Goal: Transaction & Acquisition: Purchase product/service

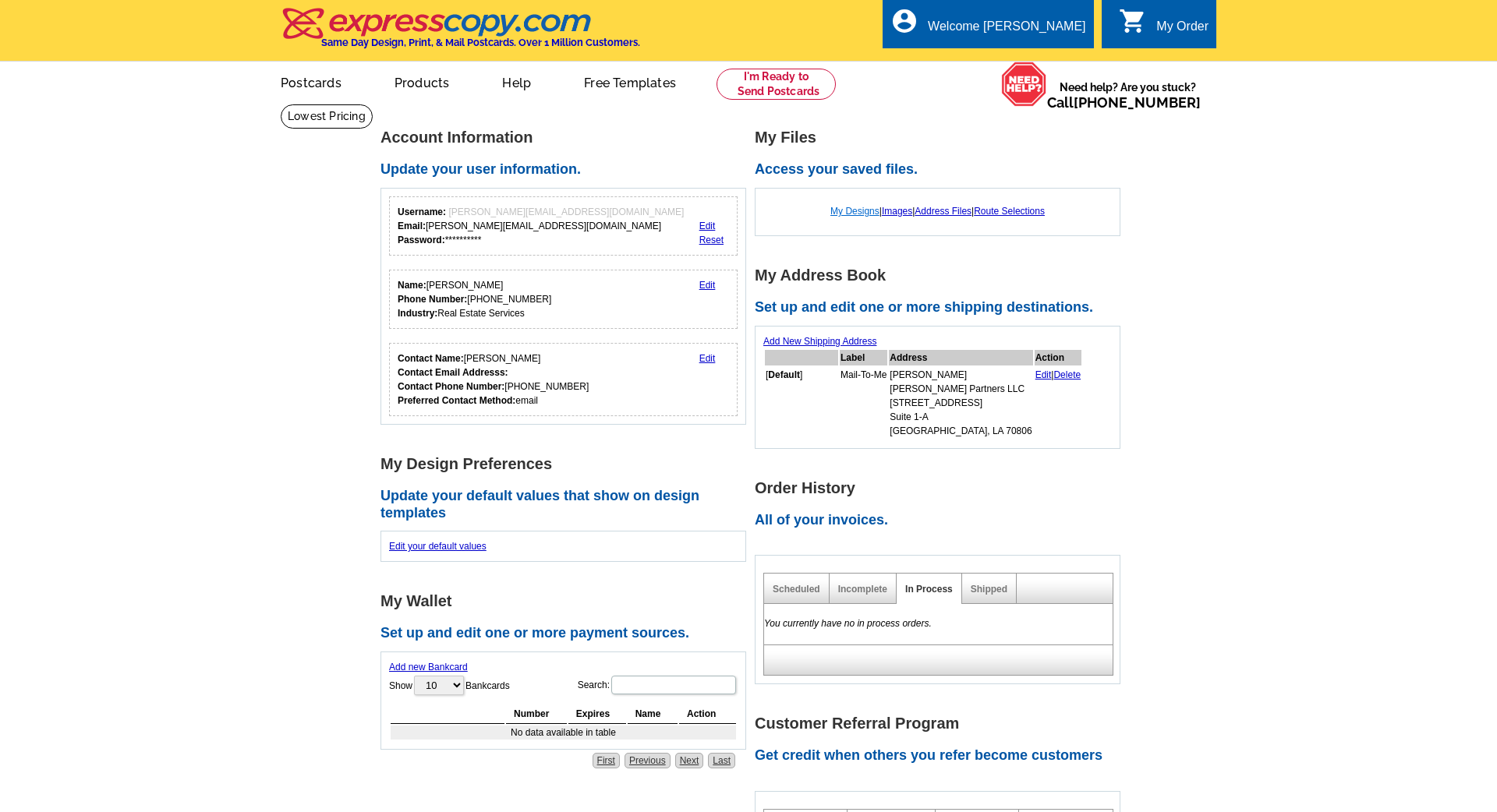
click at [855, 213] on link "My Designs" at bounding box center [855, 211] width 50 height 11
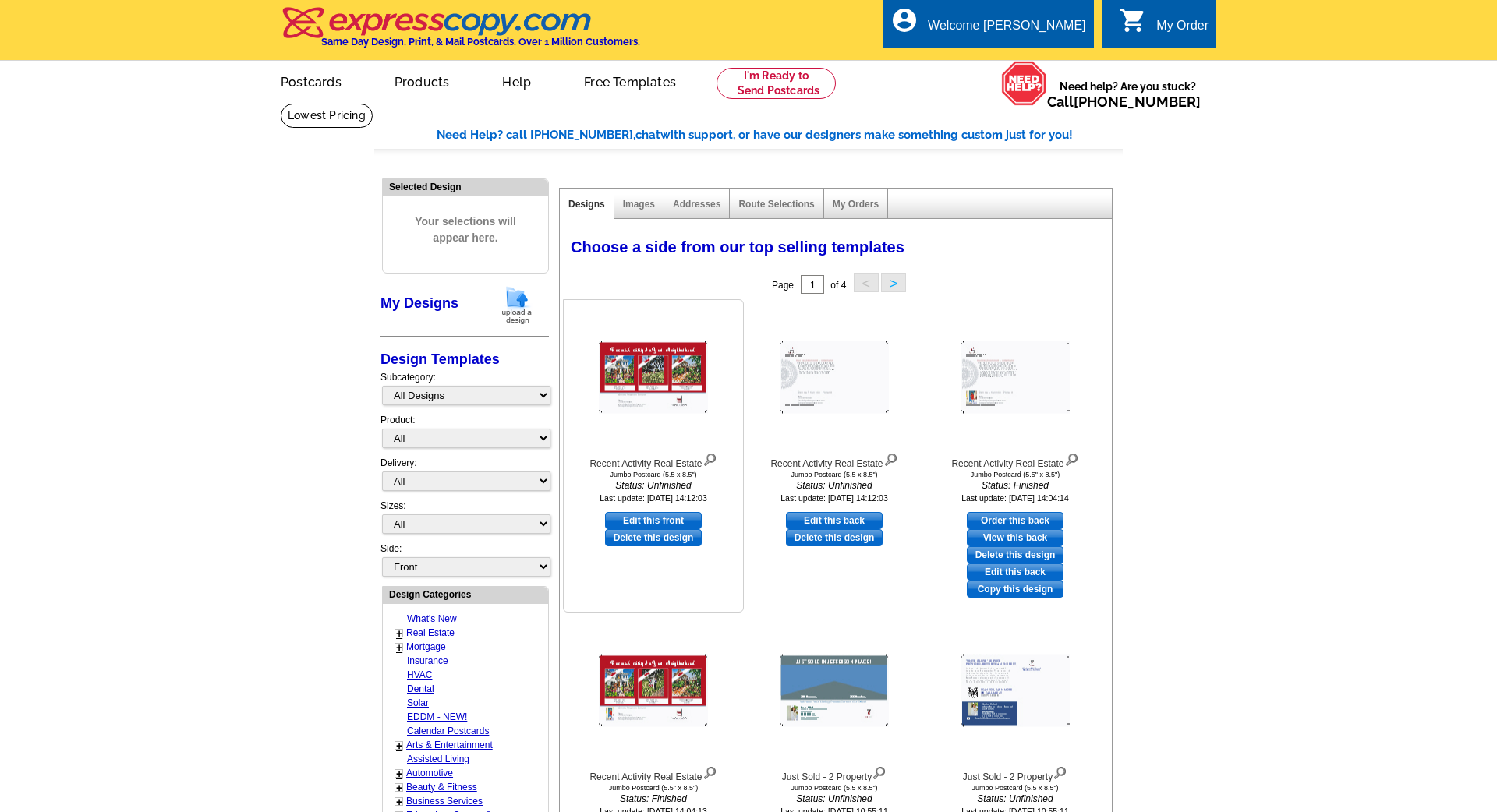
scroll to position [0, 1]
click at [654, 363] on img at bounding box center [653, 378] width 109 height 72
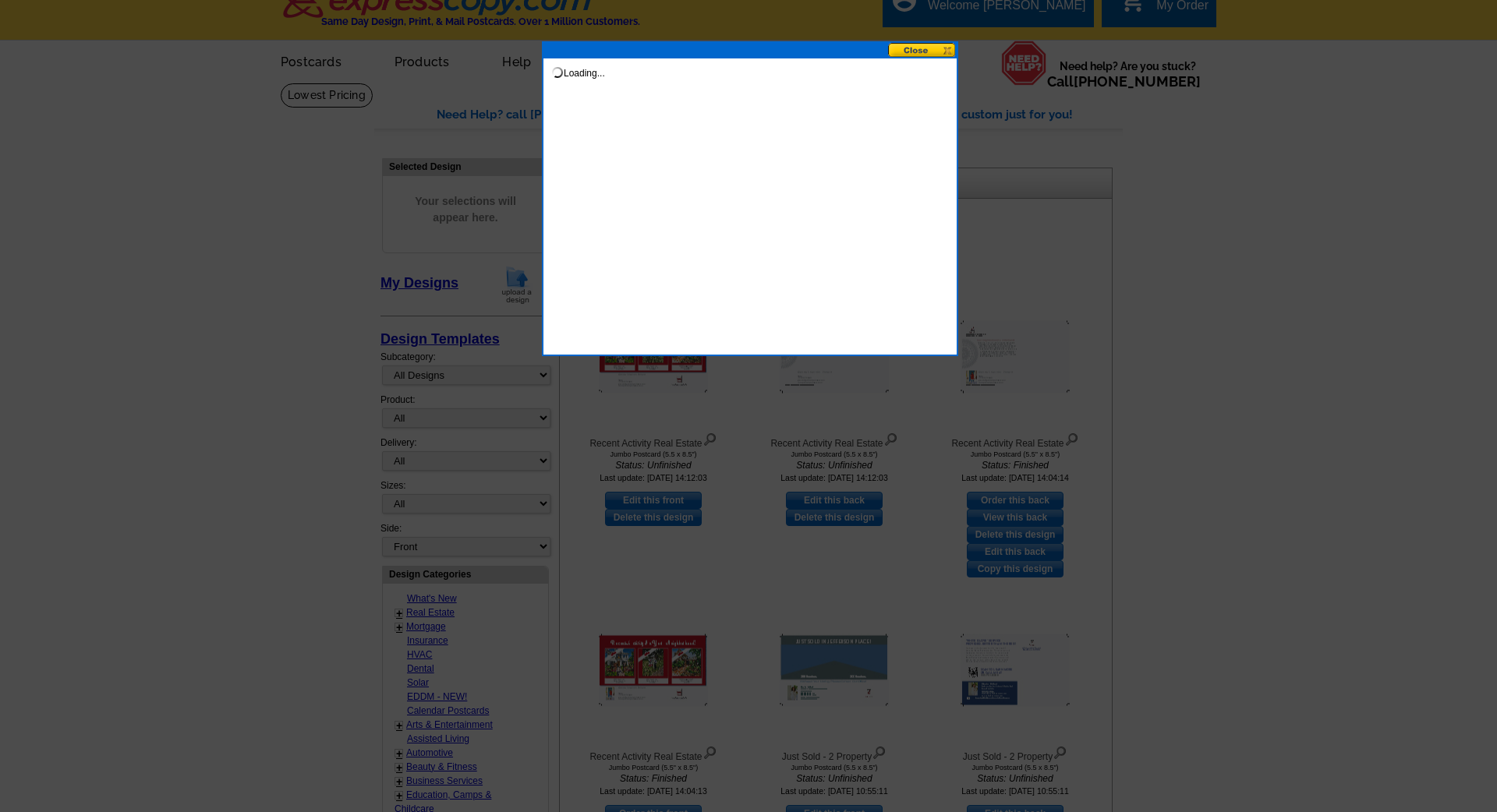
scroll to position [23, 0]
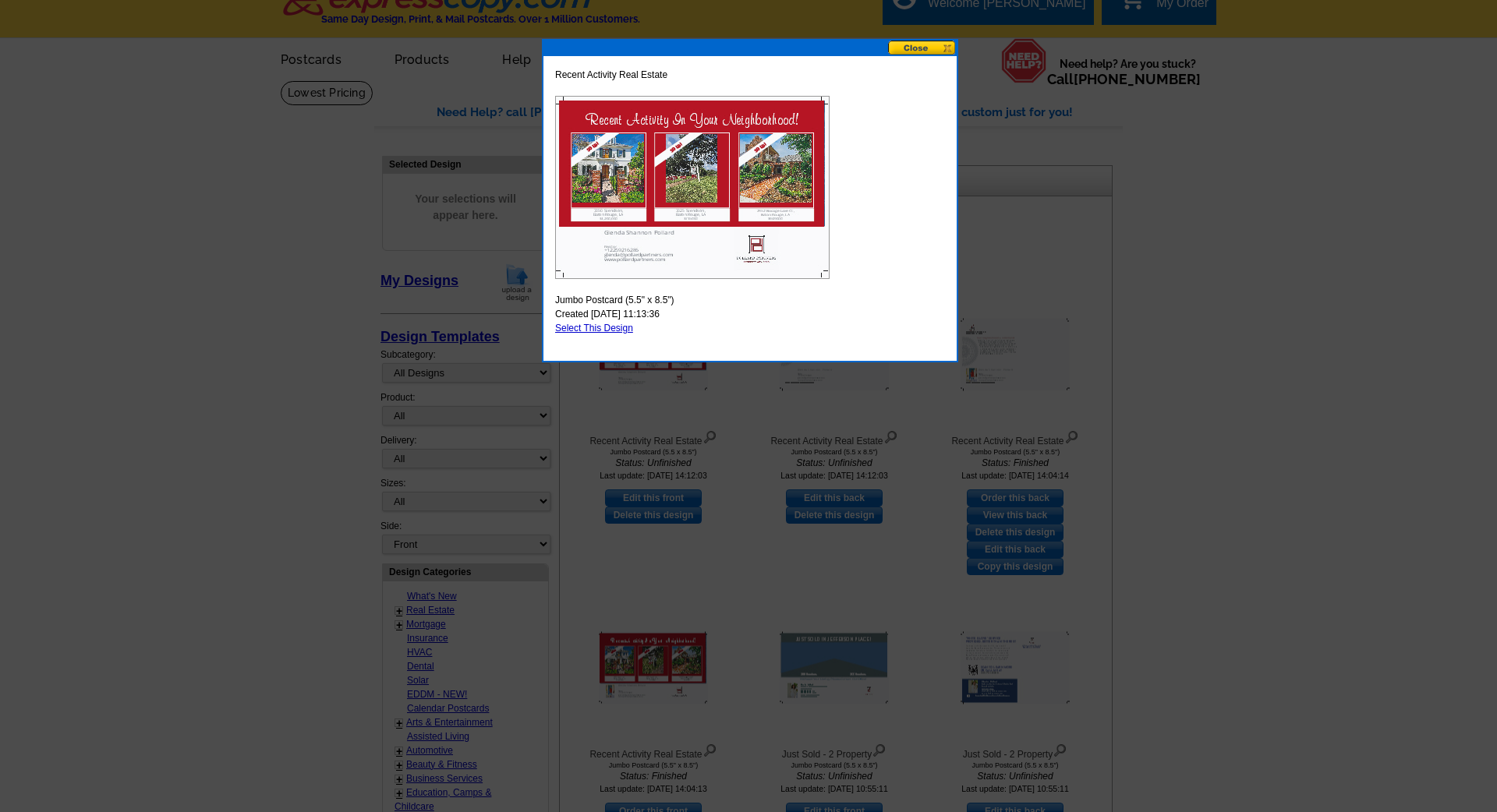
click at [676, 215] on img at bounding box center [692, 187] width 274 height 184
click at [914, 44] on button at bounding box center [922, 48] width 69 height 15
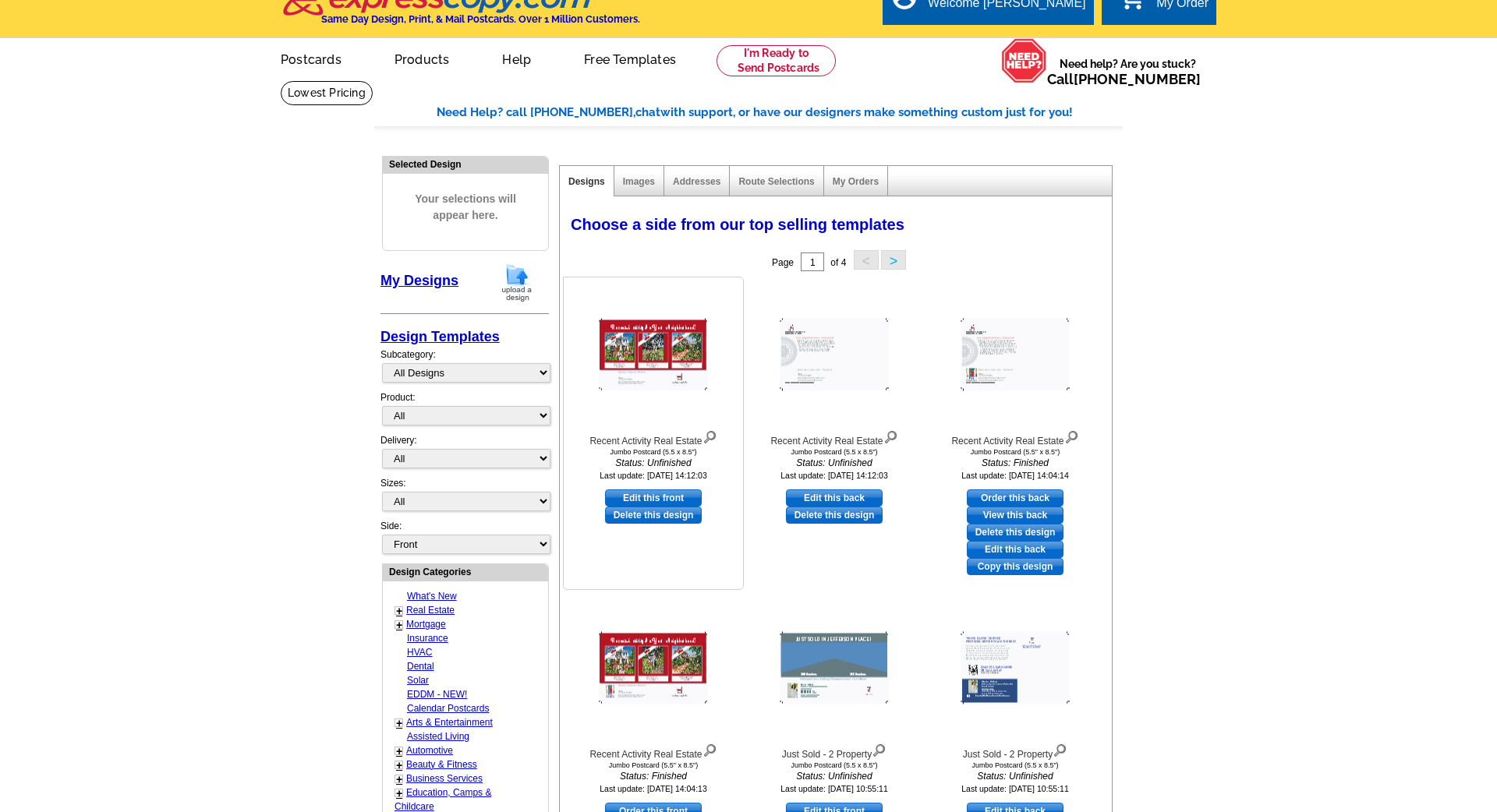
click at [669, 342] on img at bounding box center [653, 354] width 109 height 72
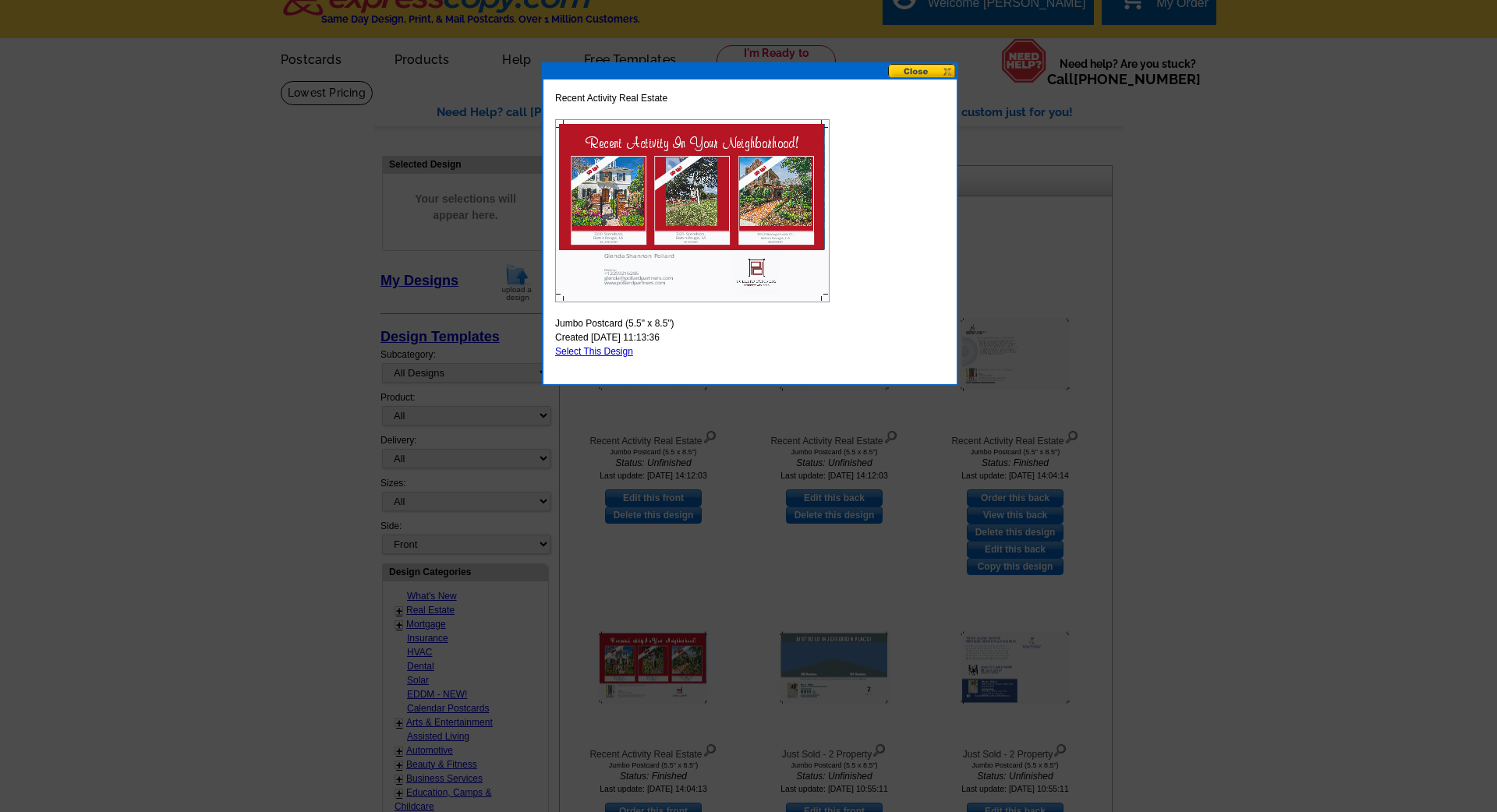
click at [607, 353] on link "Select This Design" at bounding box center [594, 351] width 78 height 11
select select "2"
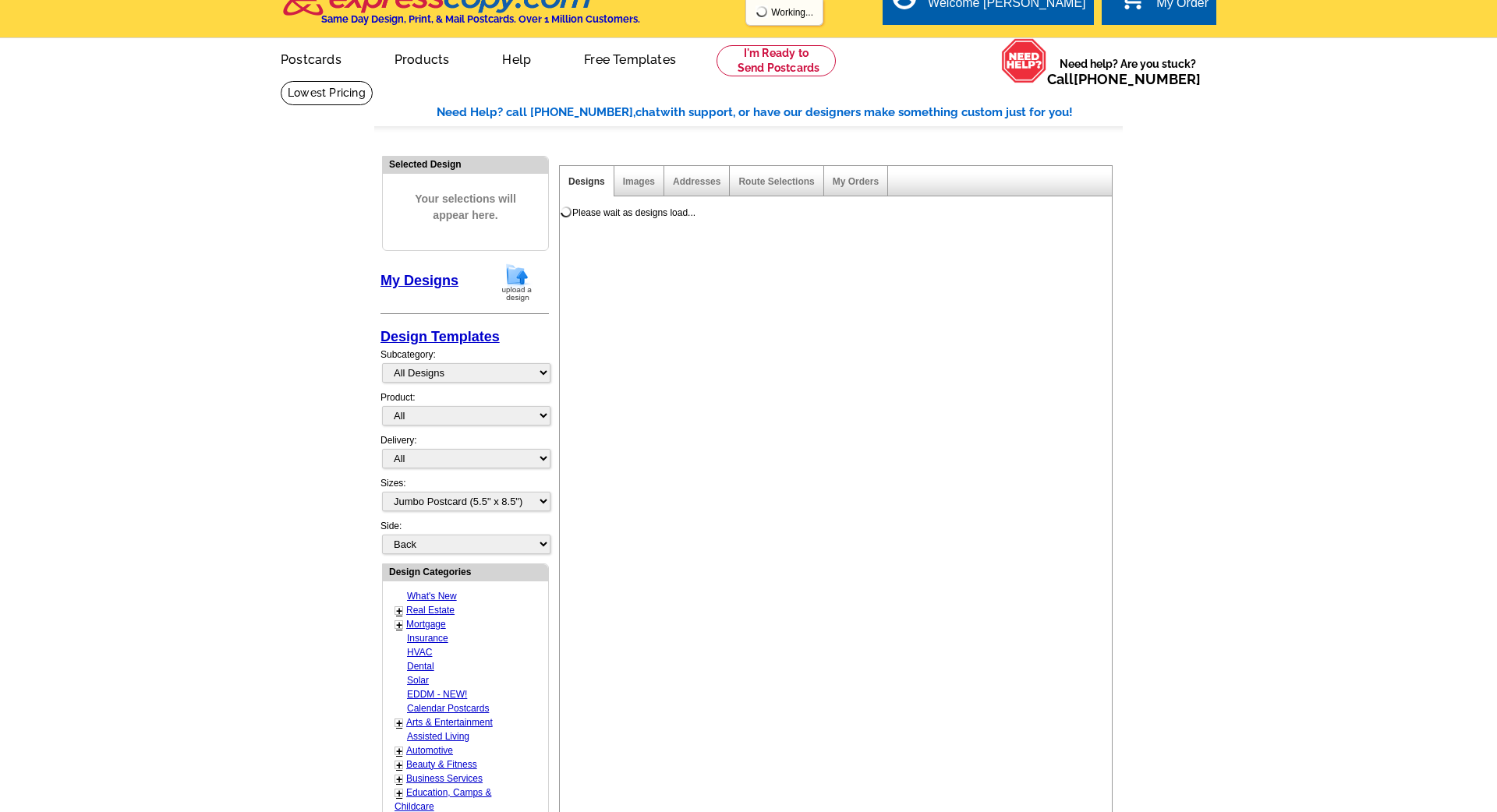
scroll to position [0, 0]
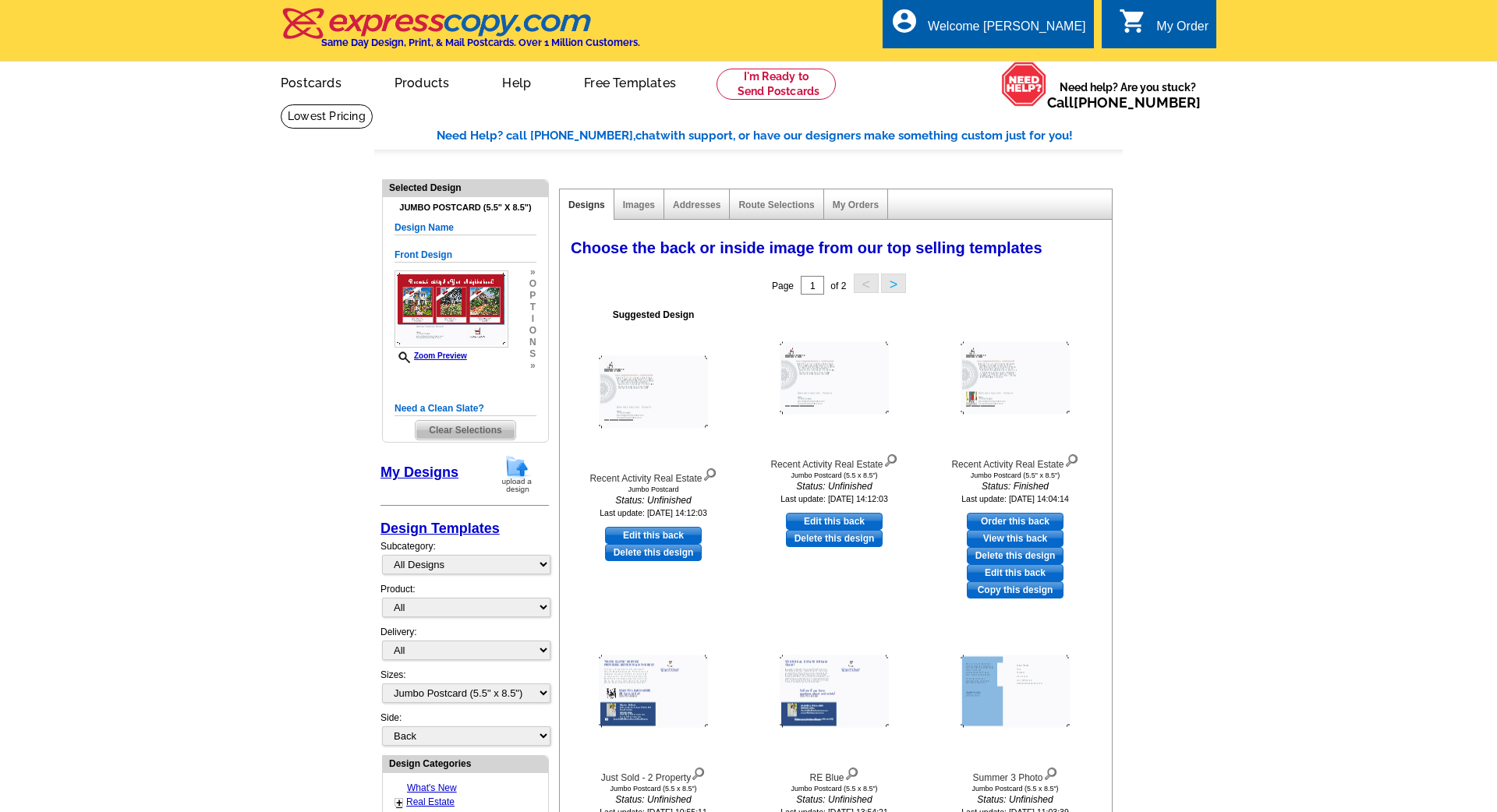
click at [648, 534] on link "Edit this back" at bounding box center [653, 535] width 96 height 17
select select "front"
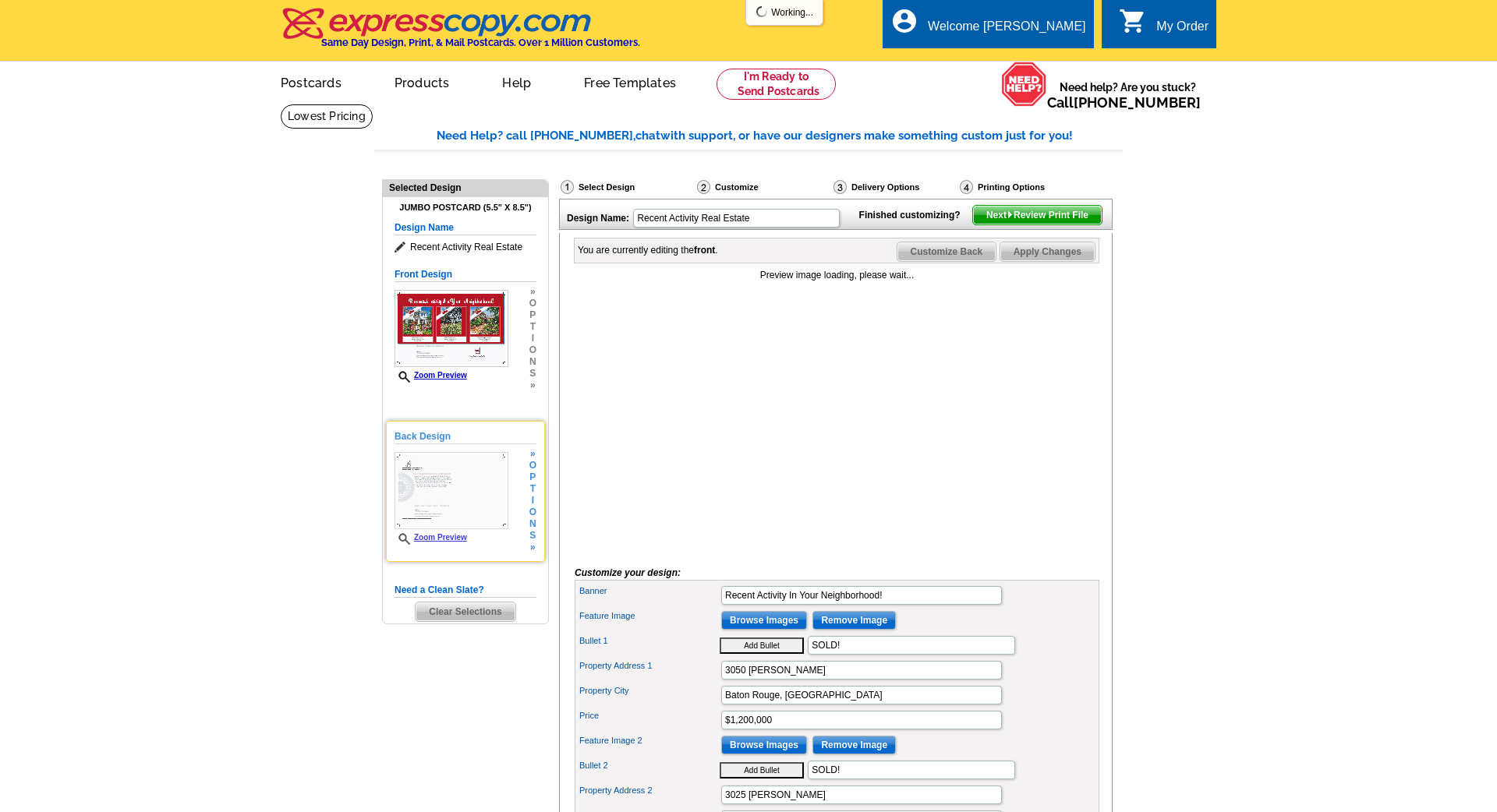
click at [489, 500] on img at bounding box center [452, 491] width 114 height 77
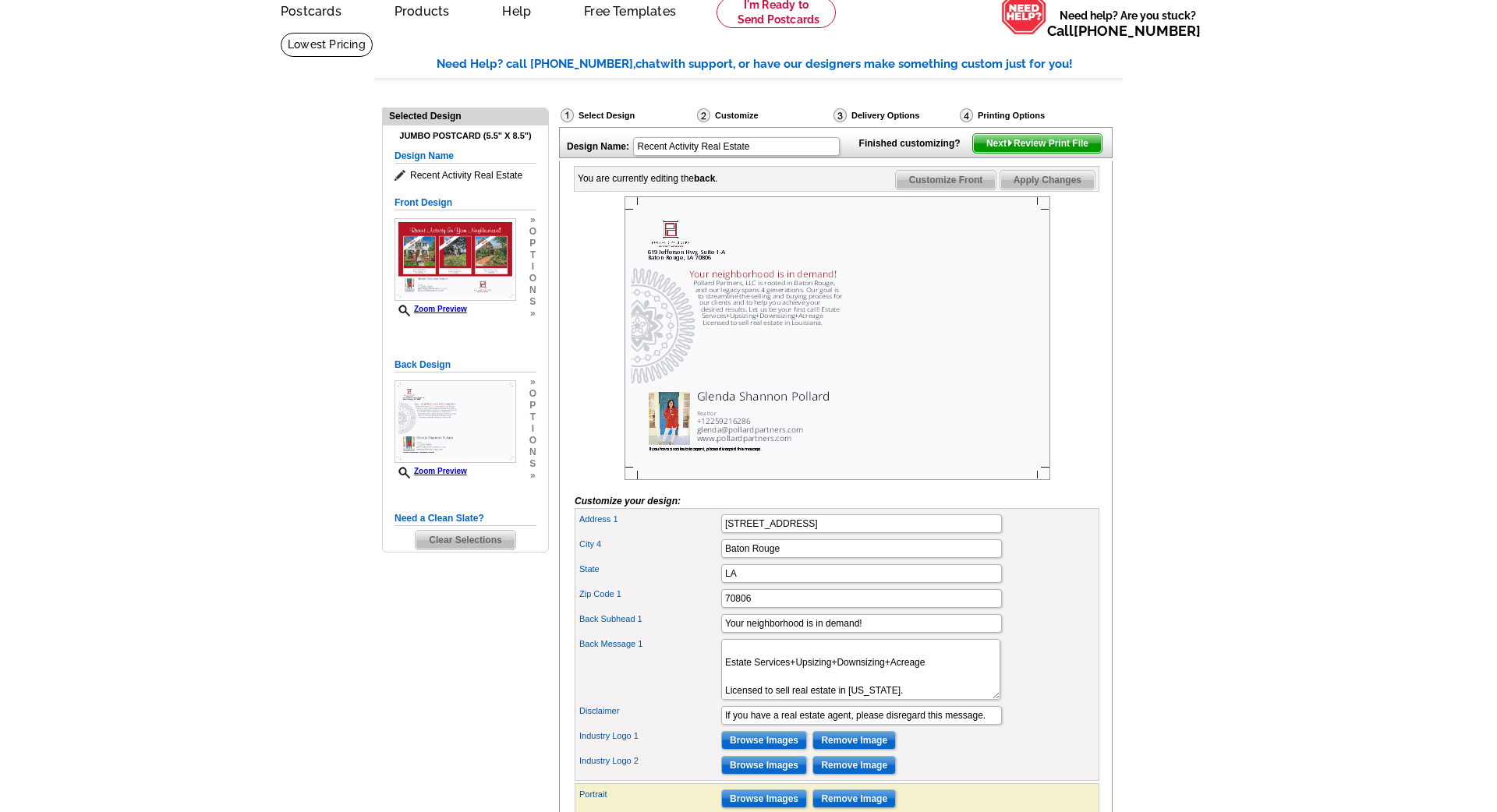
scroll to position [81, 0]
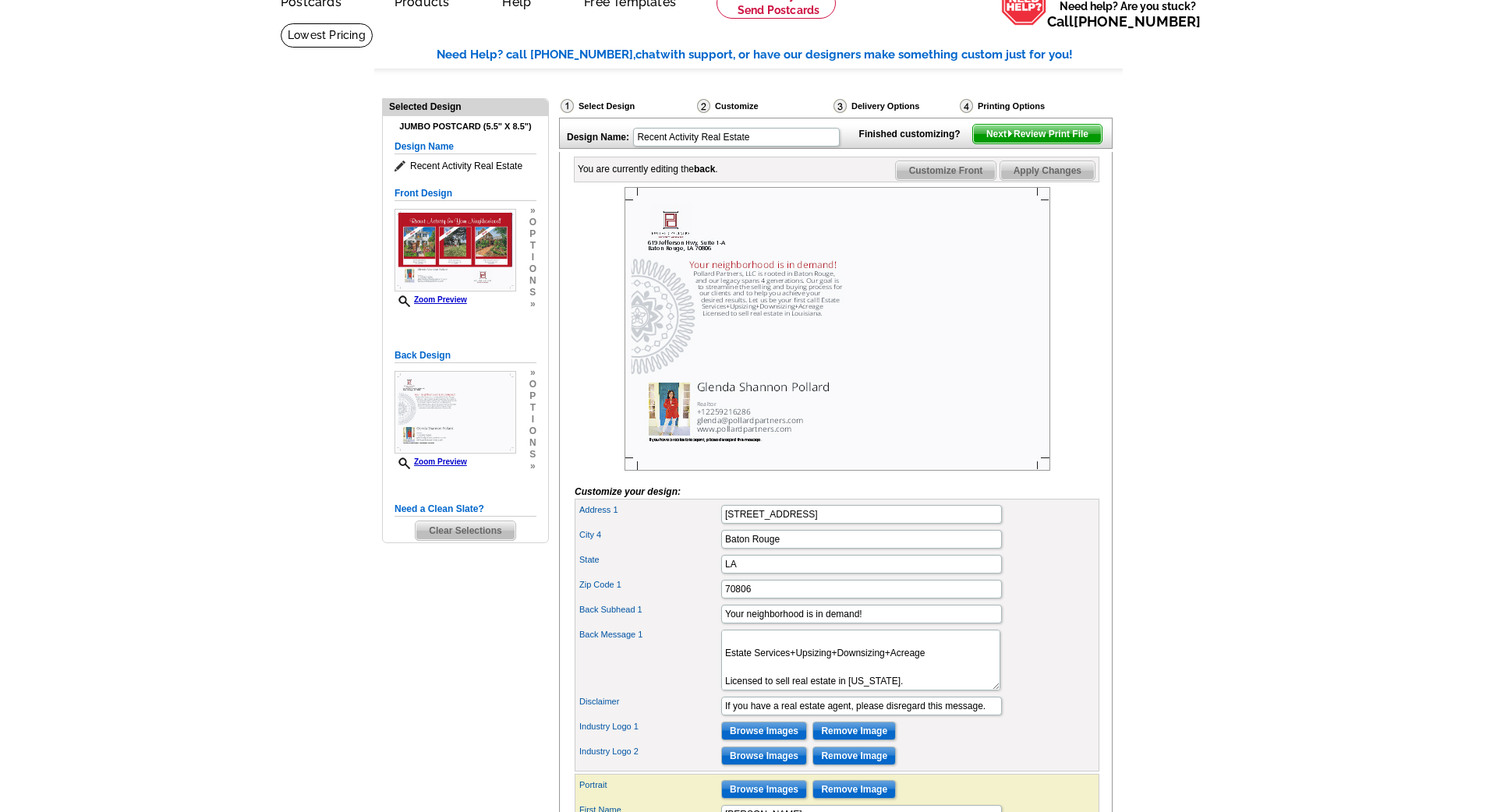
click at [1050, 143] on span "Next Review Print File" at bounding box center [1037, 134] width 128 height 18
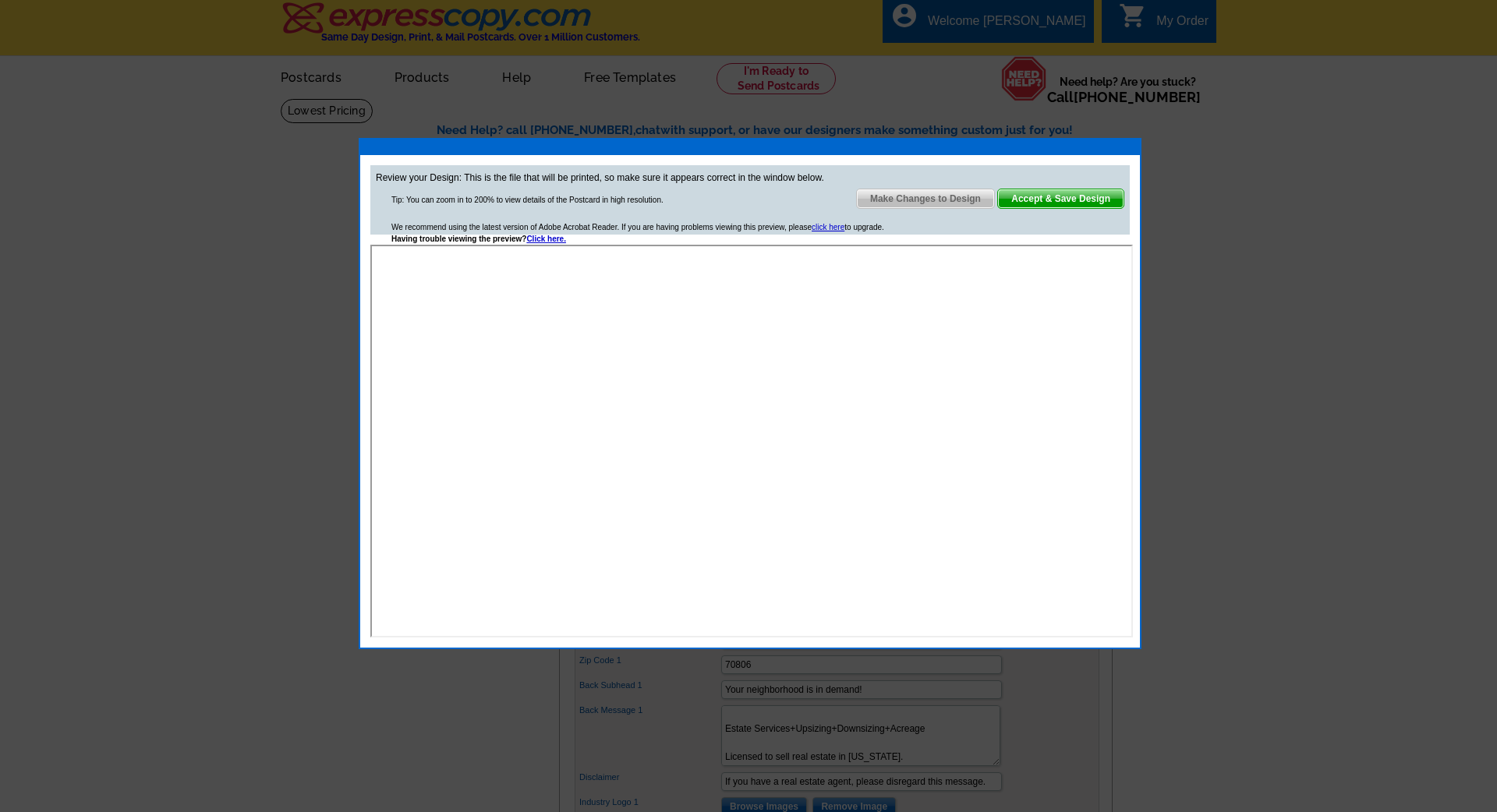
scroll to position [4, 0]
click at [929, 201] on span "Make Changes to Design" at bounding box center [924, 198] width 137 height 18
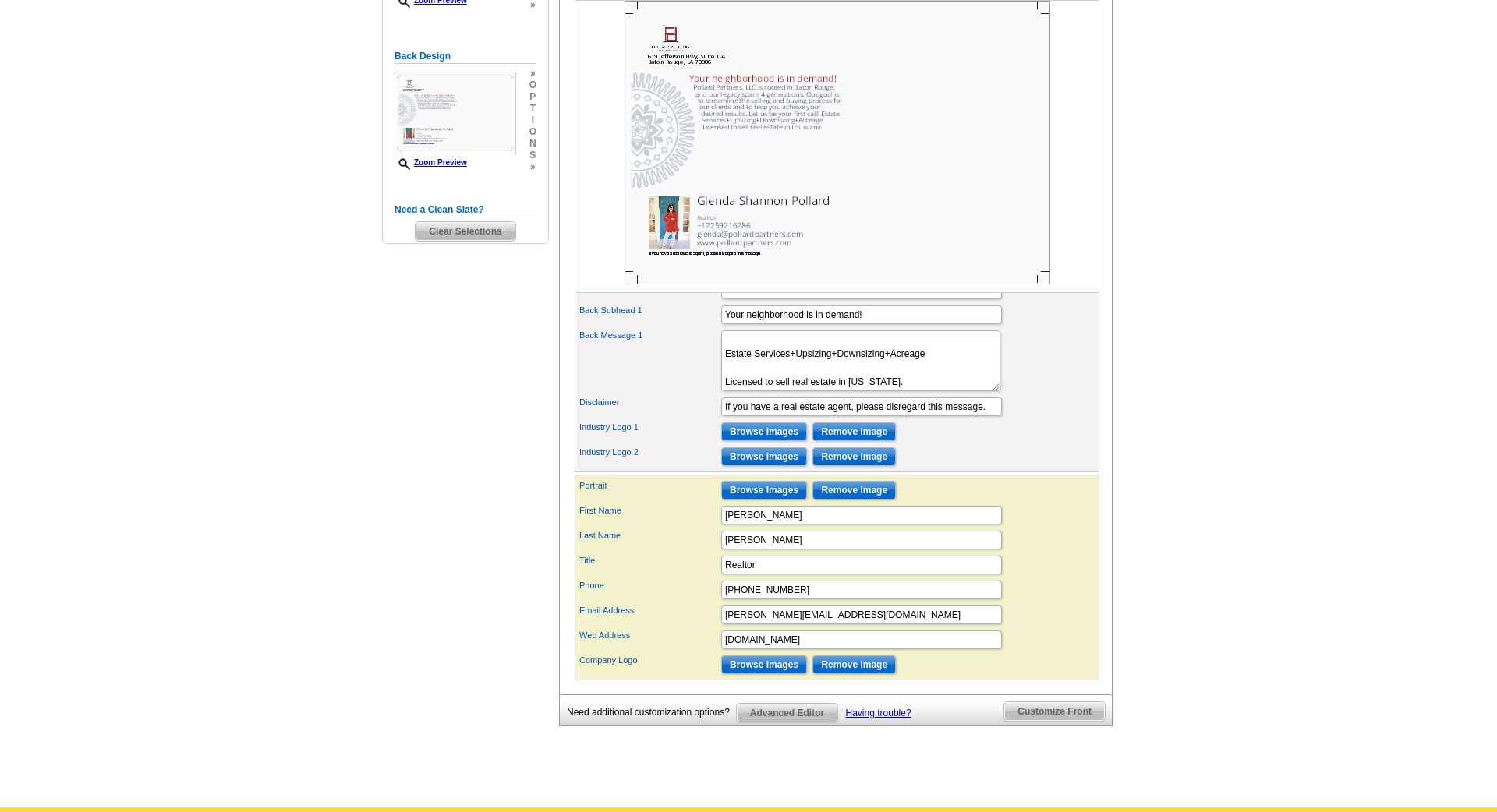
scroll to position [384, 0]
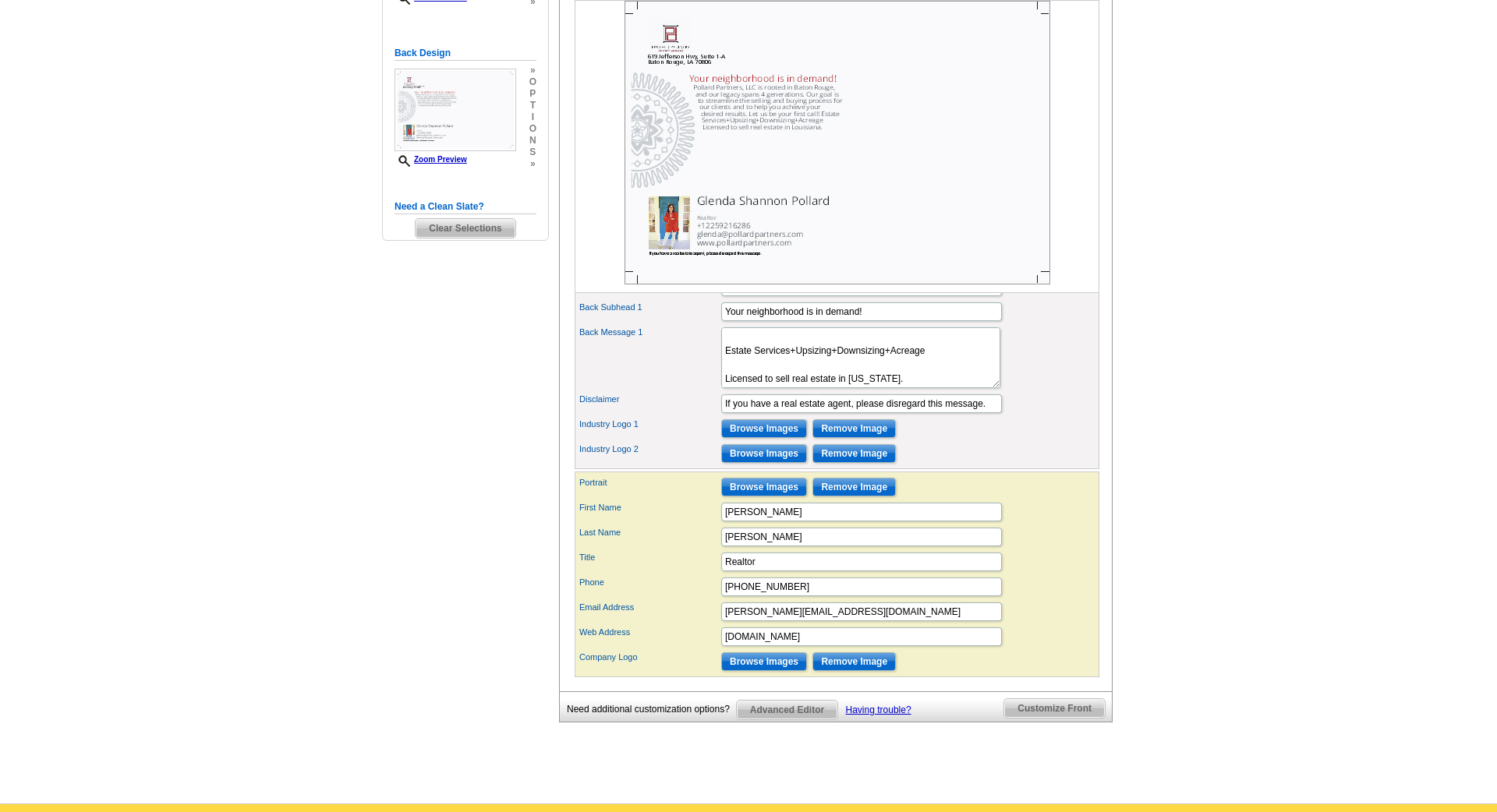
click at [843, 496] on input "Remove Image" at bounding box center [854, 487] width 84 height 18
click at [783, 496] on input "Browse Images" at bounding box center [764, 487] width 85 height 18
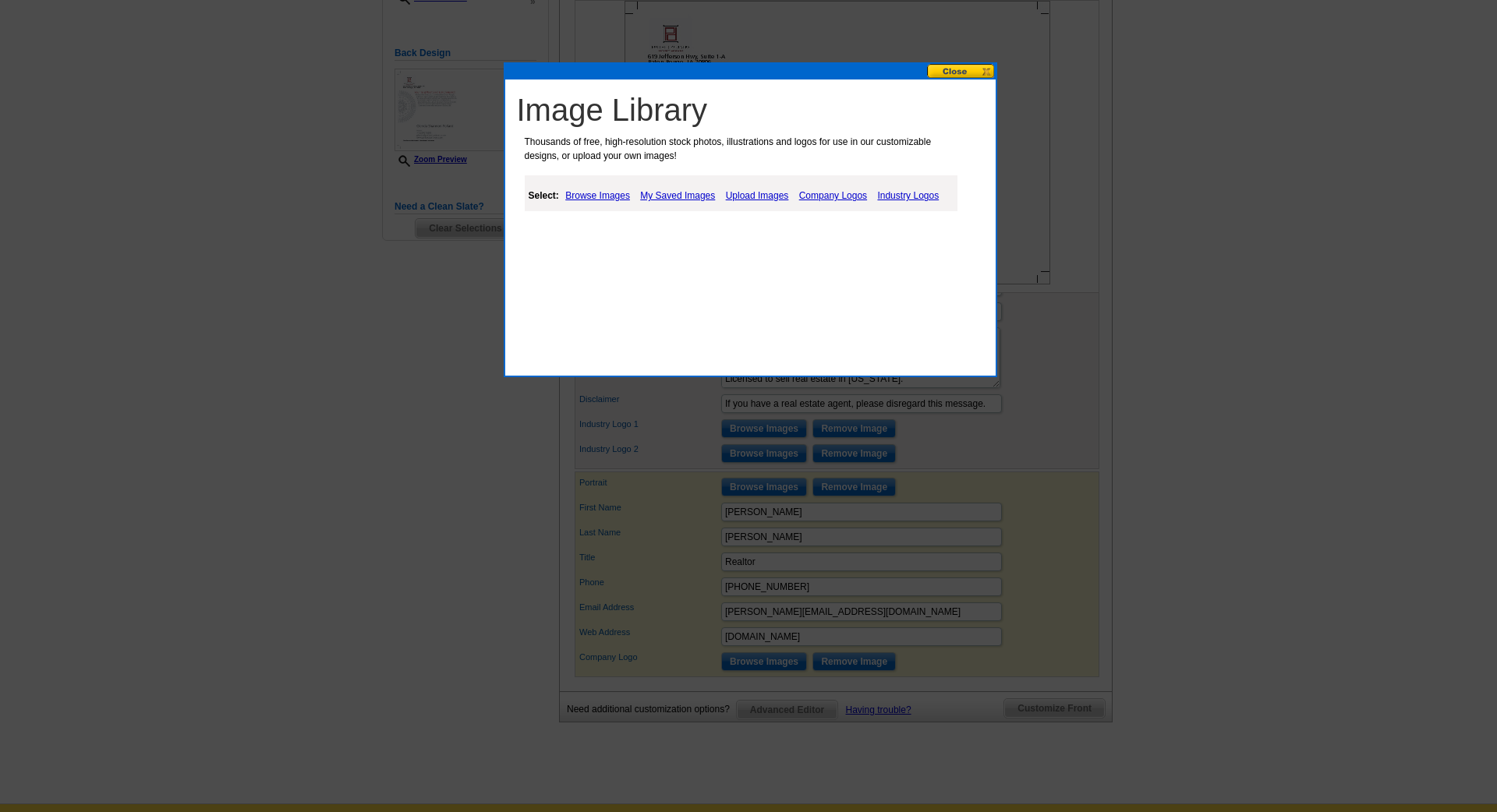
click at [595, 195] on link "Browse Images" at bounding box center [598, 195] width 73 height 18
click at [608, 236] on link "People" at bounding box center [606, 235] width 28 height 11
click at [651, 194] on link "My Saved Images" at bounding box center [679, 195] width 83 height 18
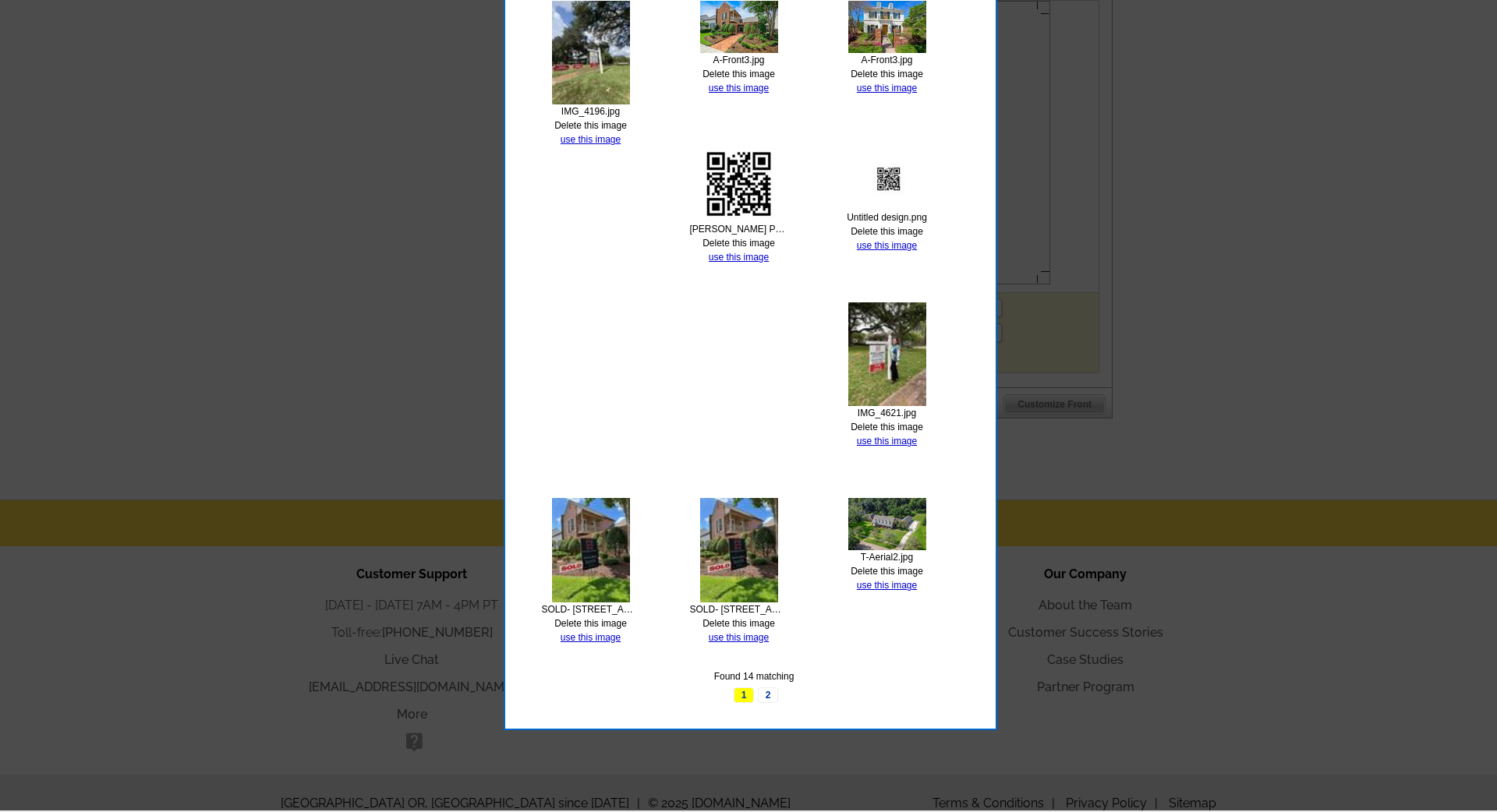
scroll to position [681, 1]
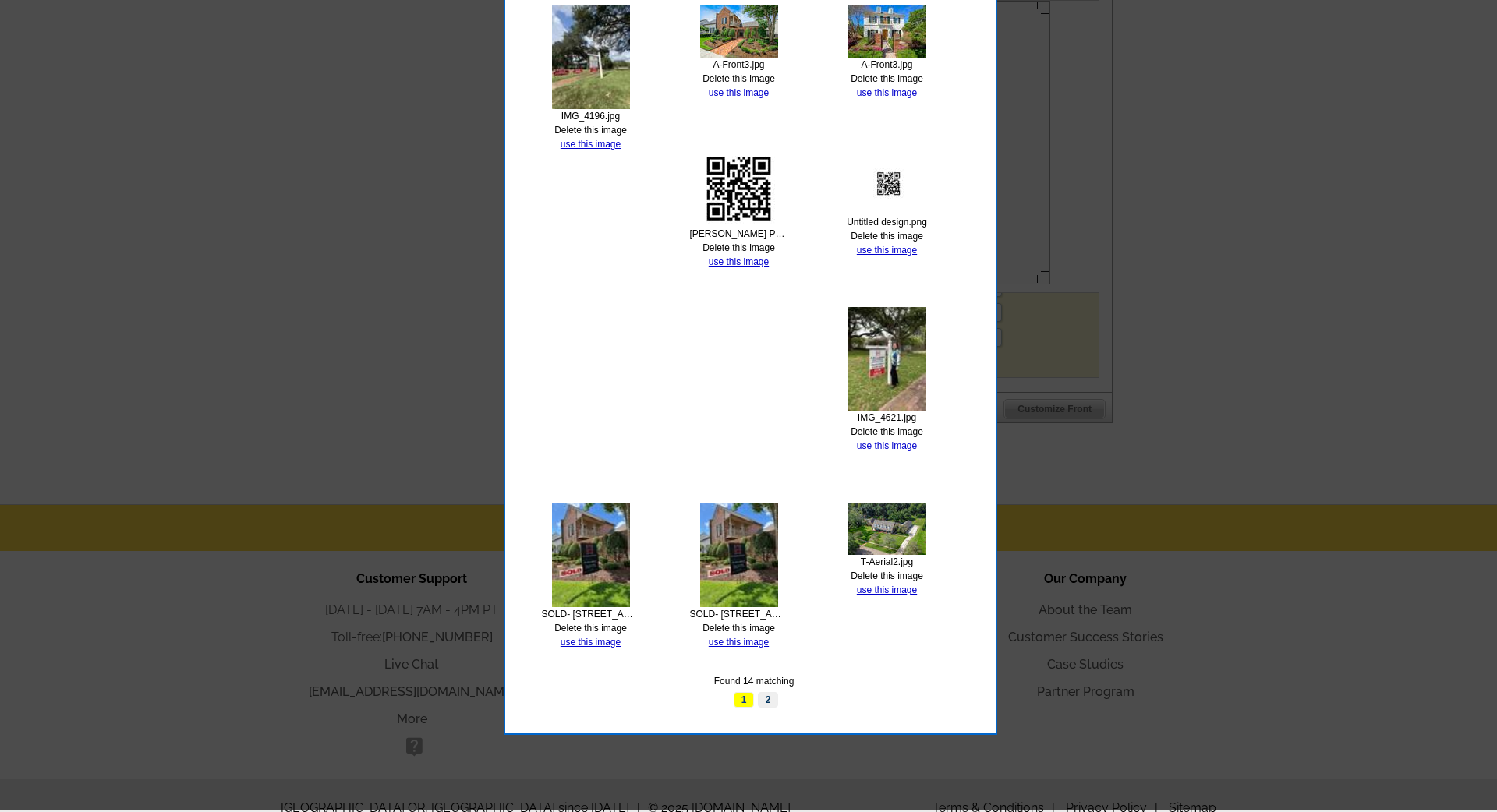
click at [768, 695] on link "2" at bounding box center [768, 699] width 20 height 16
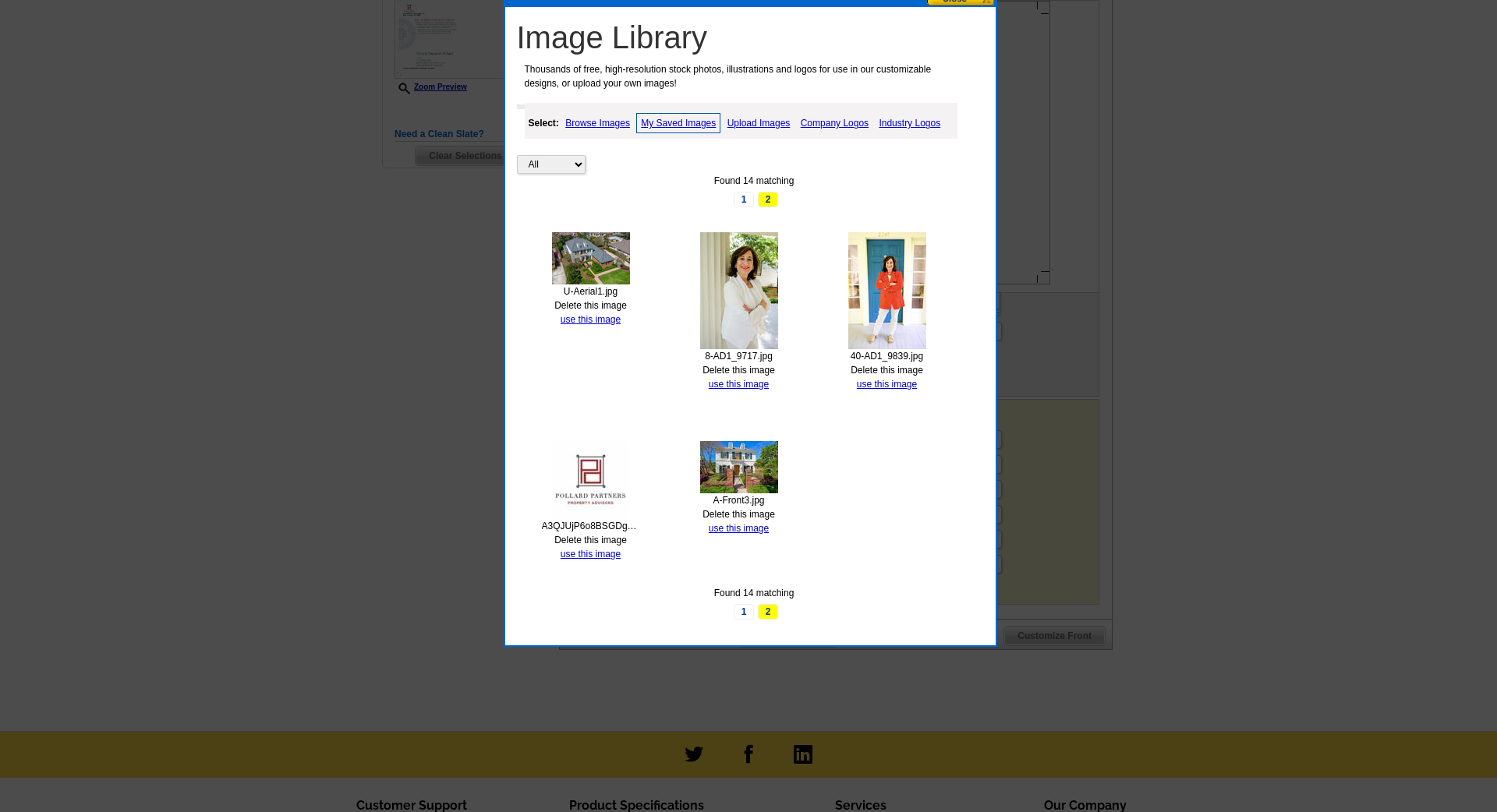
scroll to position [449, 0]
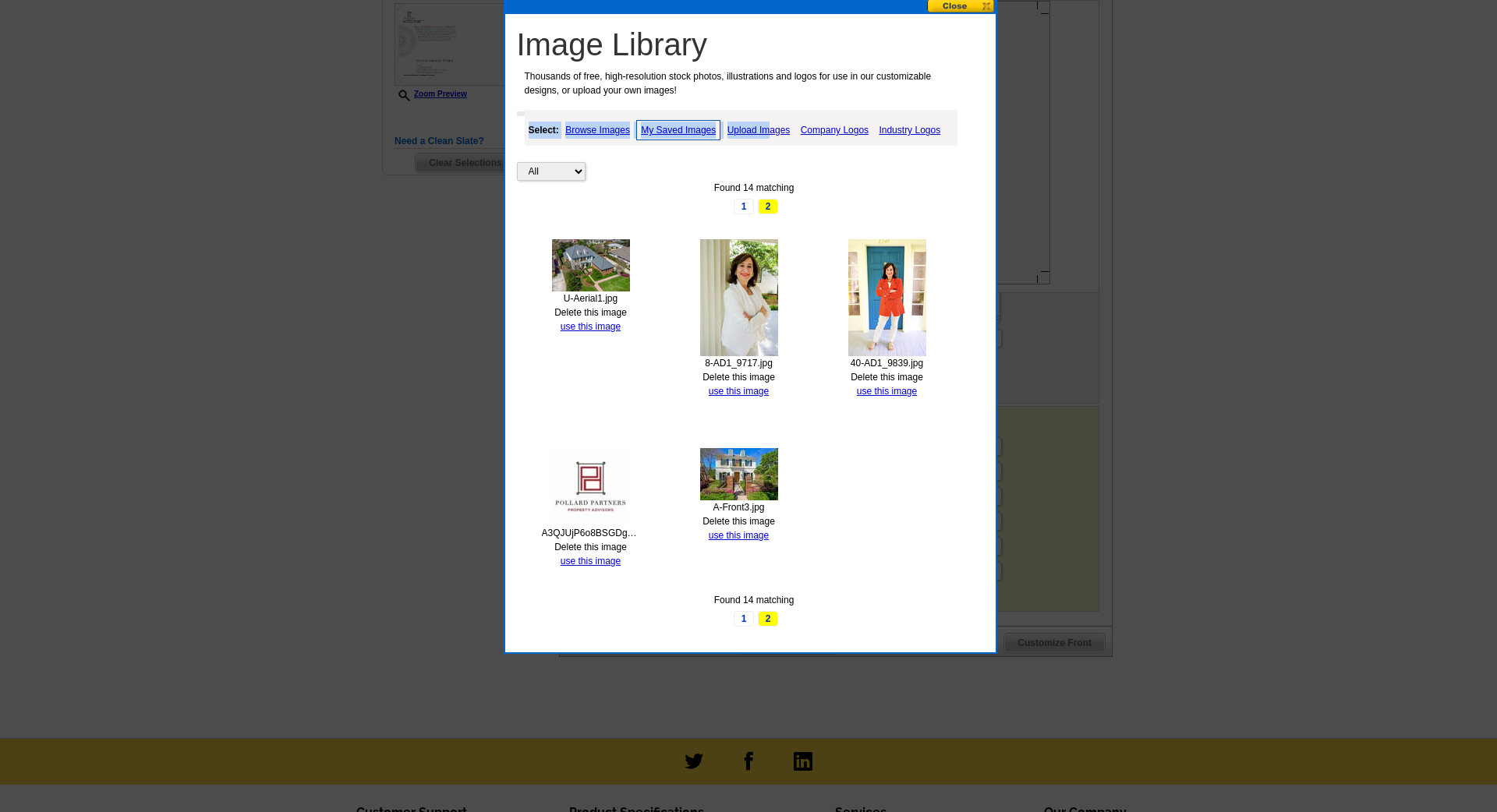
drag, startPoint x: 767, startPoint y: 117, endPoint x: 768, endPoint y: 126, distance: 9.1
click at [768, 123] on div "Select: Browse Images My Saved Images Upload Images Company Logos Industry Logos" at bounding box center [741, 128] width 432 height 36
click at [774, 130] on link "Upload Images" at bounding box center [758, 130] width 71 height 18
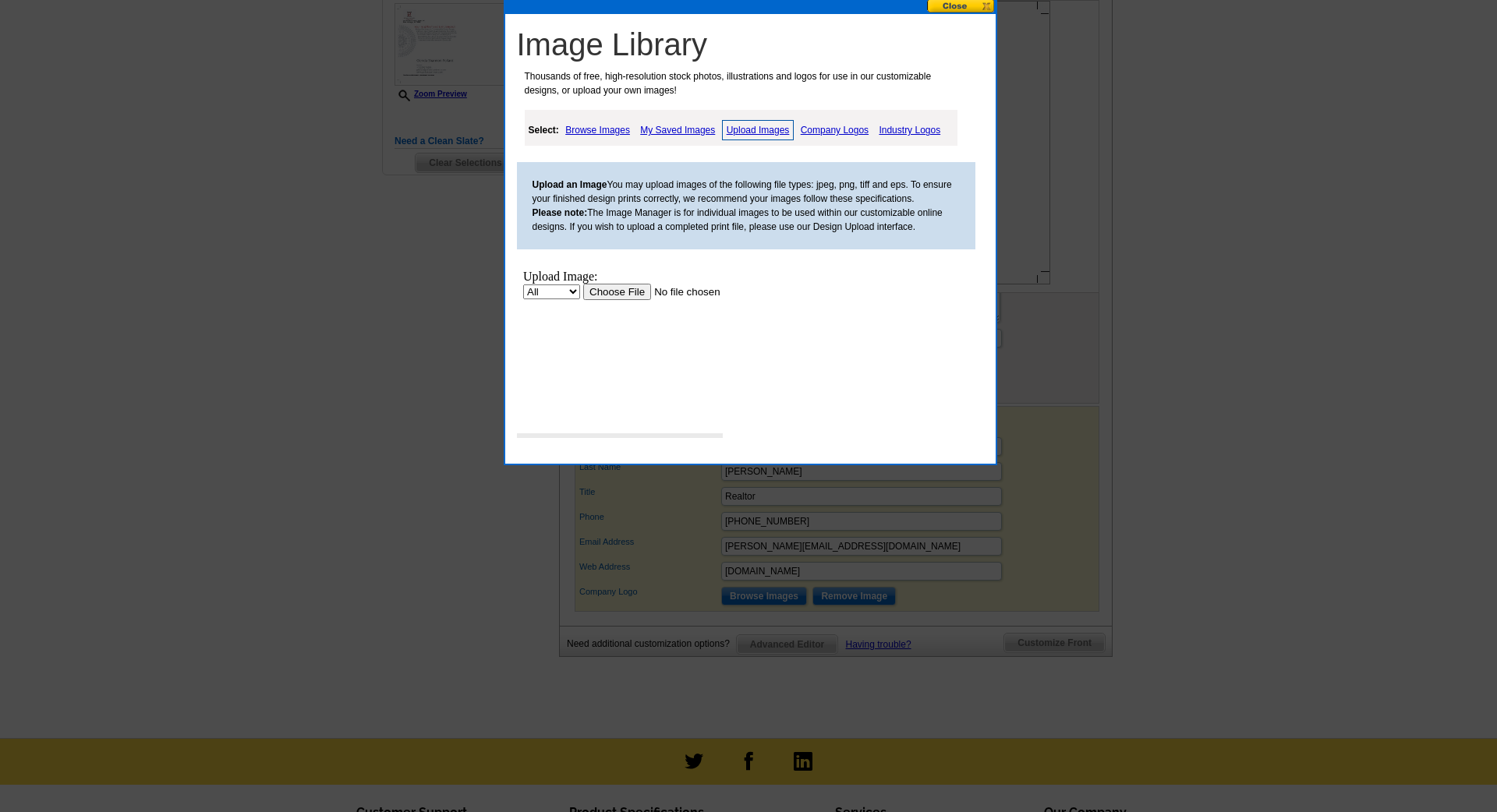
scroll to position [0, 0]
click at [623, 293] on input "file" at bounding box center [680, 292] width 197 height 17
click at [696, 132] on link "My Saved Images" at bounding box center [677, 130] width 83 height 18
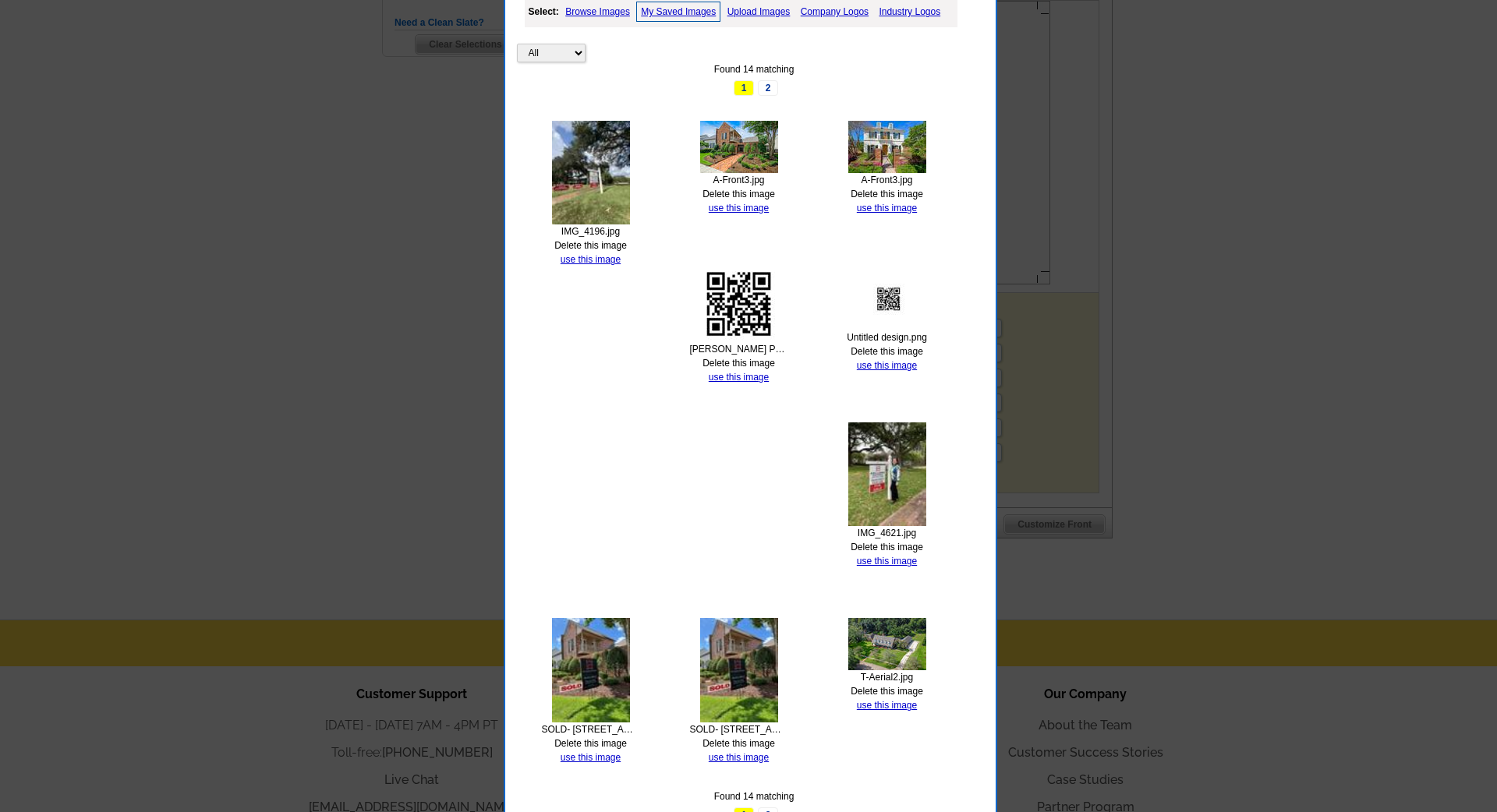
scroll to position [573, 0]
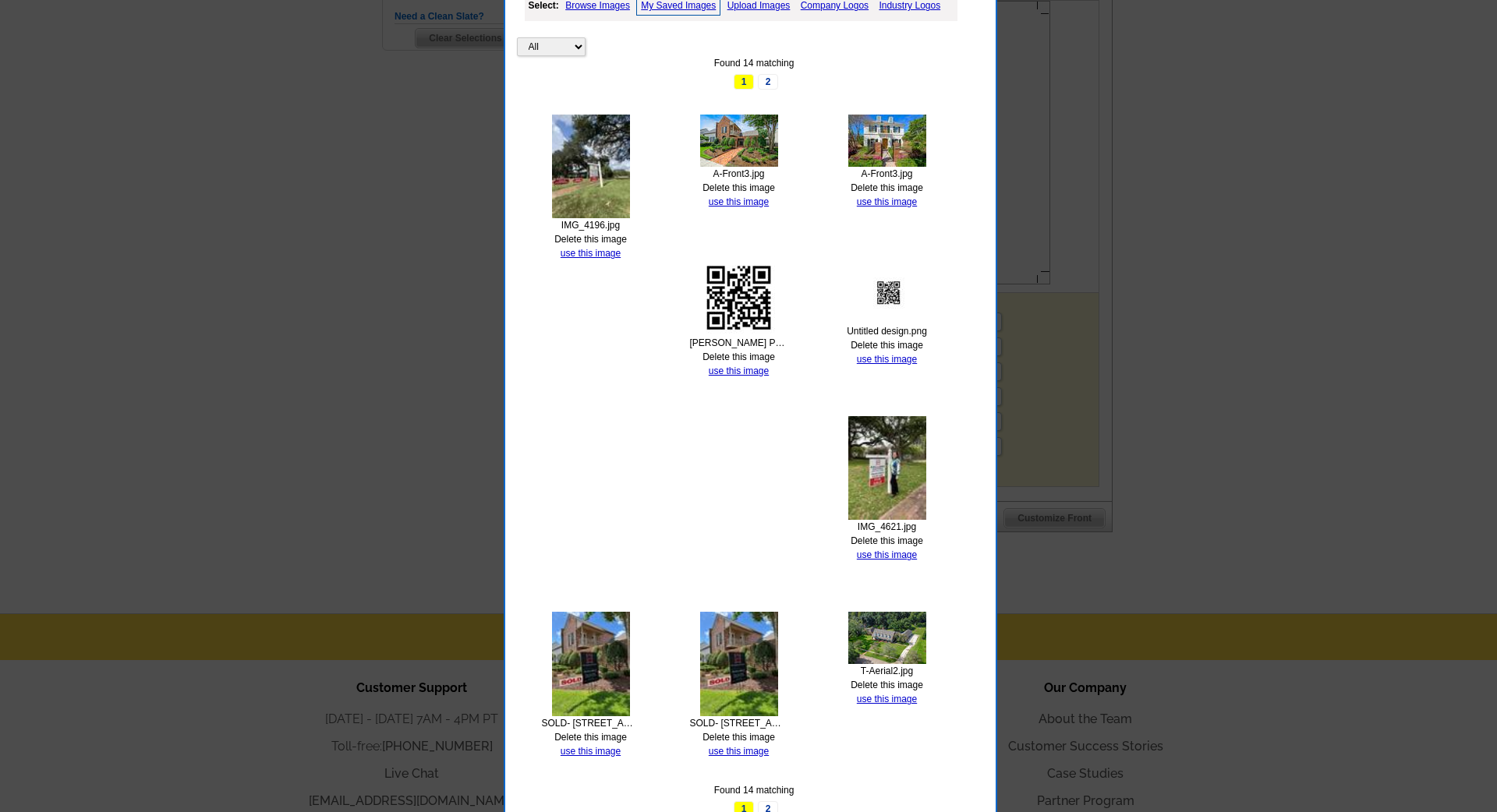
click at [766, 77] on link "2" at bounding box center [768, 82] width 20 height 16
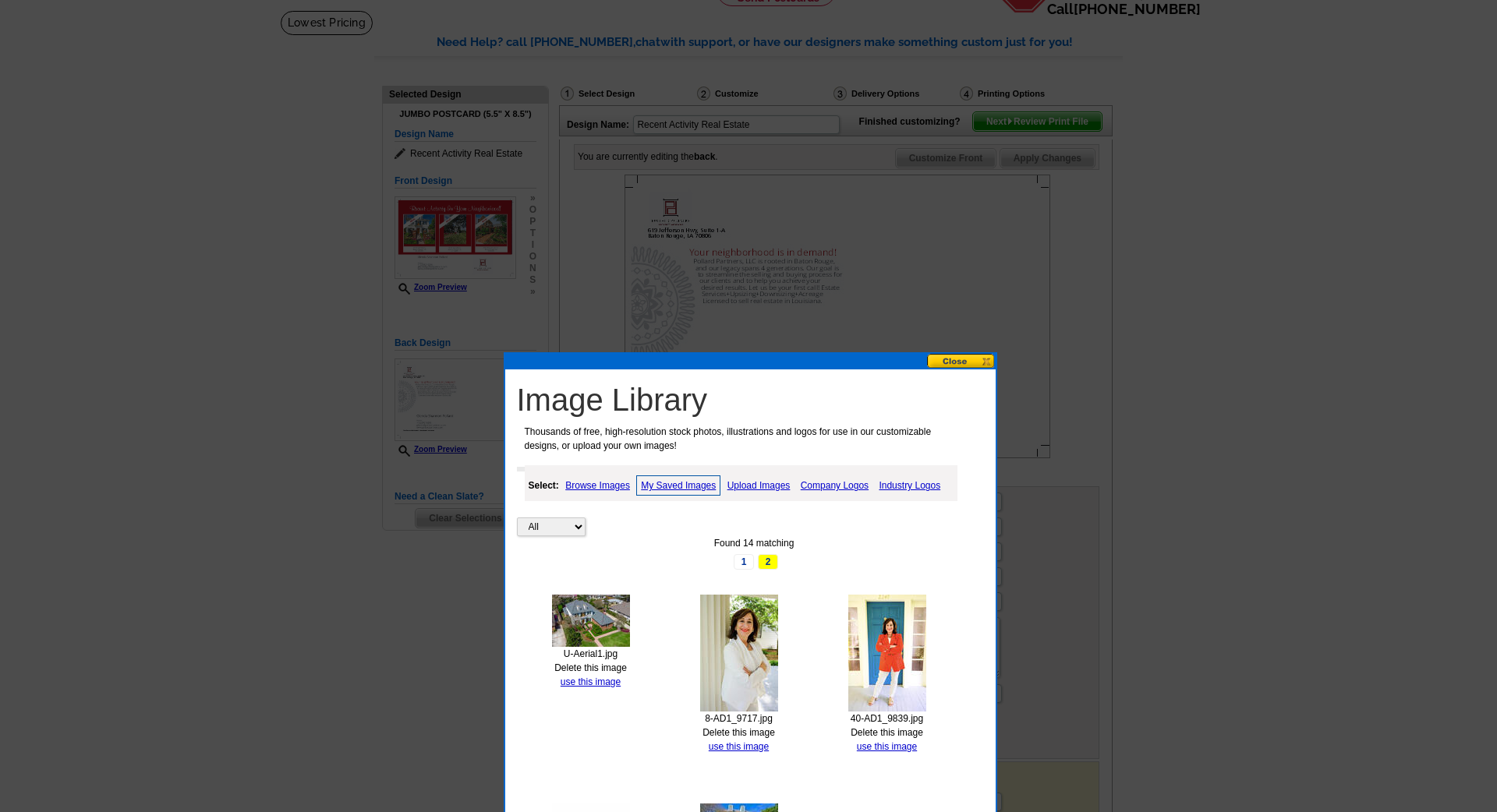
scroll to position [94, 0]
click at [758, 489] on link "Upload Images" at bounding box center [758, 485] width 71 height 18
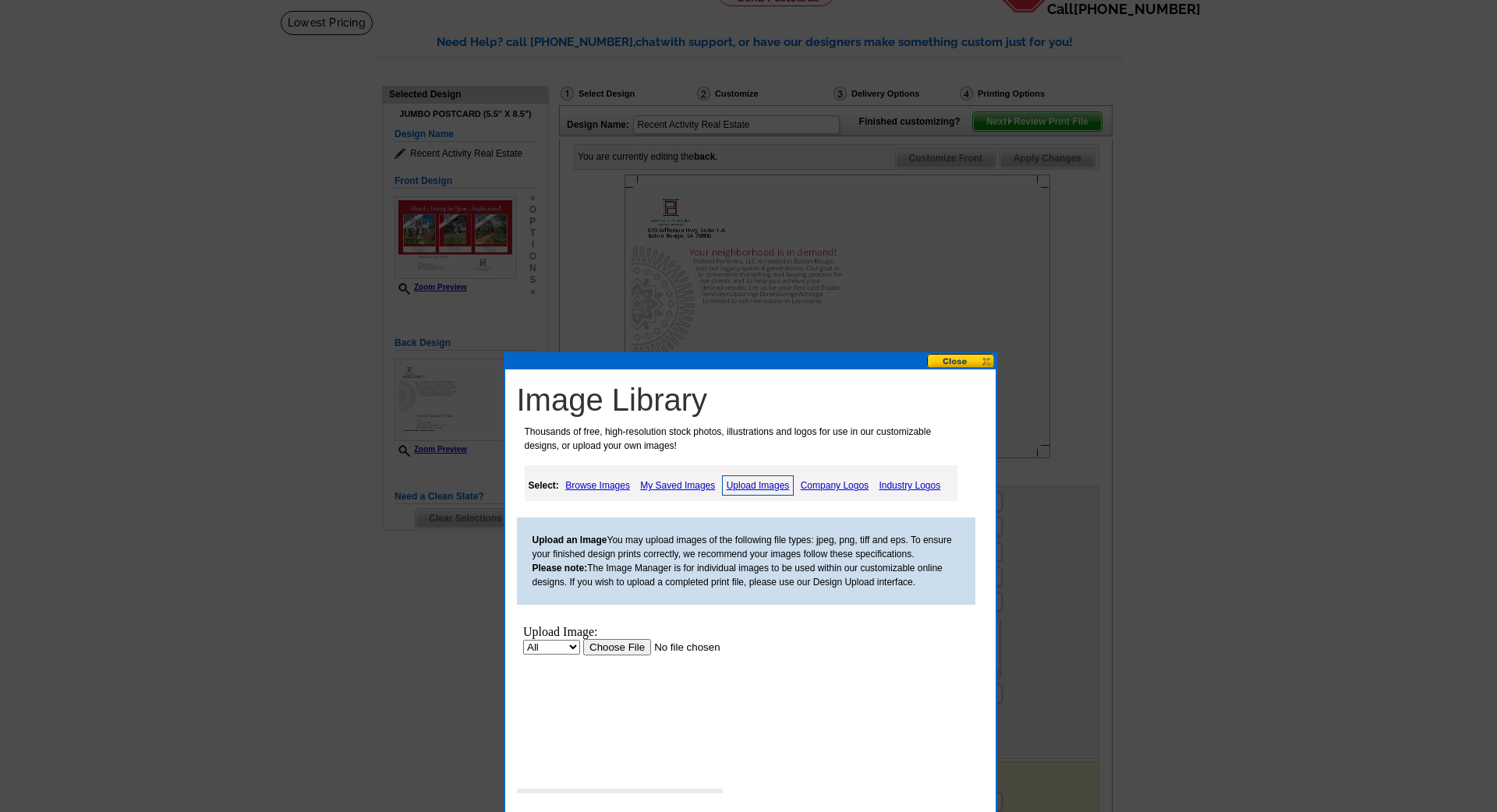
click at [633, 648] on input "file" at bounding box center [680, 647] width 197 height 17
click at [970, 365] on button at bounding box center [961, 362] width 69 height 15
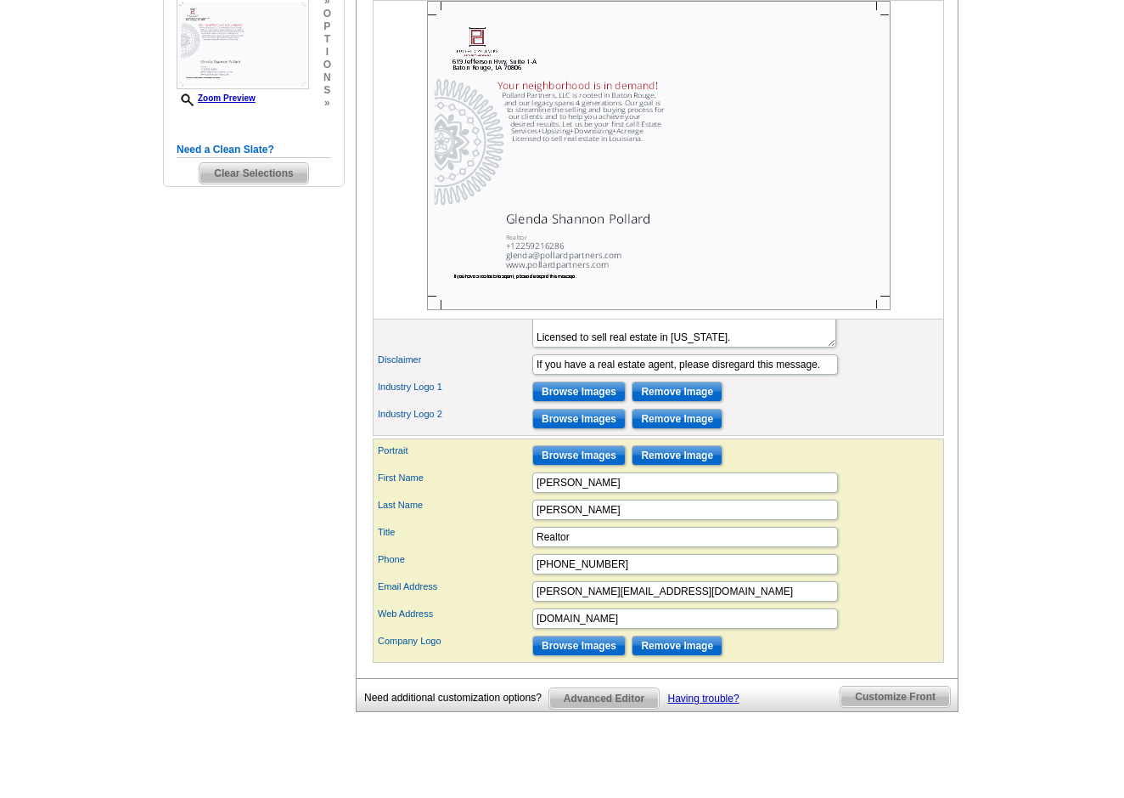
scroll to position [488, 0]
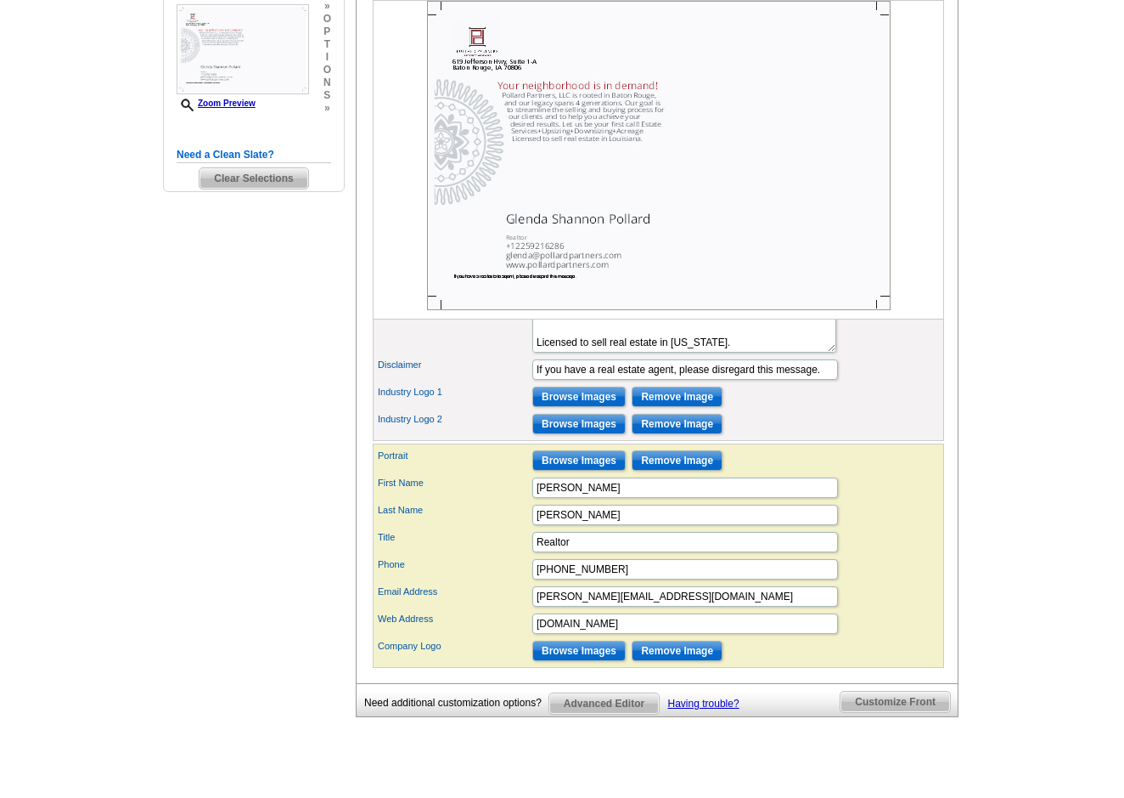
click at [582, 471] on input "Browse Images" at bounding box center [579, 460] width 93 height 20
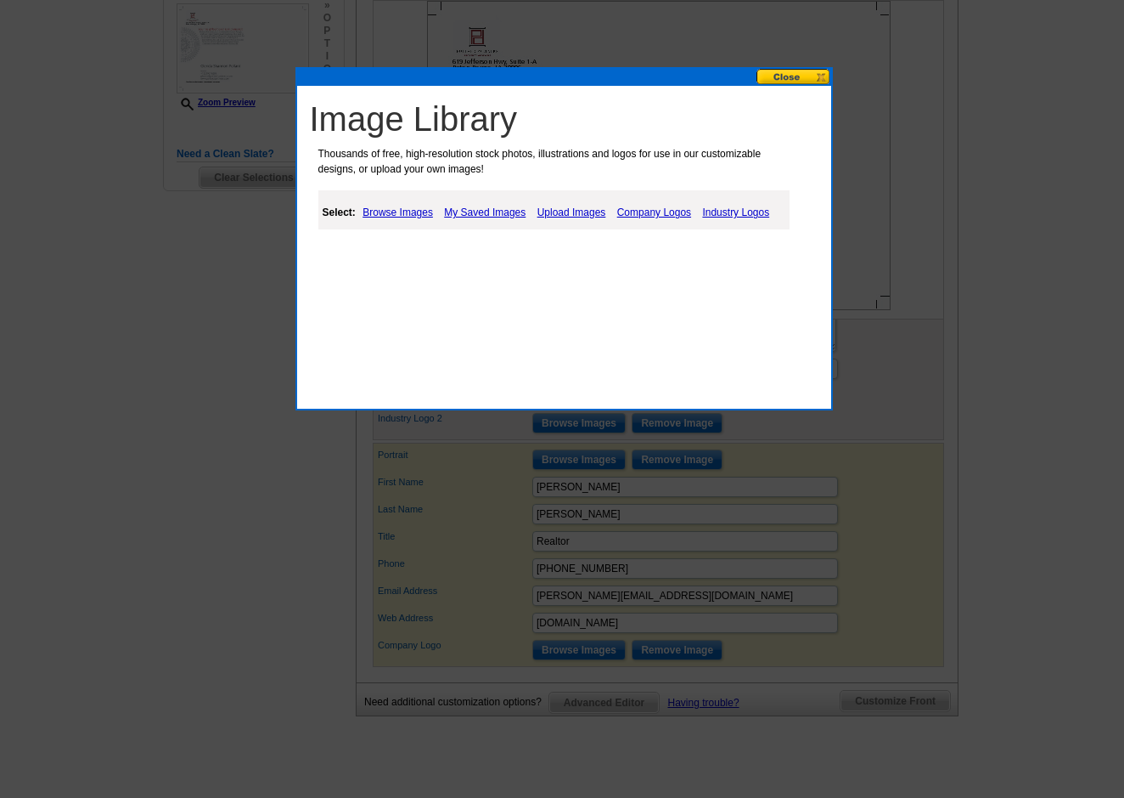
scroll to position [476, 1]
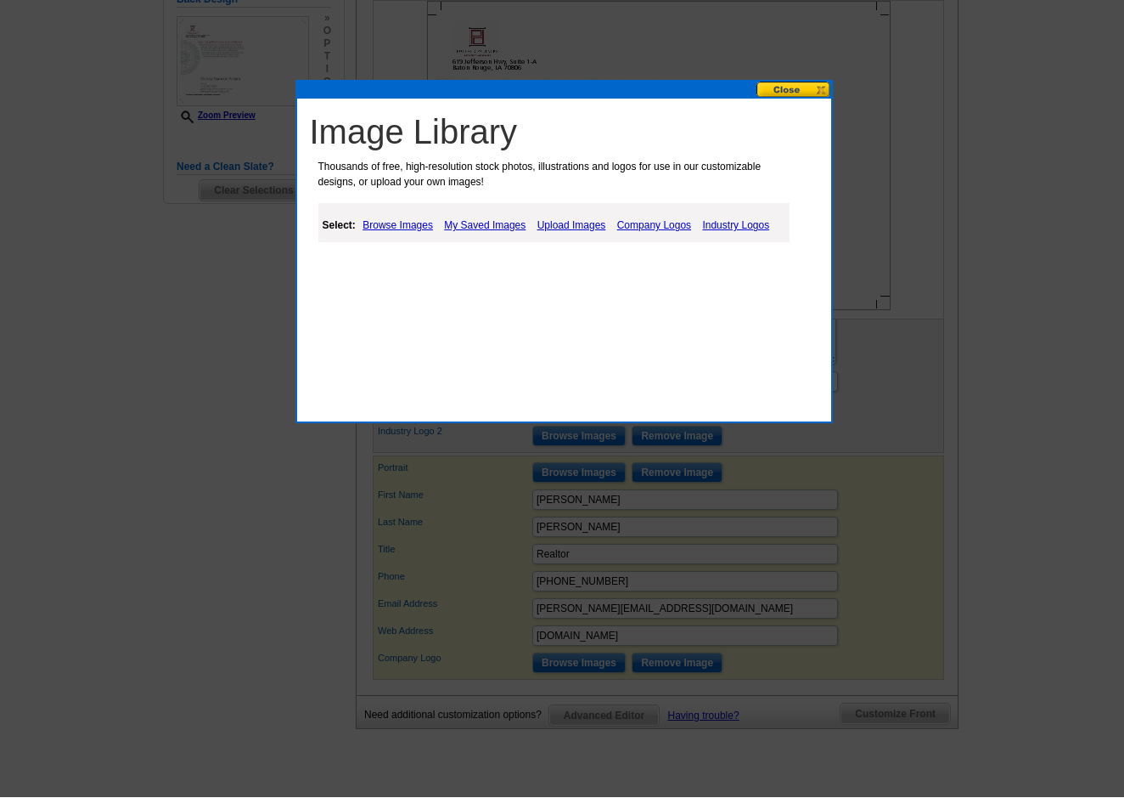
click at [558, 227] on link "Upload Images" at bounding box center [571, 225] width 77 height 20
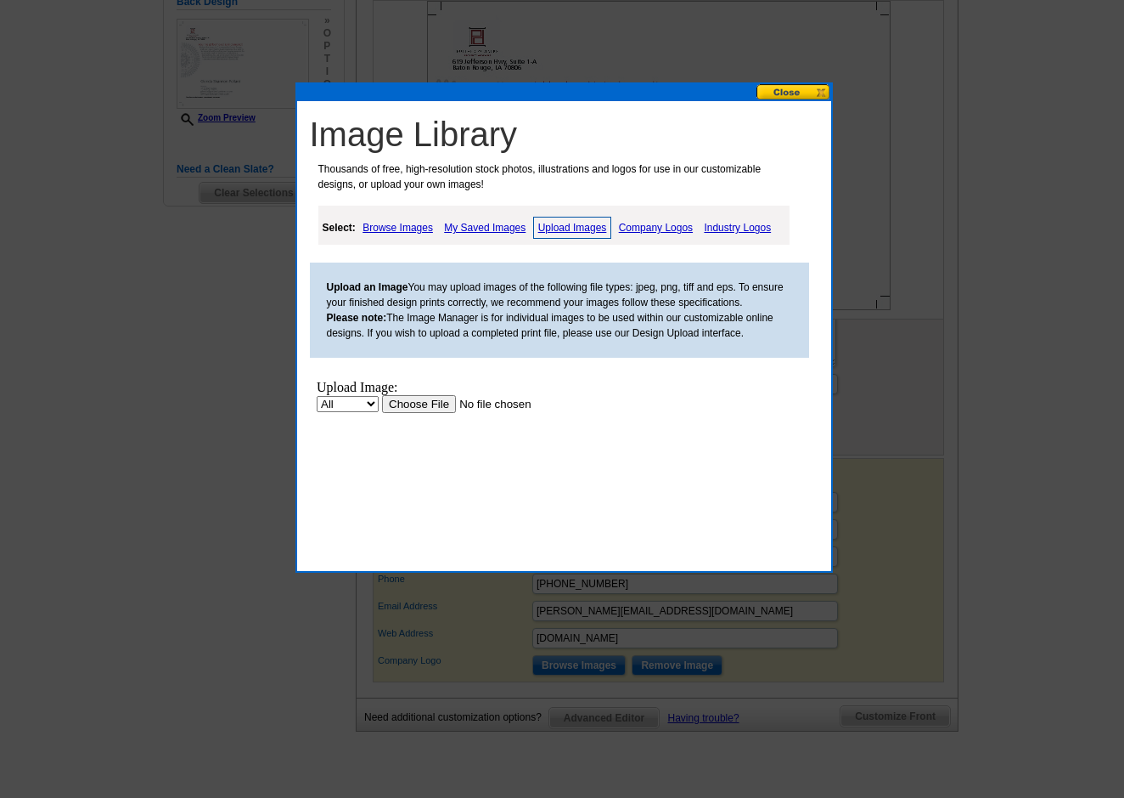
scroll to position [475, 1]
click at [431, 406] on input "file" at bounding box center [488, 403] width 215 height 18
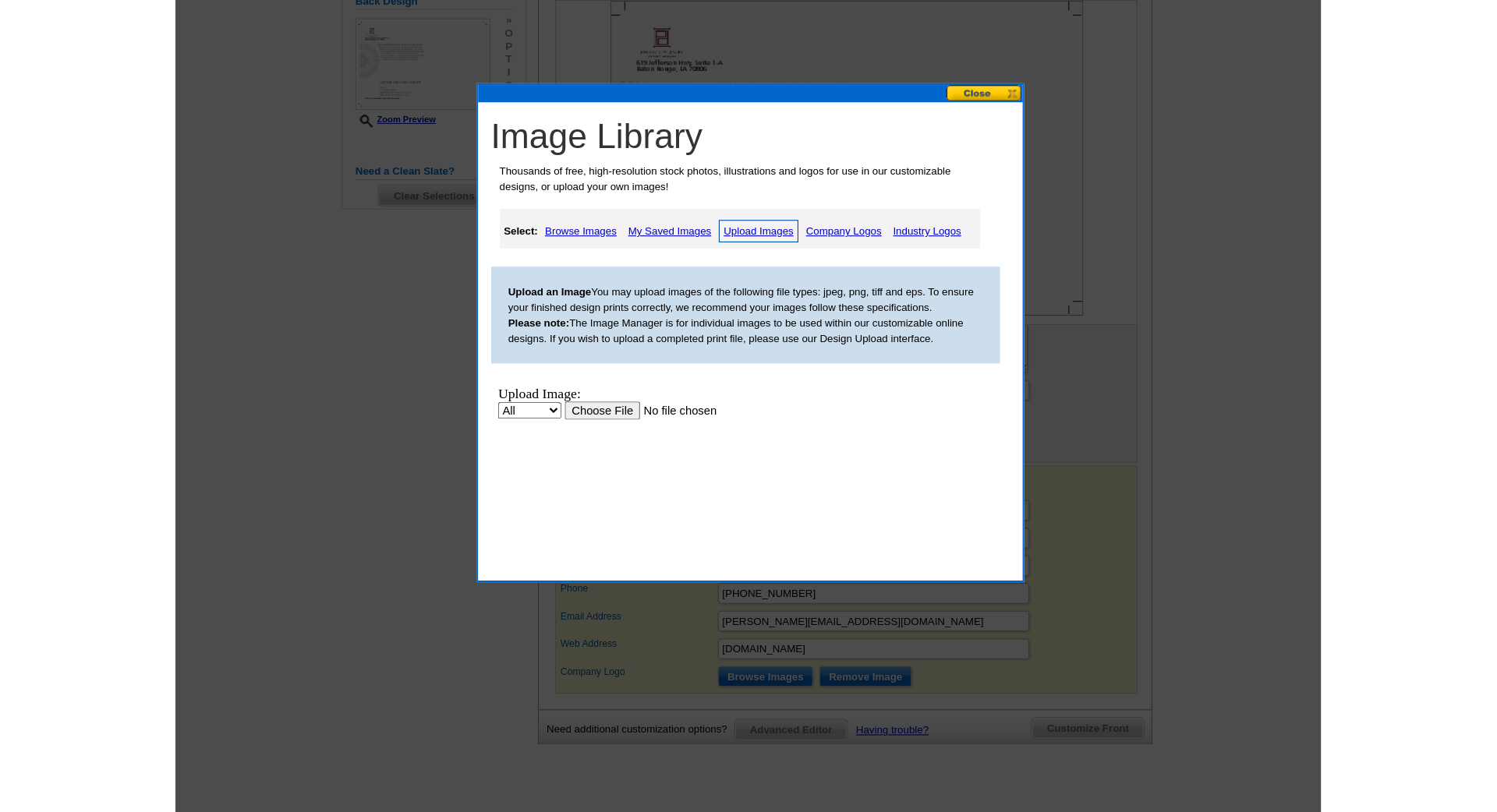
scroll to position [440, 1]
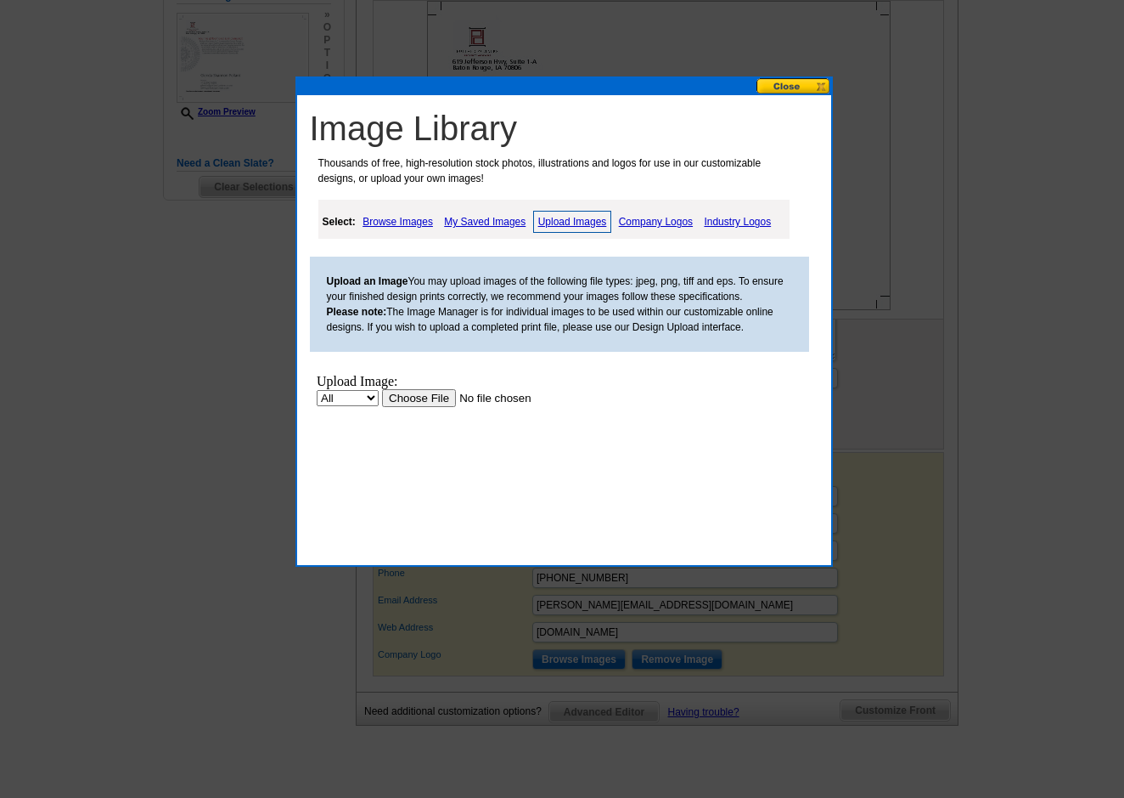
click at [771, 87] on button at bounding box center [794, 86] width 75 height 16
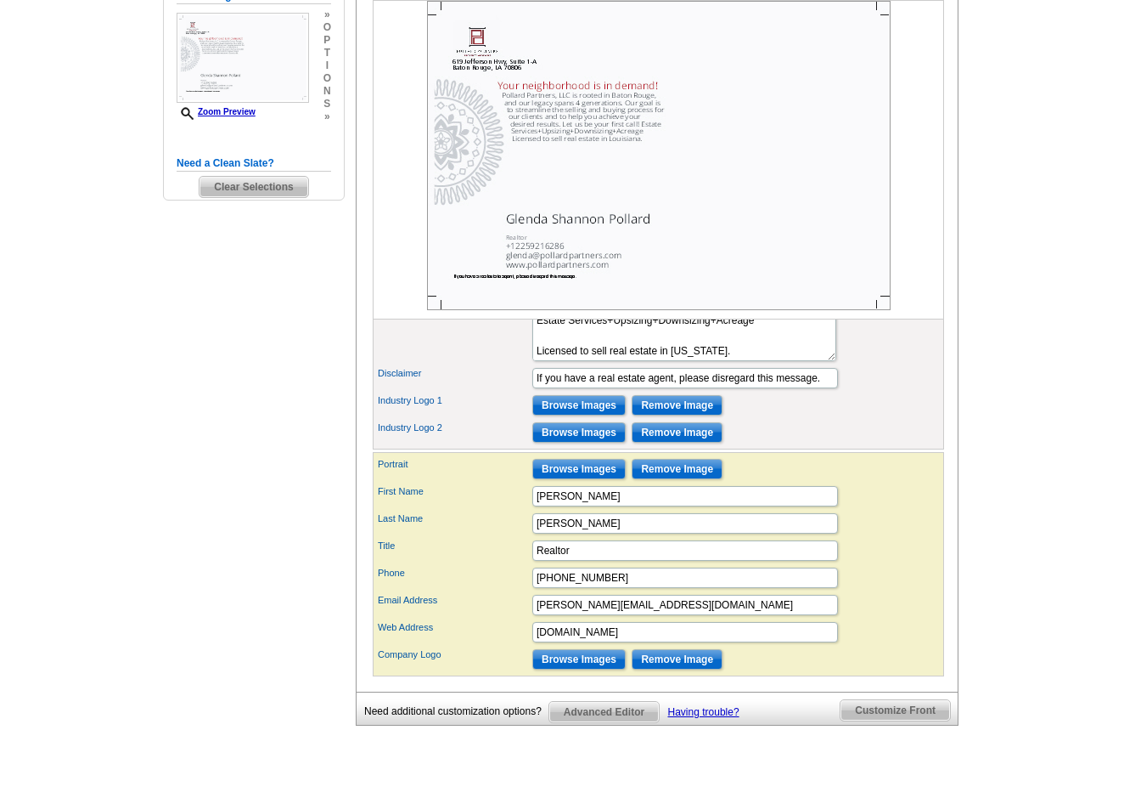
click at [67, 42] on main "Need Help? call 800-260-5887, chat with support, or have our designers make som…" at bounding box center [562, 223] width 1124 height 1181
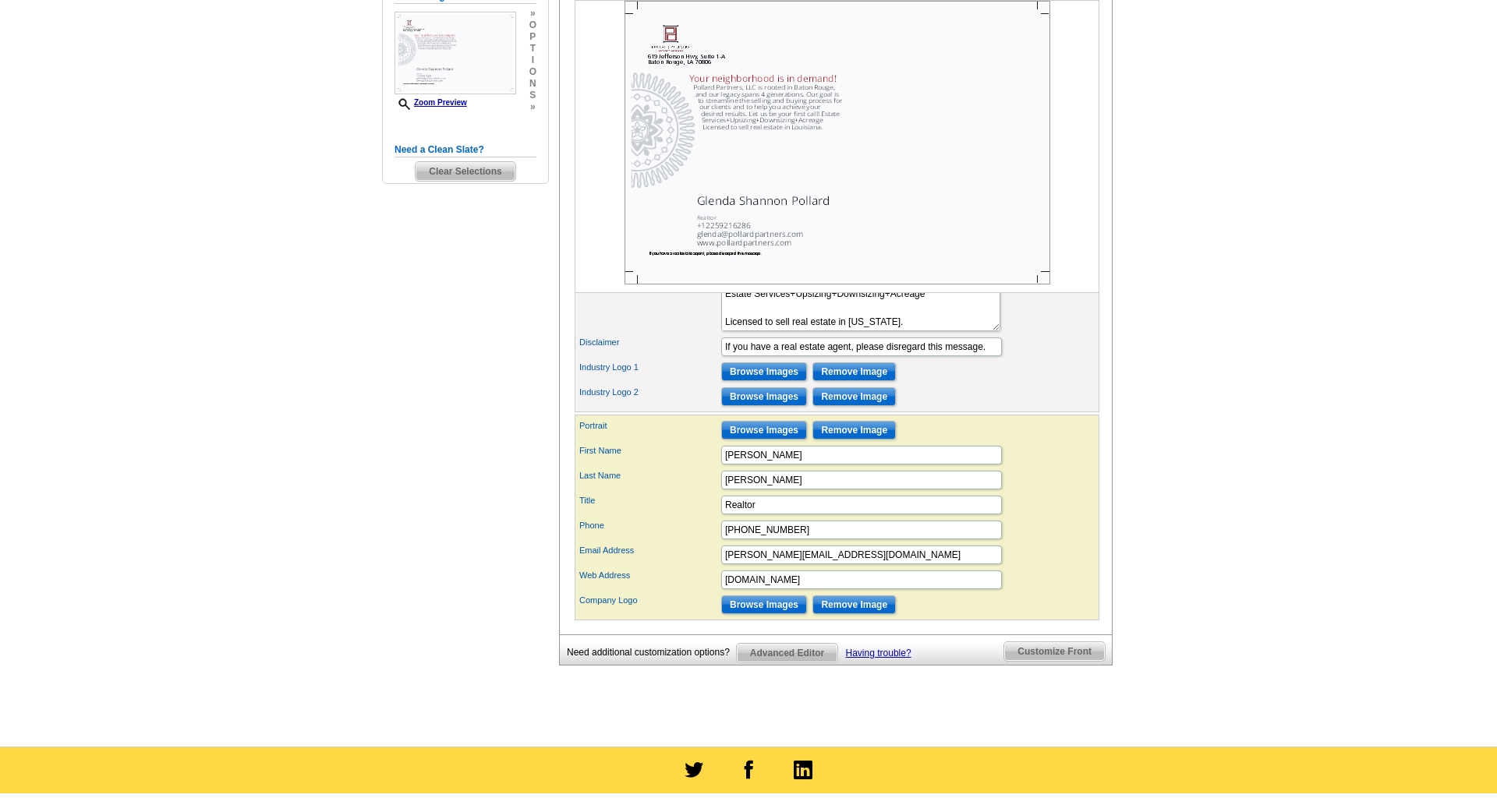
click at [772, 439] on input "Browse Images" at bounding box center [764, 430] width 85 height 18
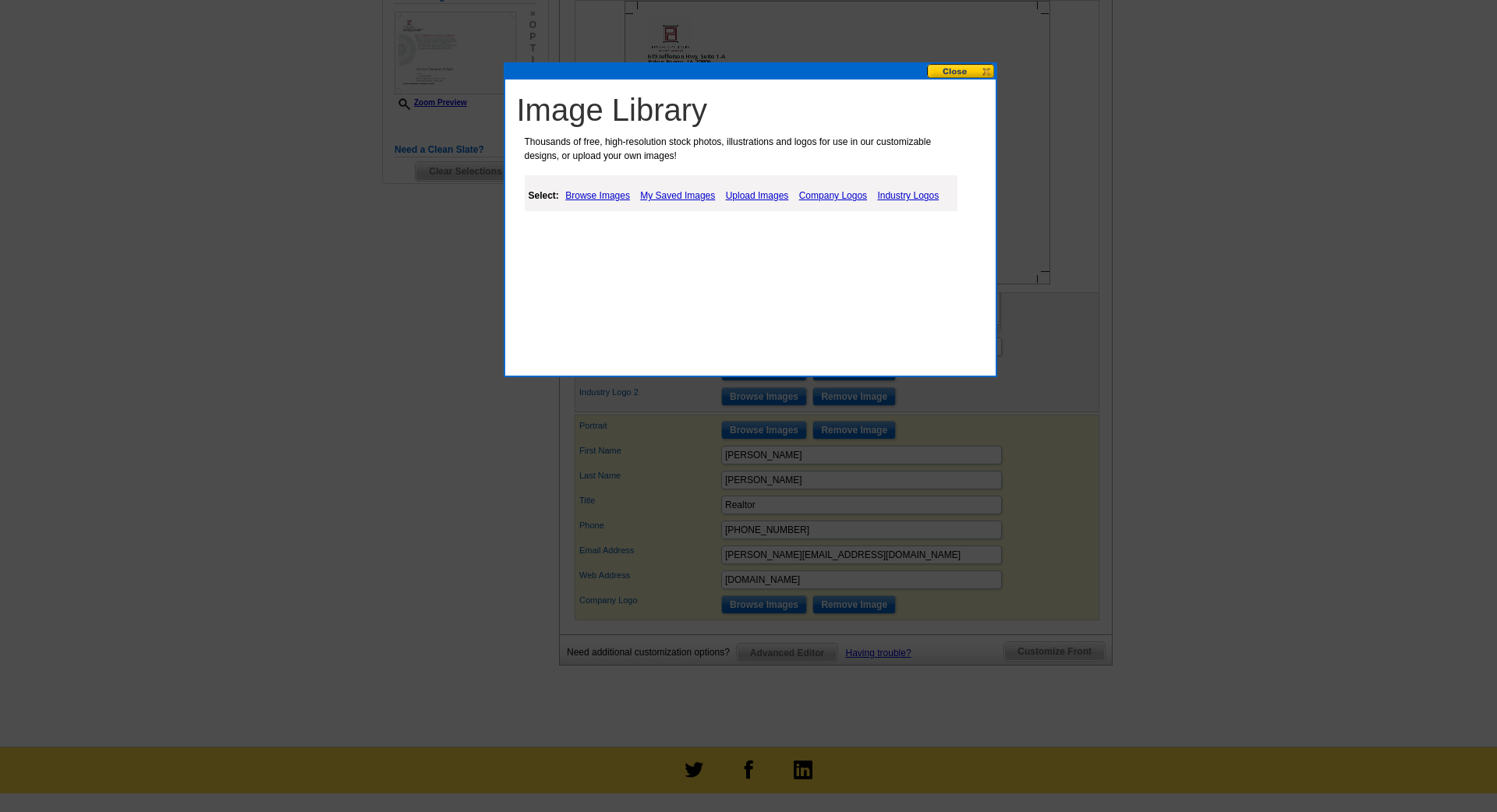
click at [678, 196] on link "My Saved Images" at bounding box center [677, 195] width 83 height 18
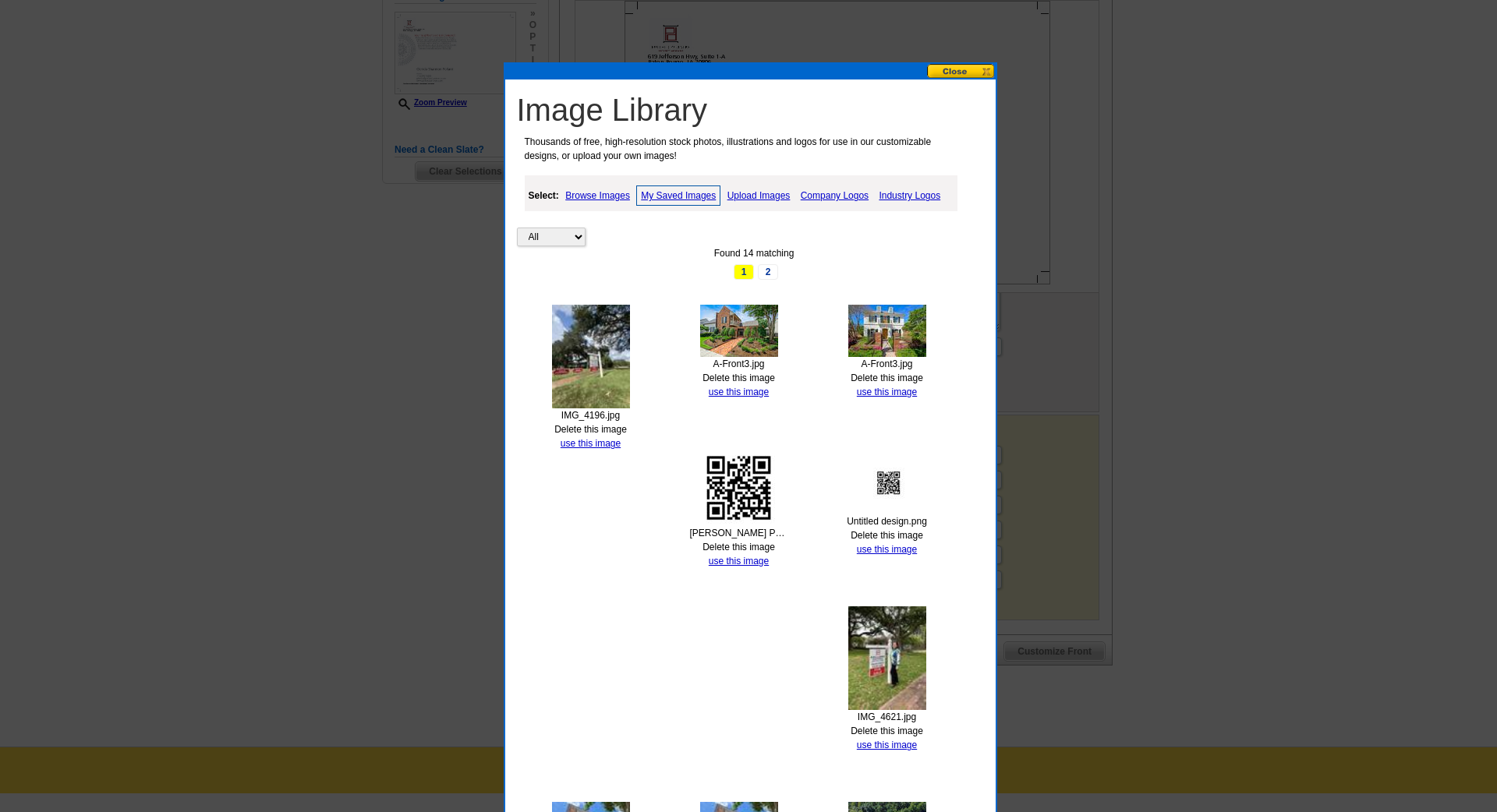
click at [765, 196] on link "Upload Images" at bounding box center [758, 195] width 71 height 18
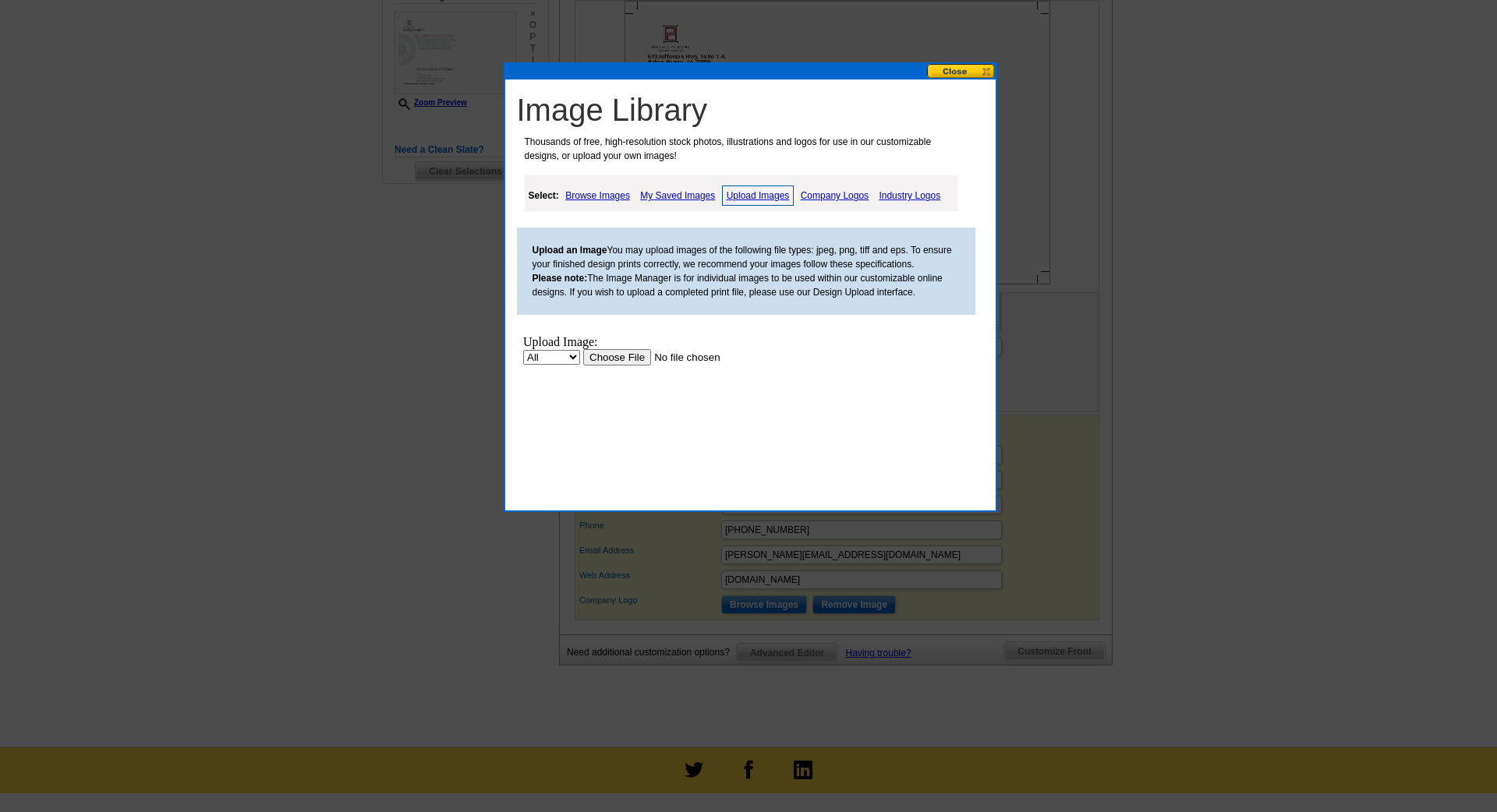
scroll to position [0, 0]
click at [626, 360] on input "file" at bounding box center [680, 357] width 197 height 17
click at [937, 70] on button at bounding box center [961, 72] width 69 height 15
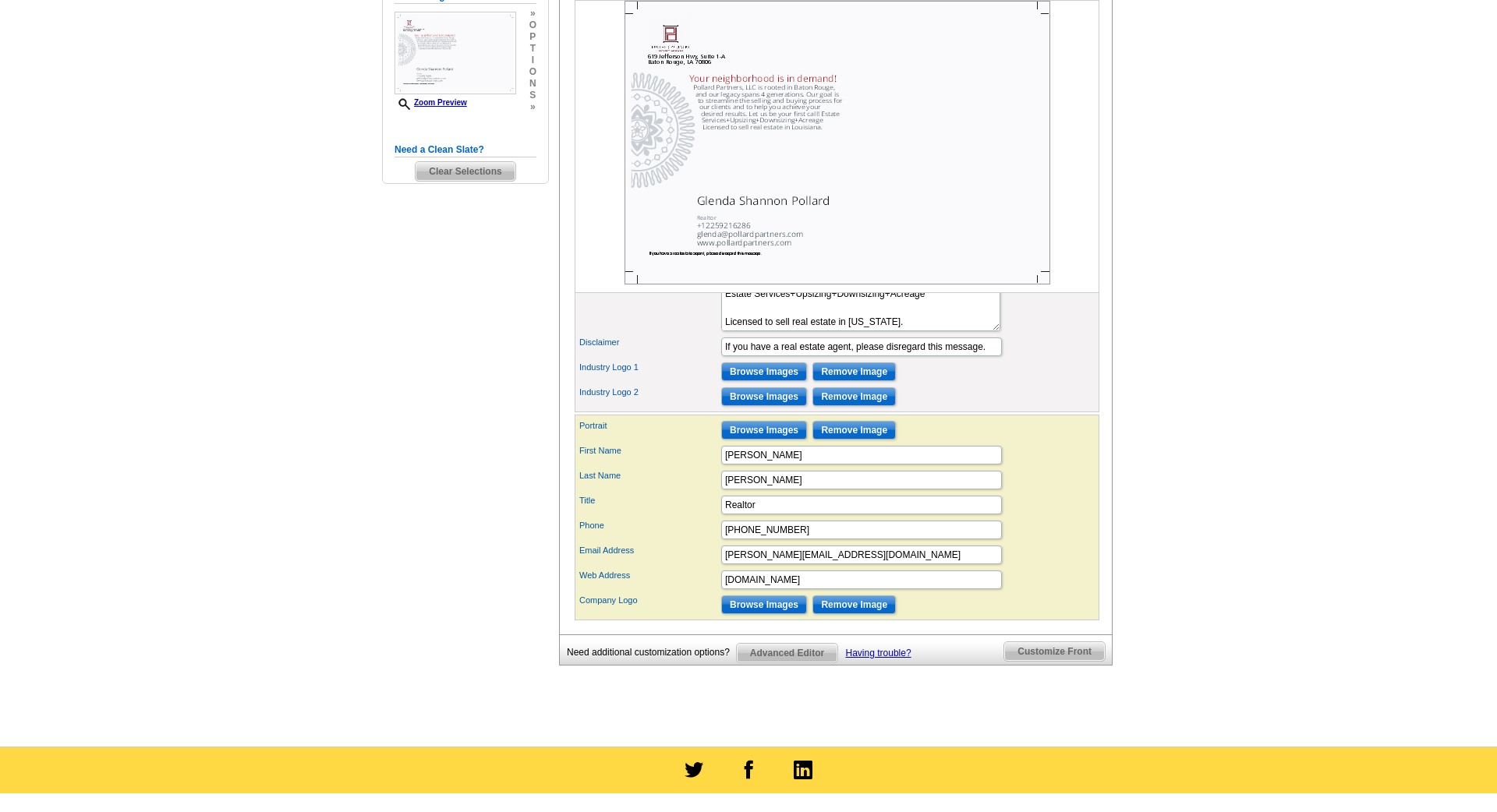
click at [770, 439] on input "Browse Images" at bounding box center [764, 430] width 85 height 18
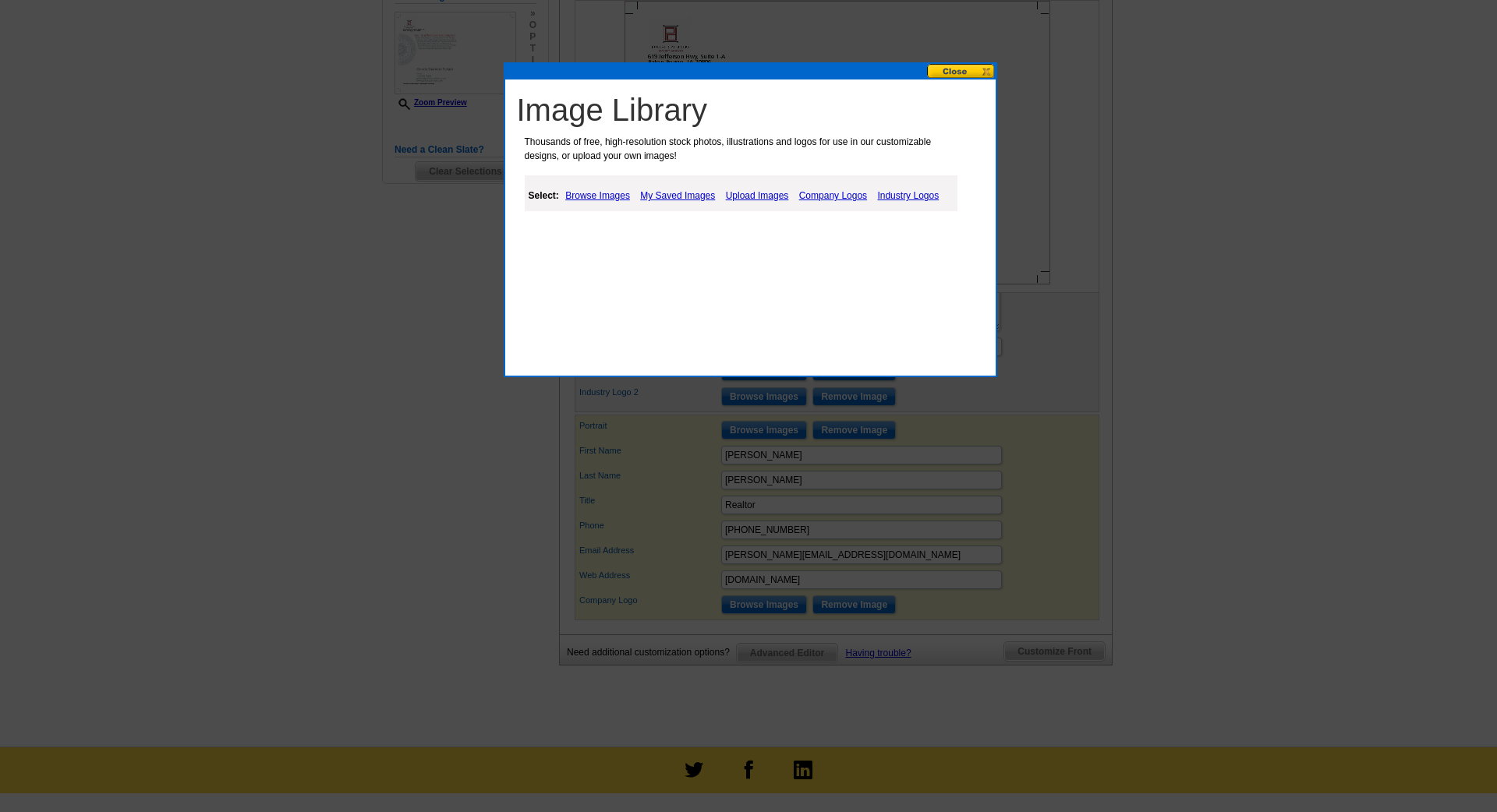
click at [747, 197] on link "Upload Images" at bounding box center [756, 195] width 71 height 18
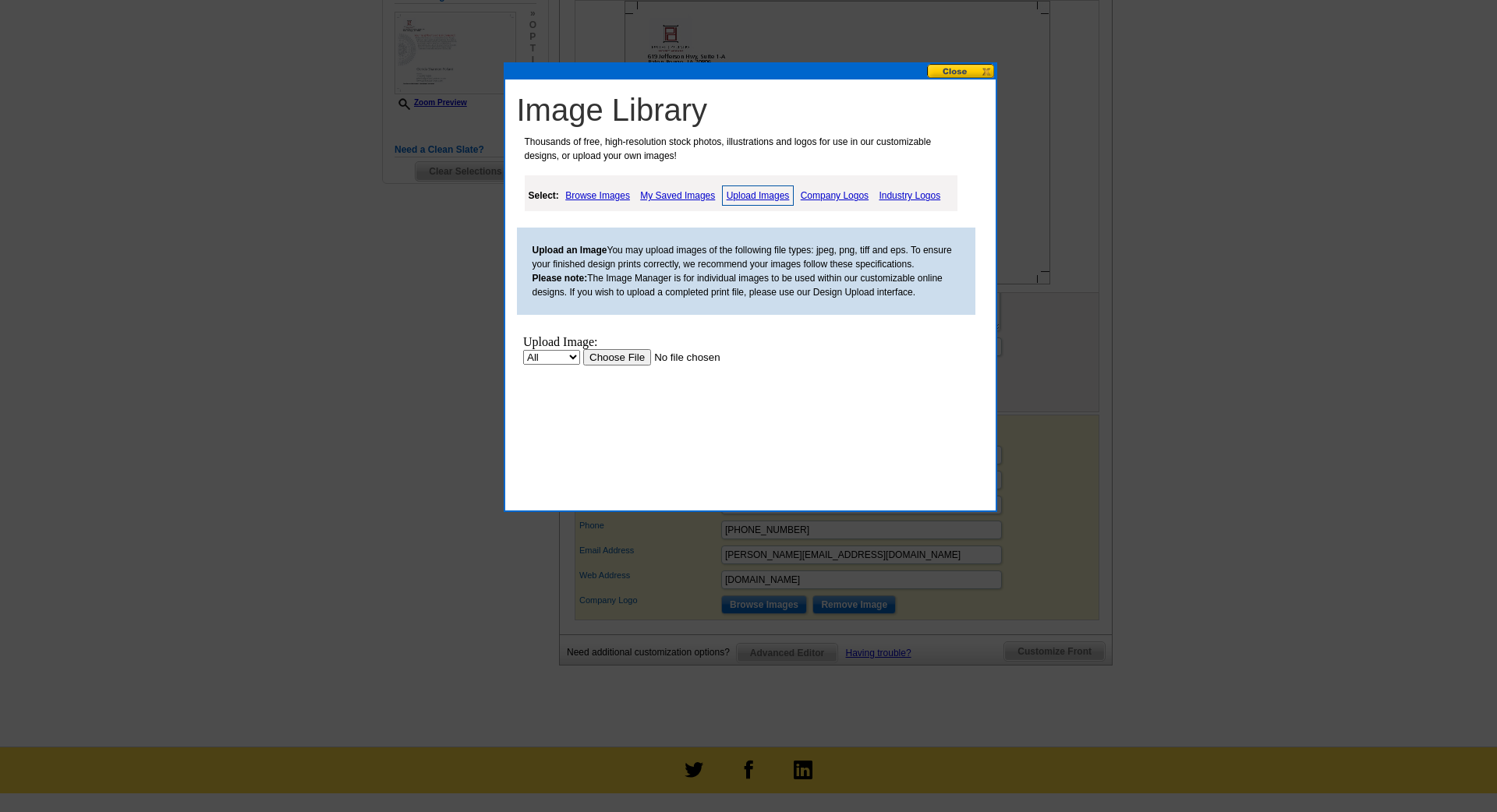
click at [632, 355] on input "file" at bounding box center [680, 357] width 197 height 17
click at [683, 195] on link "My Saved Images" at bounding box center [677, 195] width 83 height 18
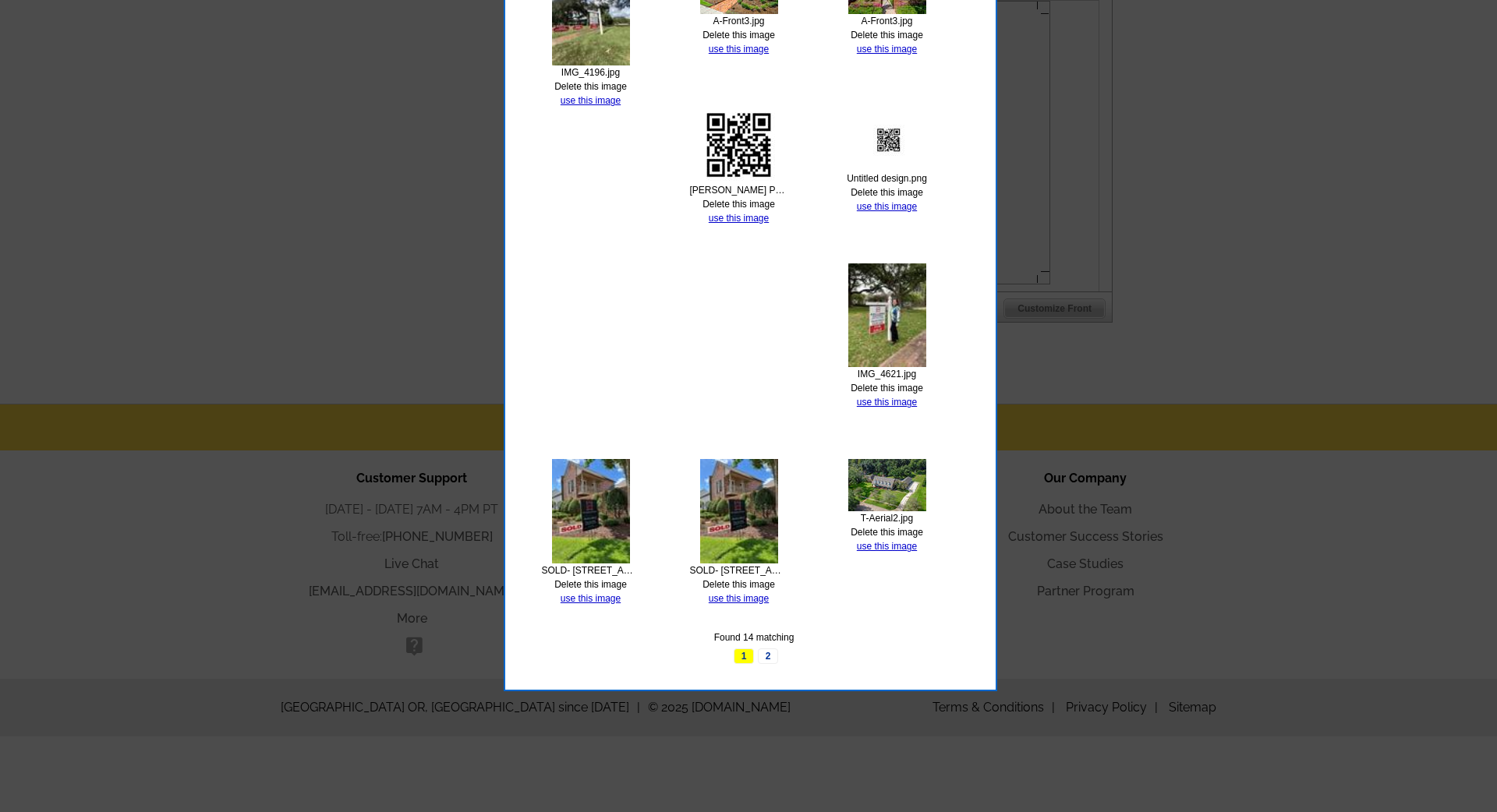
scroll to position [784, 0]
click at [769, 649] on link "2" at bounding box center [768, 656] width 20 height 16
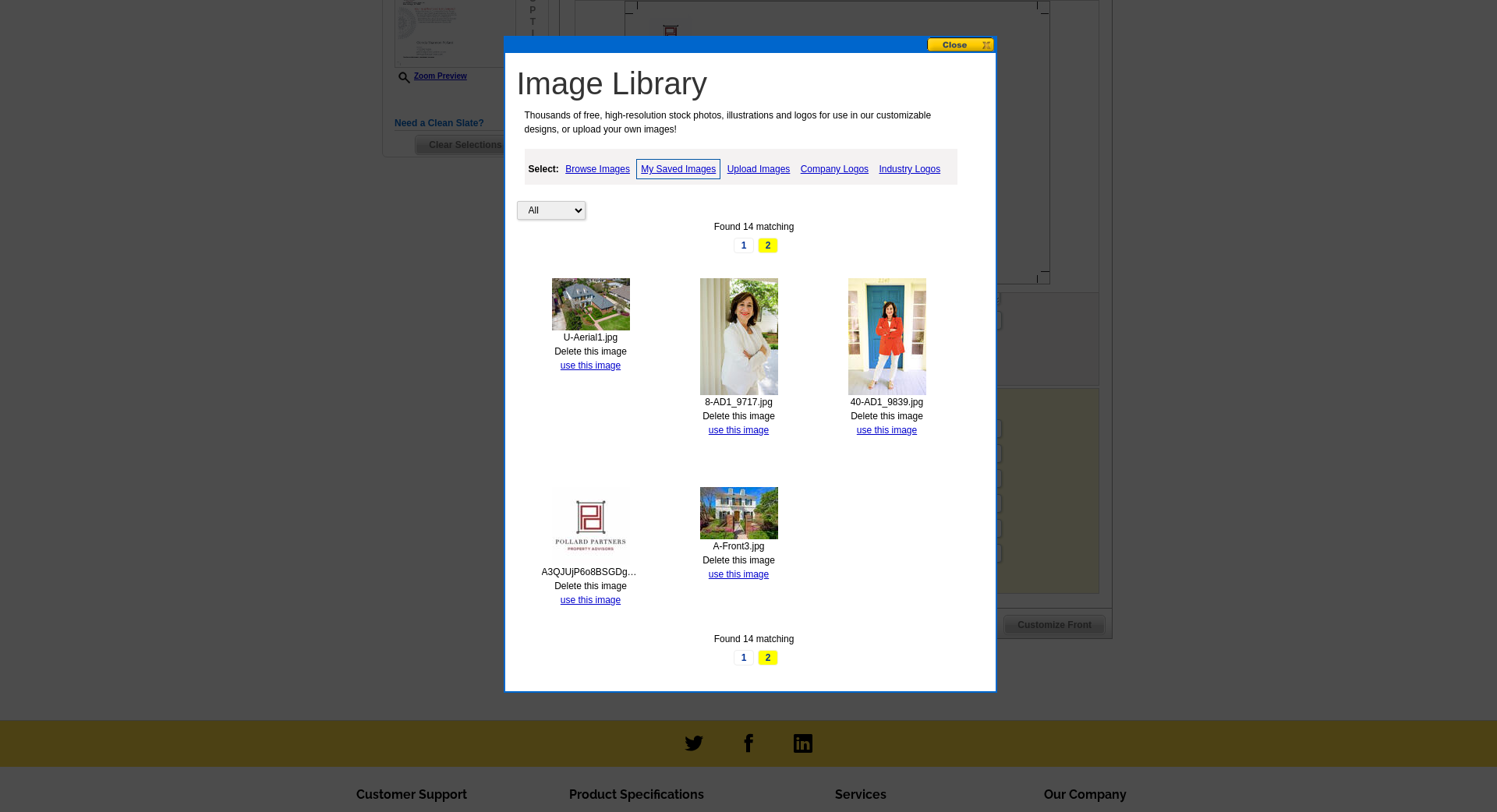
scroll to position [467, 0]
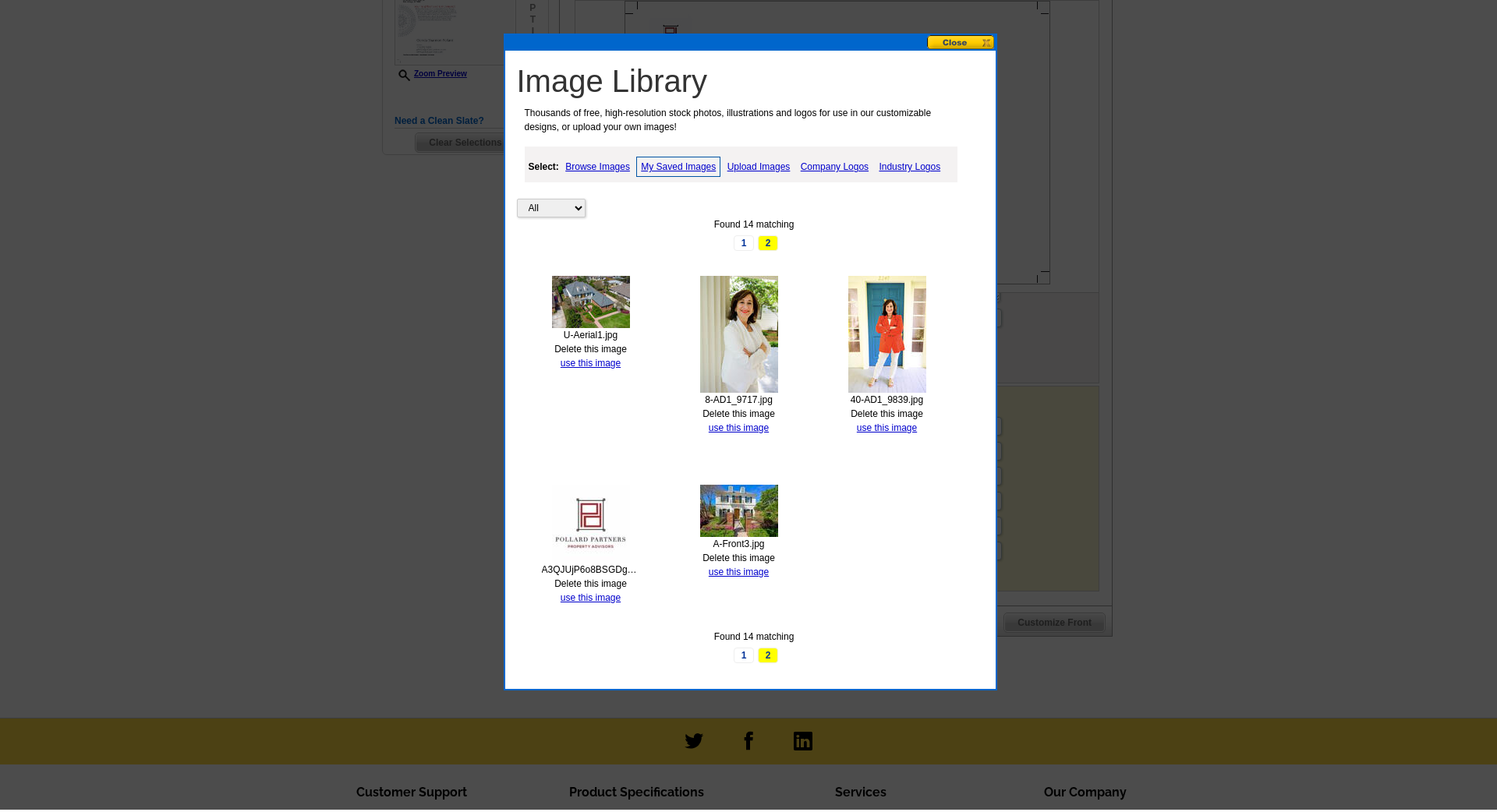
click at [762, 171] on link "Upload Images" at bounding box center [758, 167] width 71 height 18
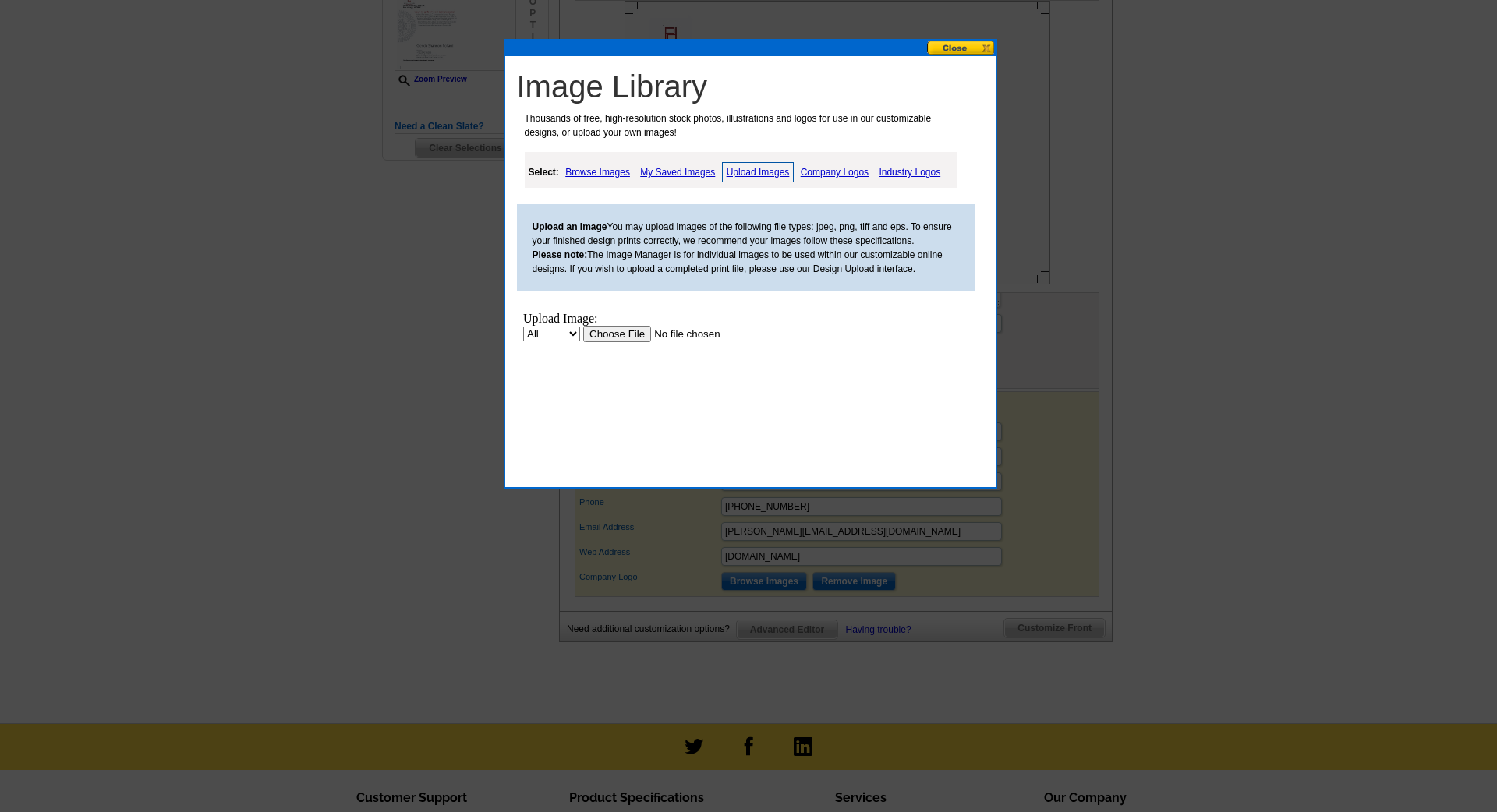
scroll to position [0, 0]
click at [624, 326] on form "All Property Upload" at bounding box center [664, 334] width 284 height 17
click at [622, 333] on input "file" at bounding box center [680, 334] width 197 height 17
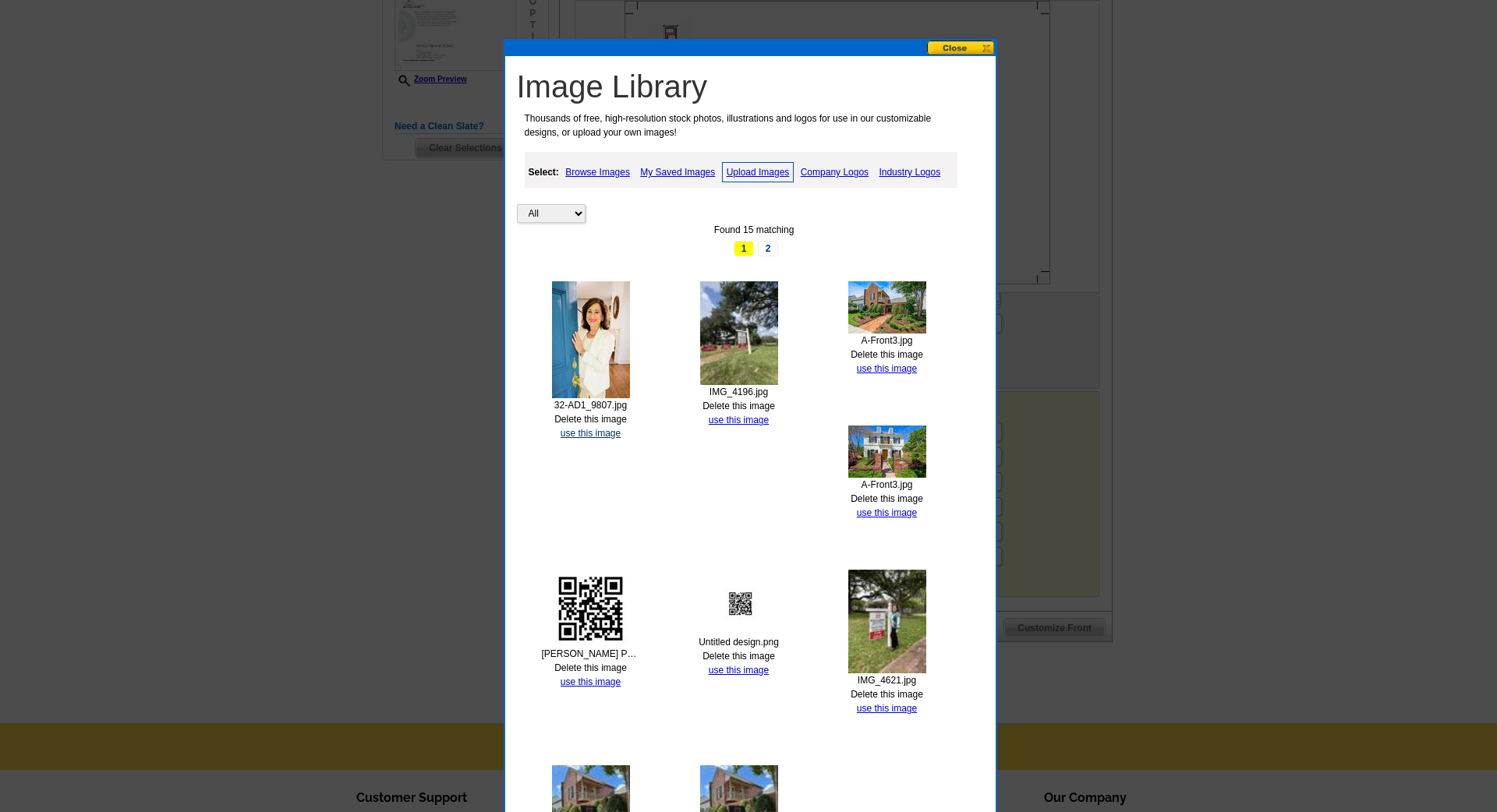
click at [594, 431] on link "use this image" at bounding box center [590, 433] width 60 height 11
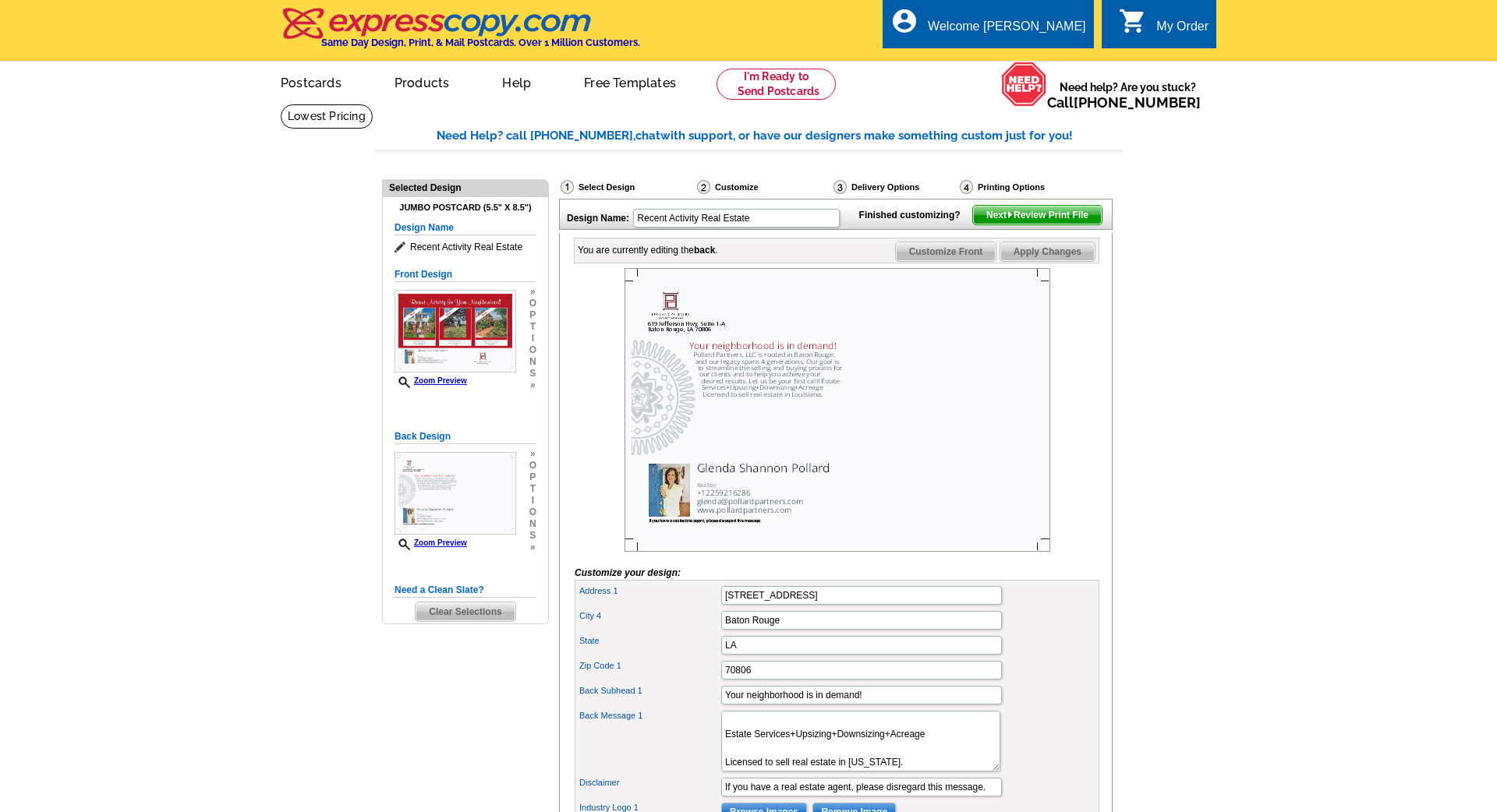
click at [1043, 225] on span "Next Review Print File" at bounding box center [1037, 215] width 128 height 18
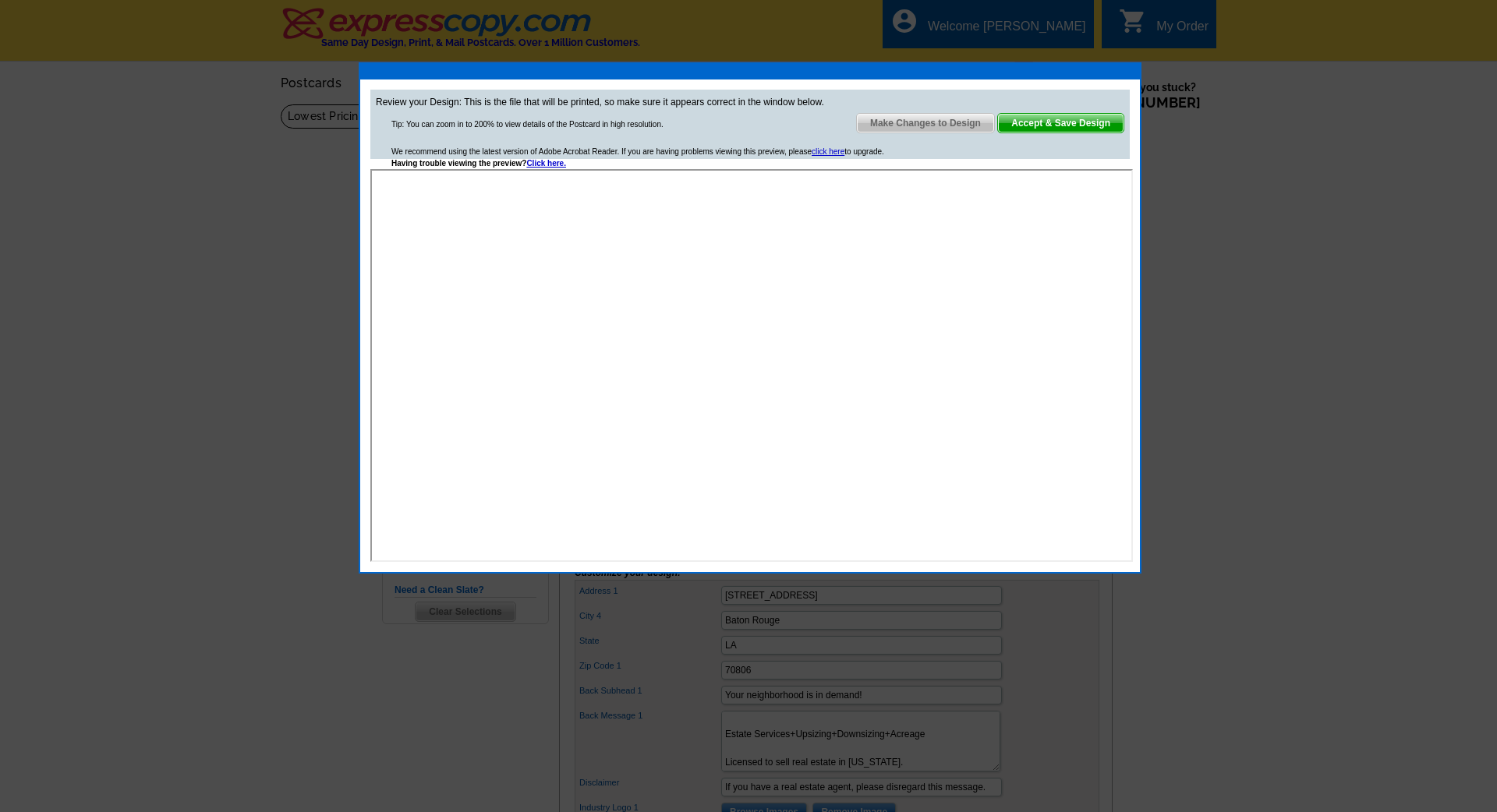
click at [1080, 123] on span "Accept & Save Design" at bounding box center [1060, 123] width 126 height 18
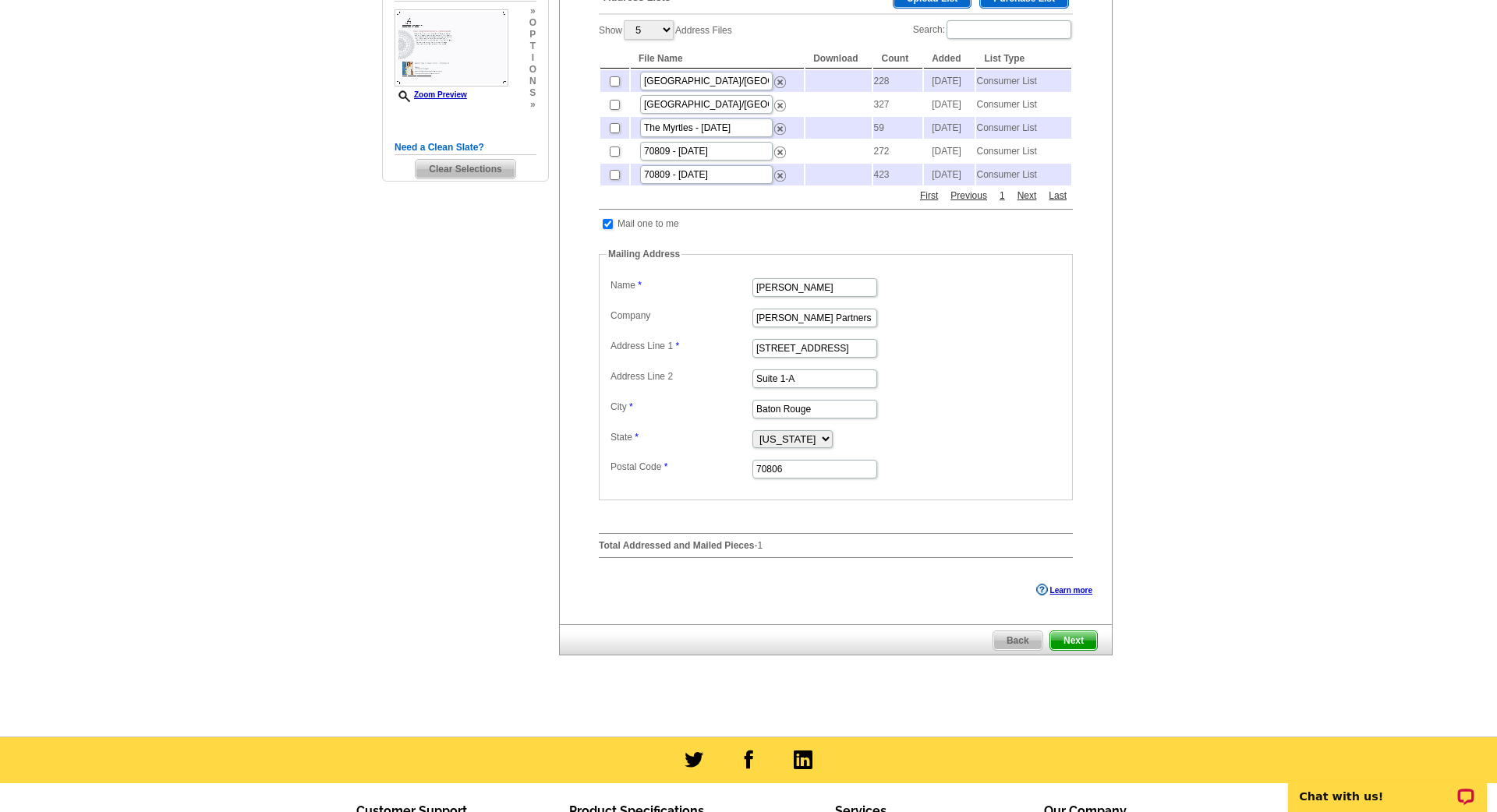
scroll to position [403, 0]
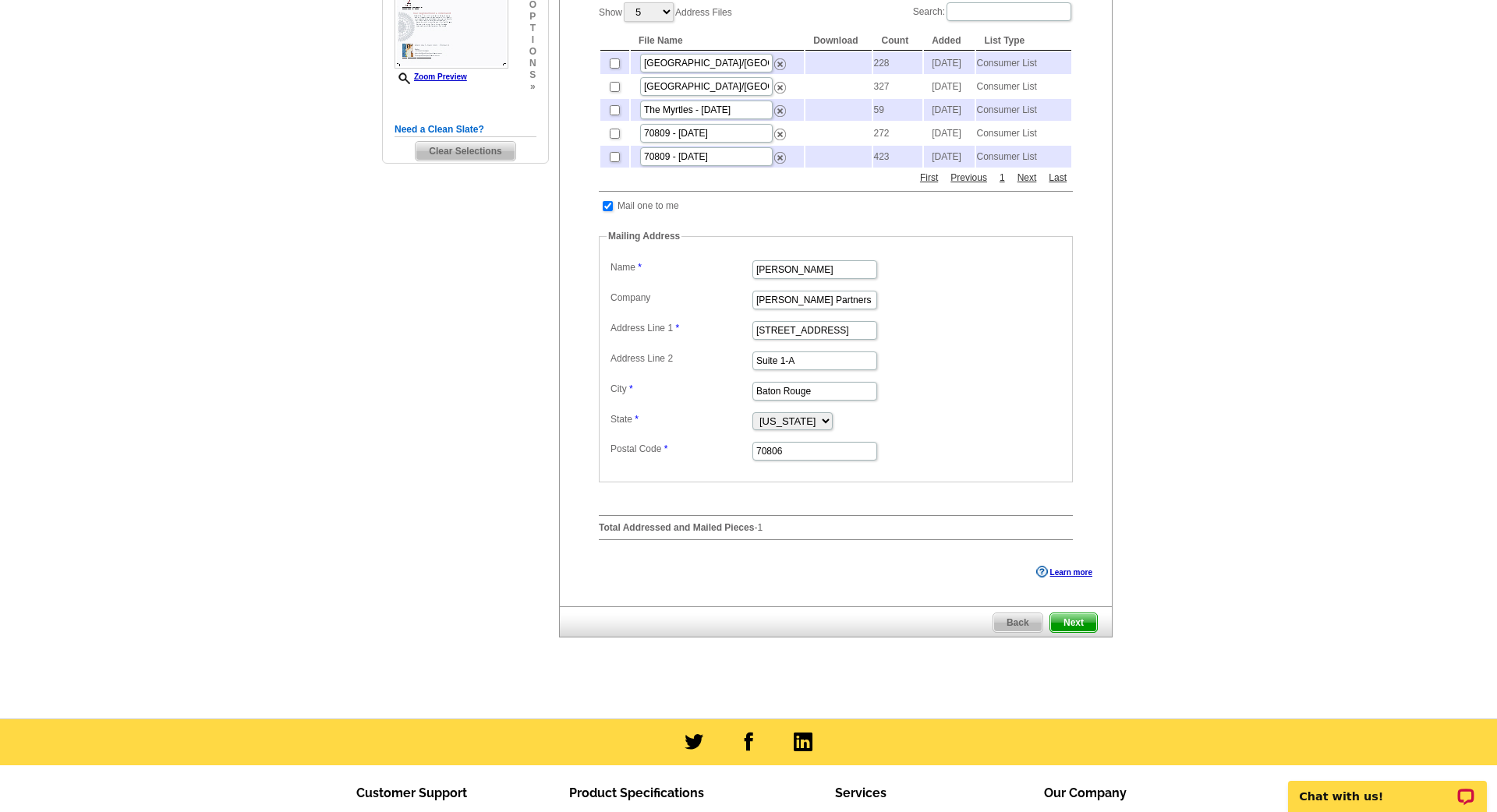
click at [1078, 632] on span "Next" at bounding box center [1073, 622] width 47 height 18
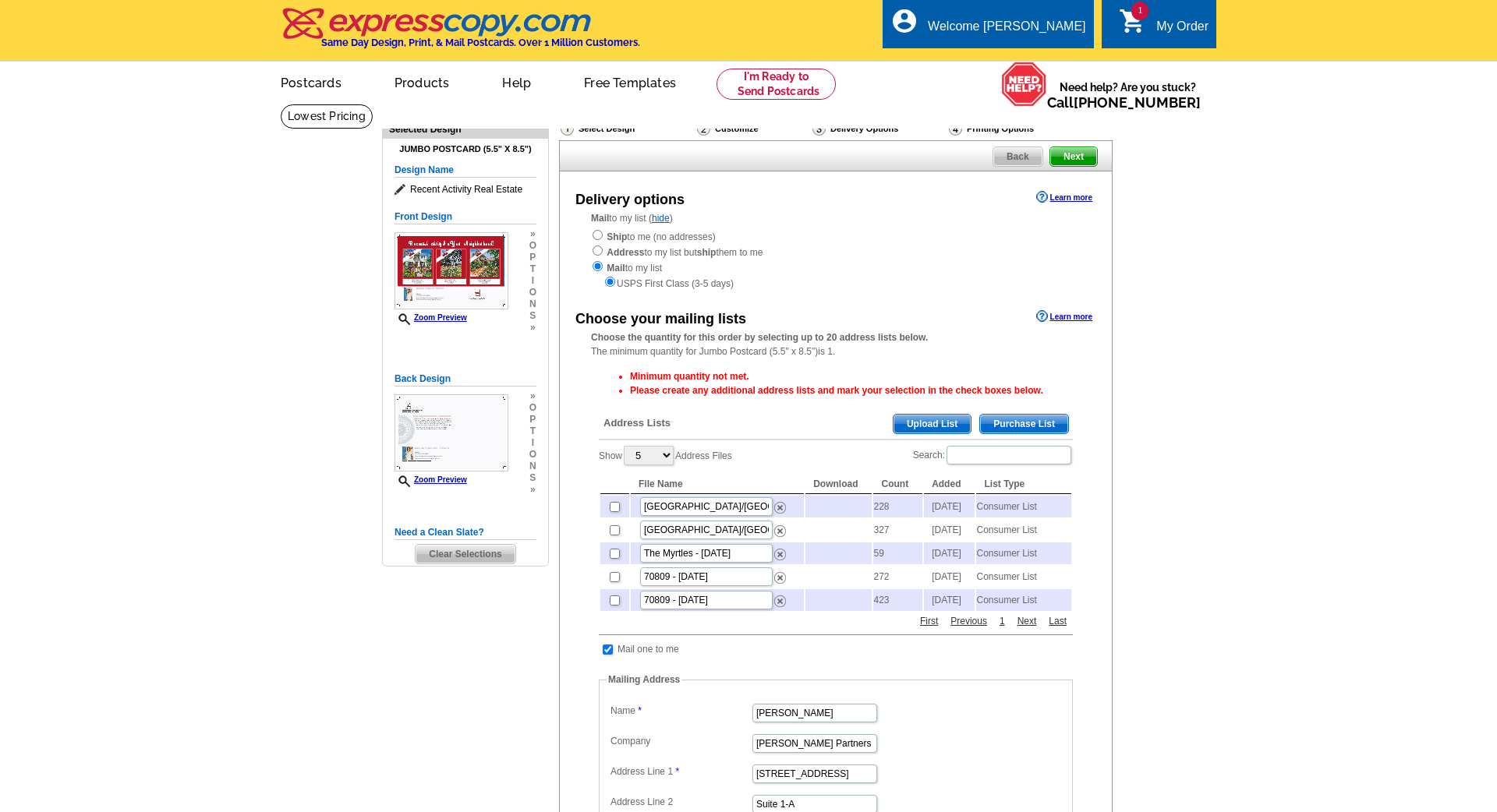
click at [614, 503] on input "checkbox" at bounding box center [614, 506] width 10 height 10
checkbox input "true"
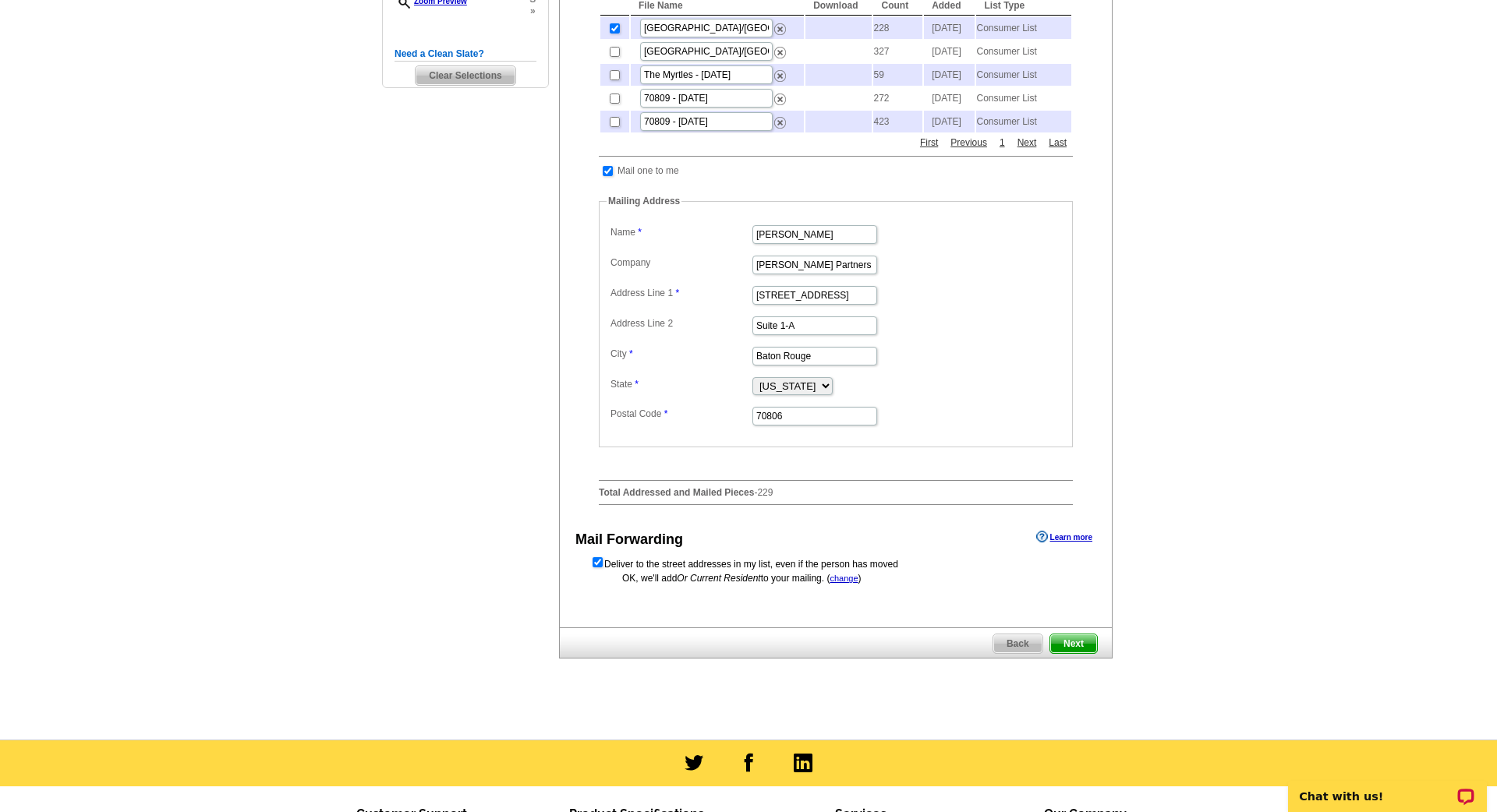
scroll to position [476, 1]
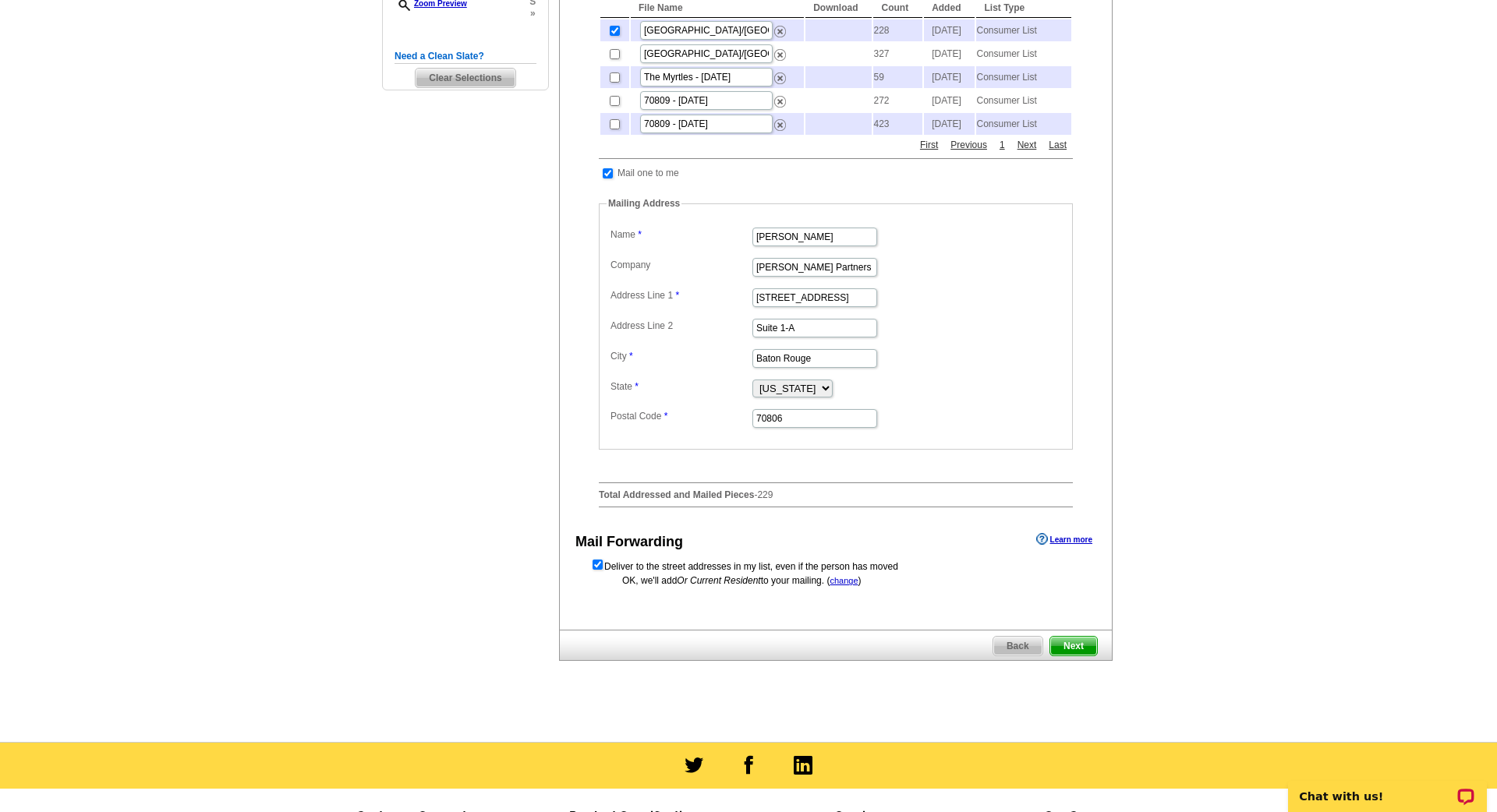
click at [597, 570] on input "checkbox" at bounding box center [597, 564] width 10 height 10
checkbox input "false"
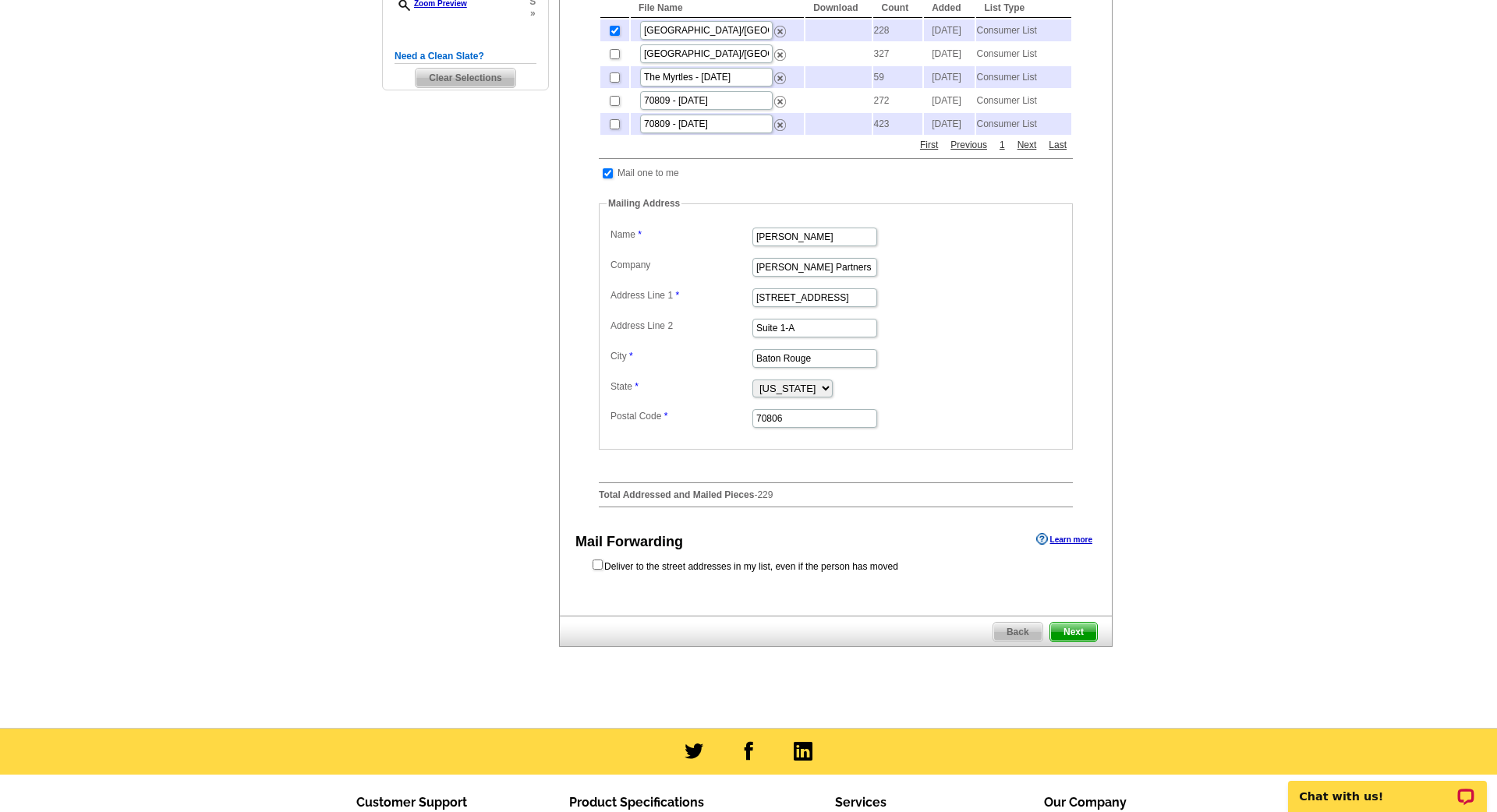
scroll to position [474, 1]
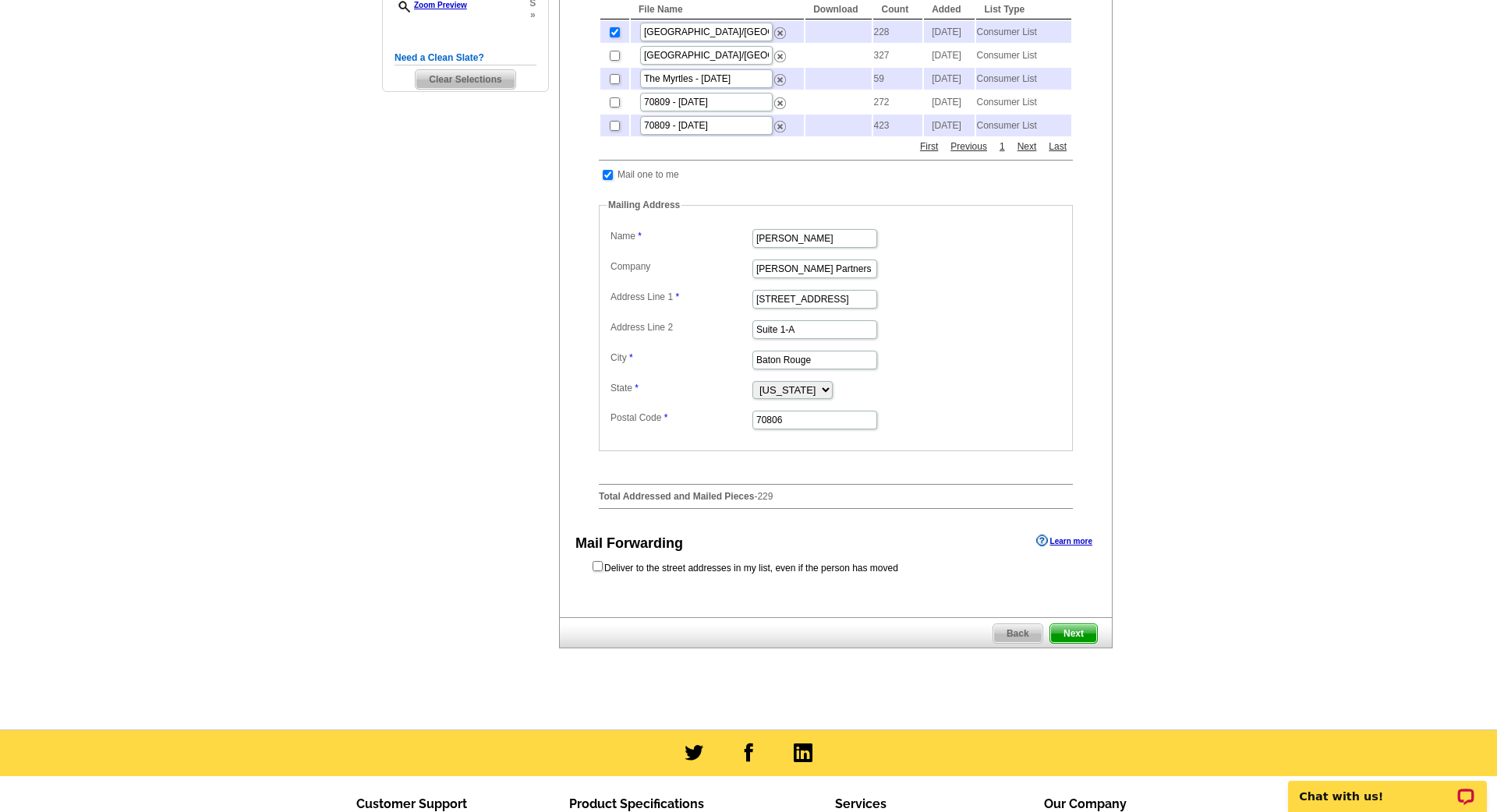
click at [1069, 643] on span "Next" at bounding box center [1073, 633] width 47 height 18
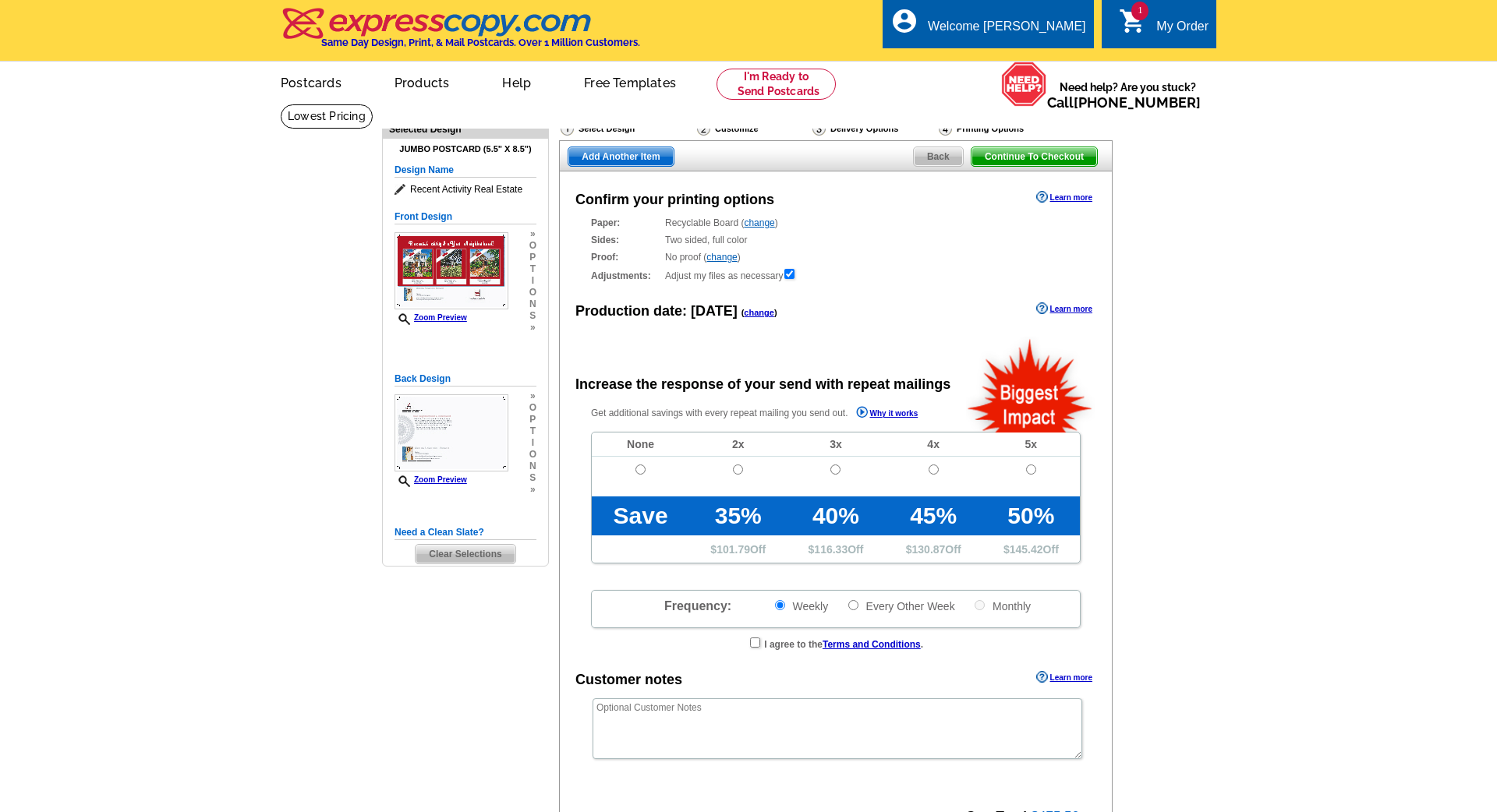
radio input "false"
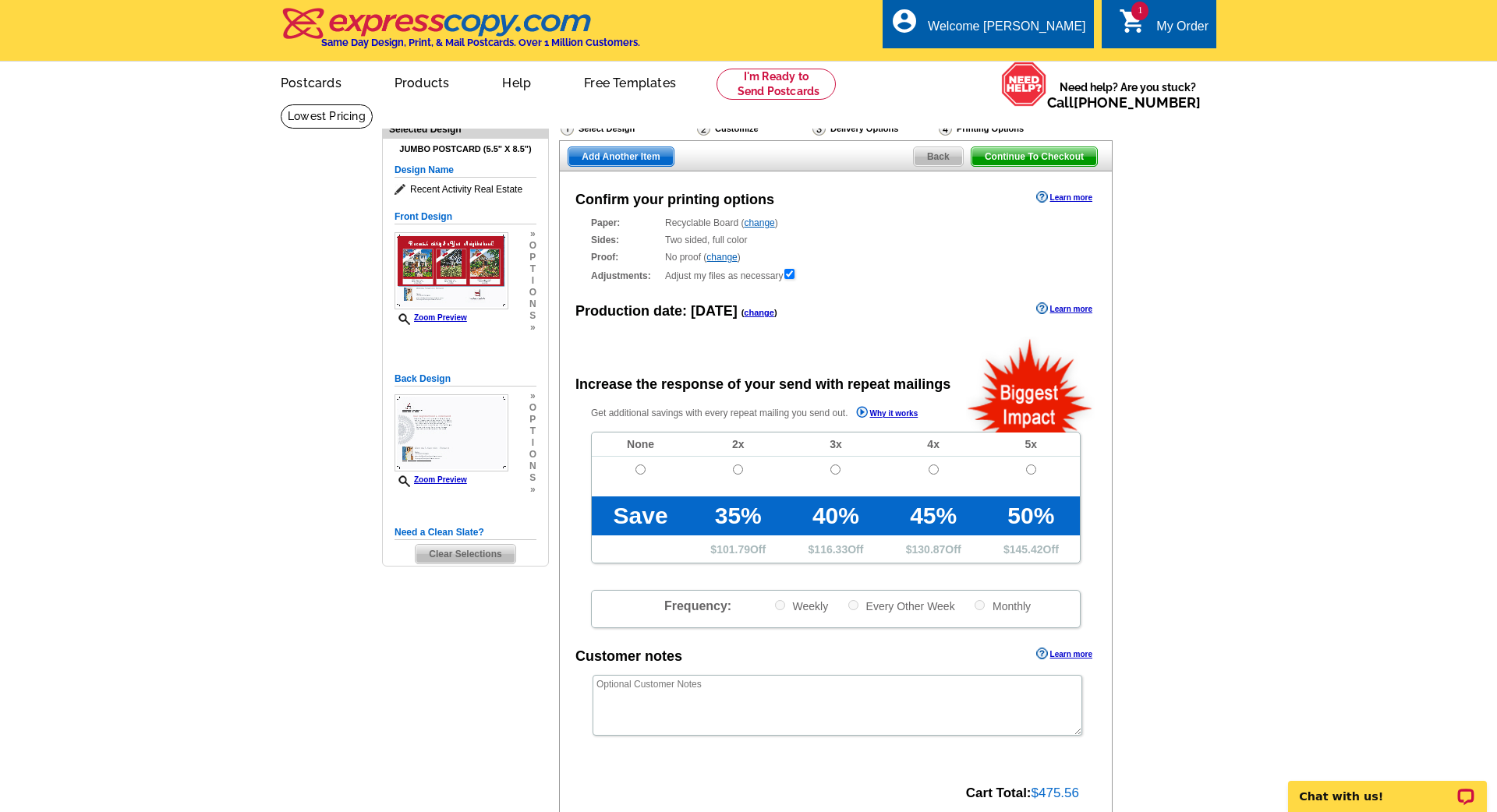
click at [638, 467] on input "radio" at bounding box center [640, 469] width 10 height 10
radio input "true"
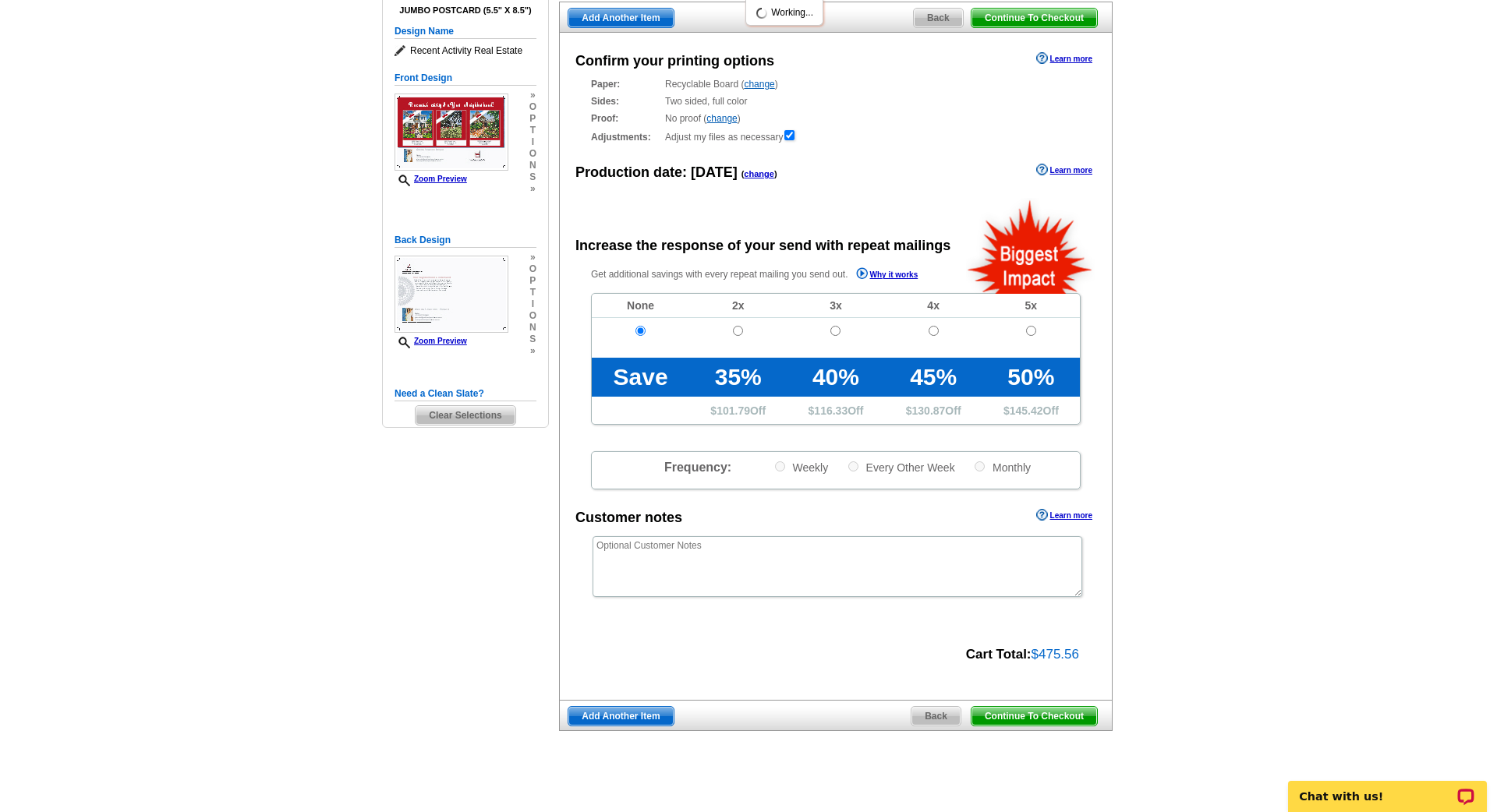
scroll to position [140, 0]
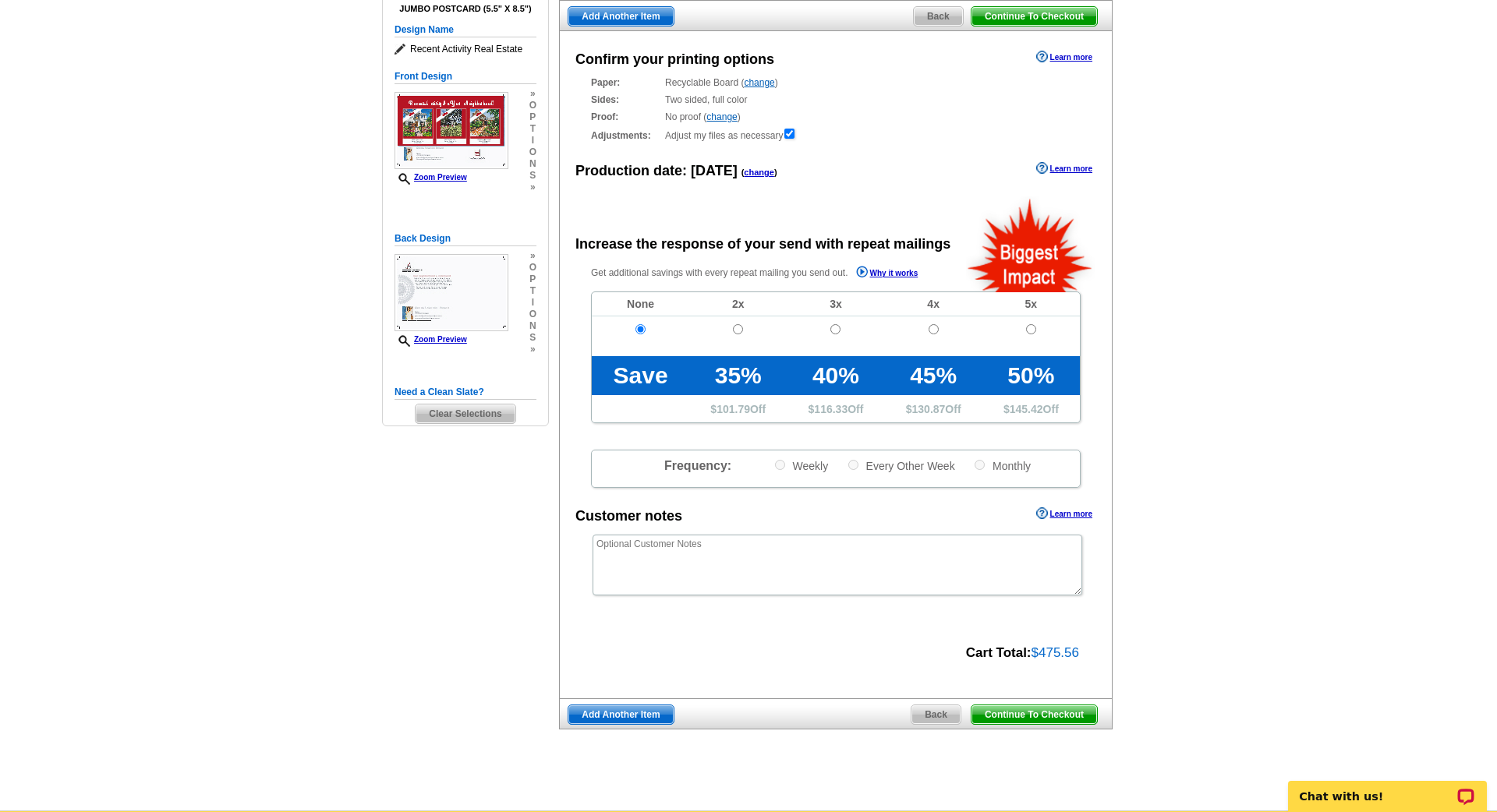
click at [1025, 710] on span "Continue To Checkout" at bounding box center [1033, 715] width 126 height 18
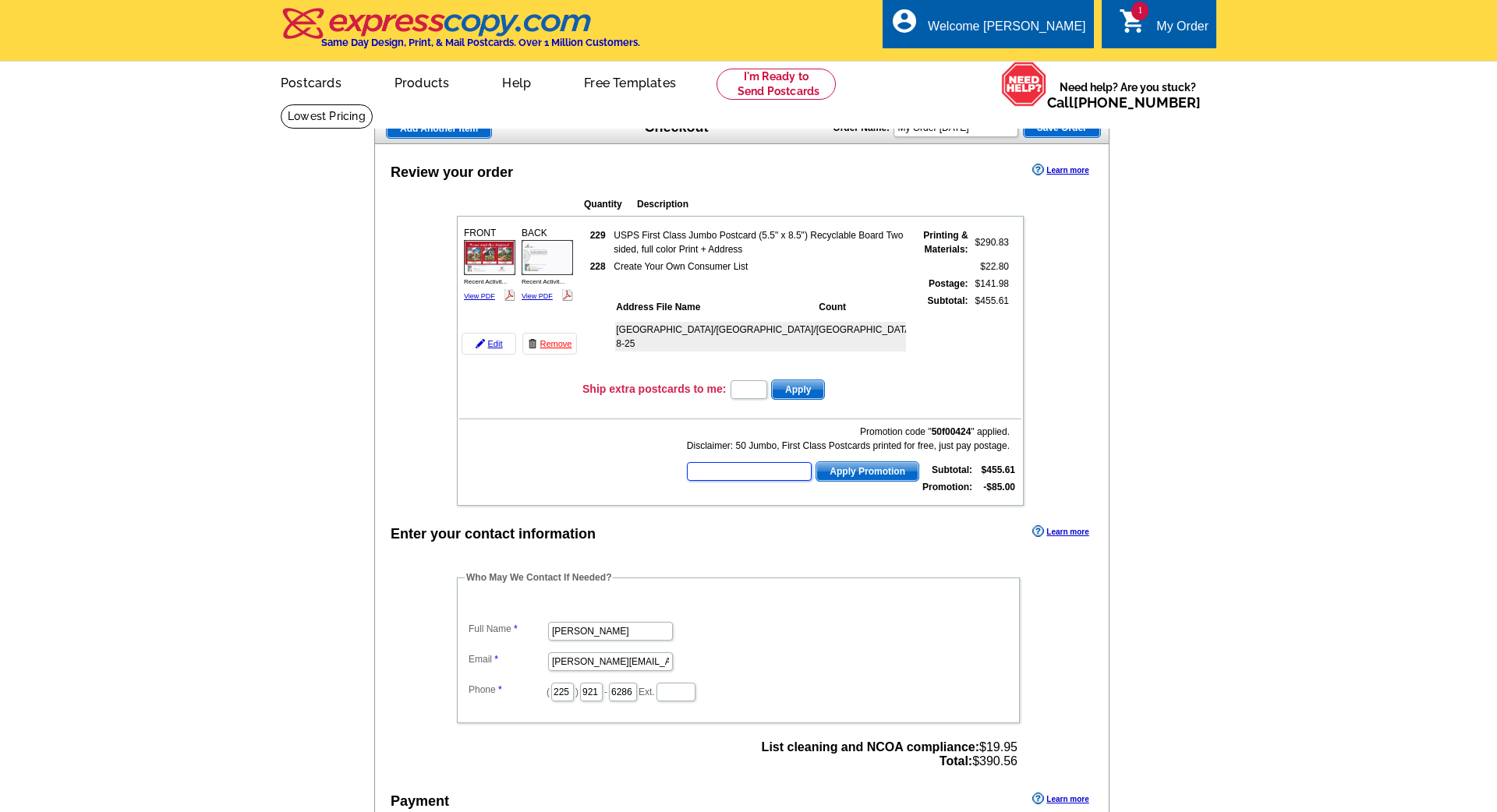
click at [774, 467] on input "text" at bounding box center [749, 472] width 125 height 18
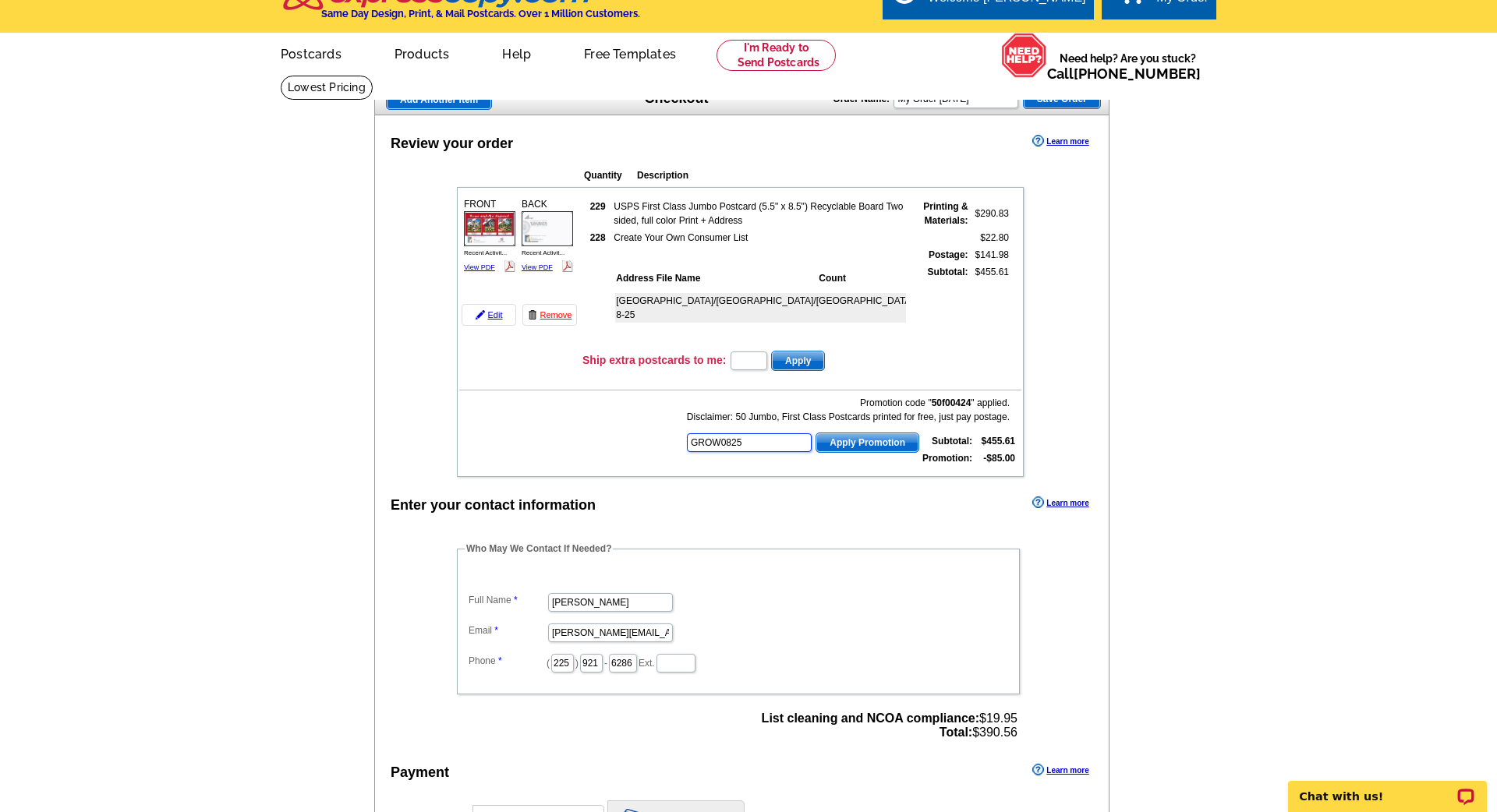
type input "GROW0825"
click at [866, 440] on span "Apply Promotion" at bounding box center [866, 442] width 102 height 18
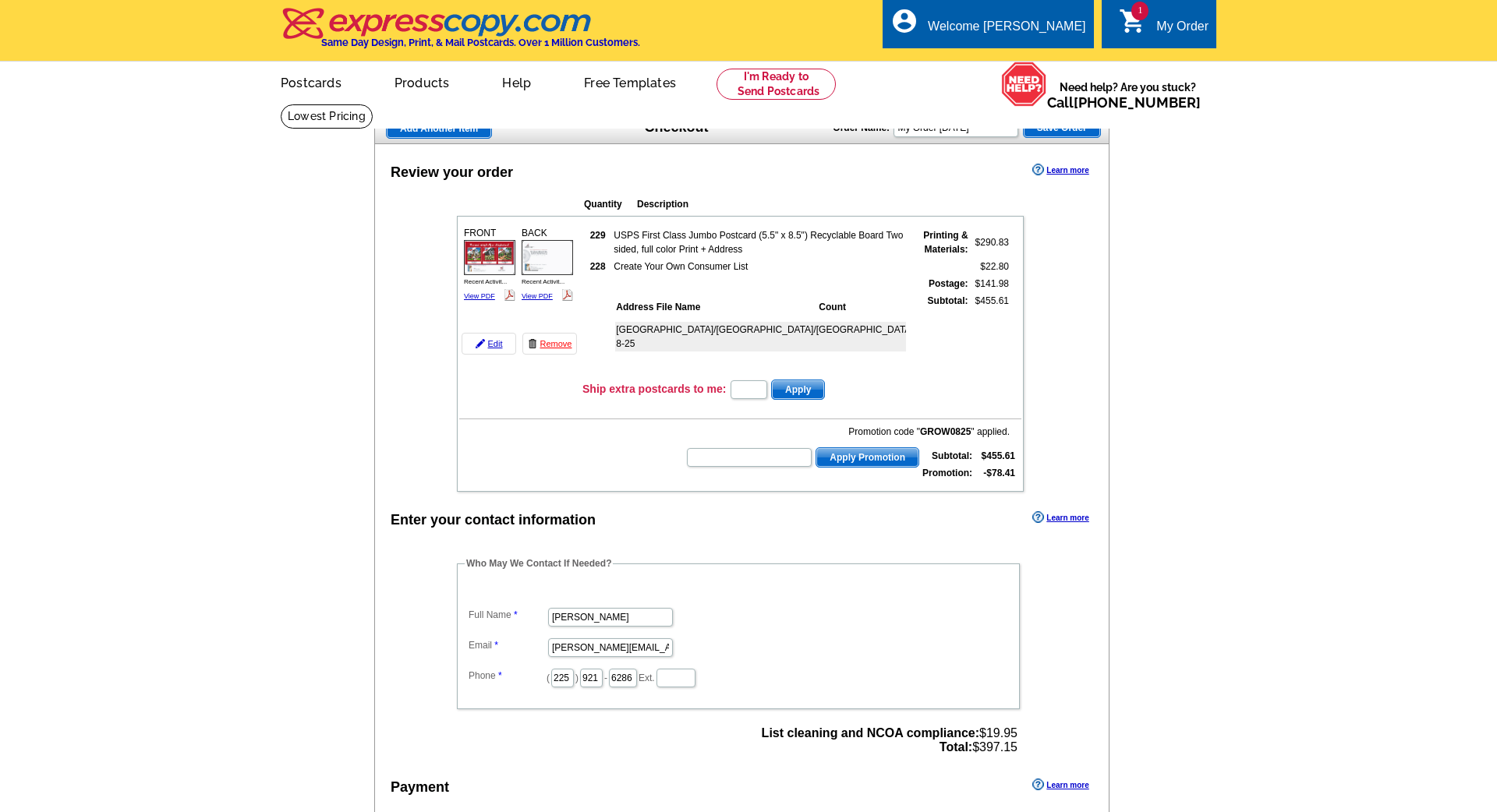
scroll to position [0, 0]
click at [1053, 91] on link "Logout" at bounding box center [1060, 87] width 39 height 14
